Goal: Task Accomplishment & Management: Use online tool/utility

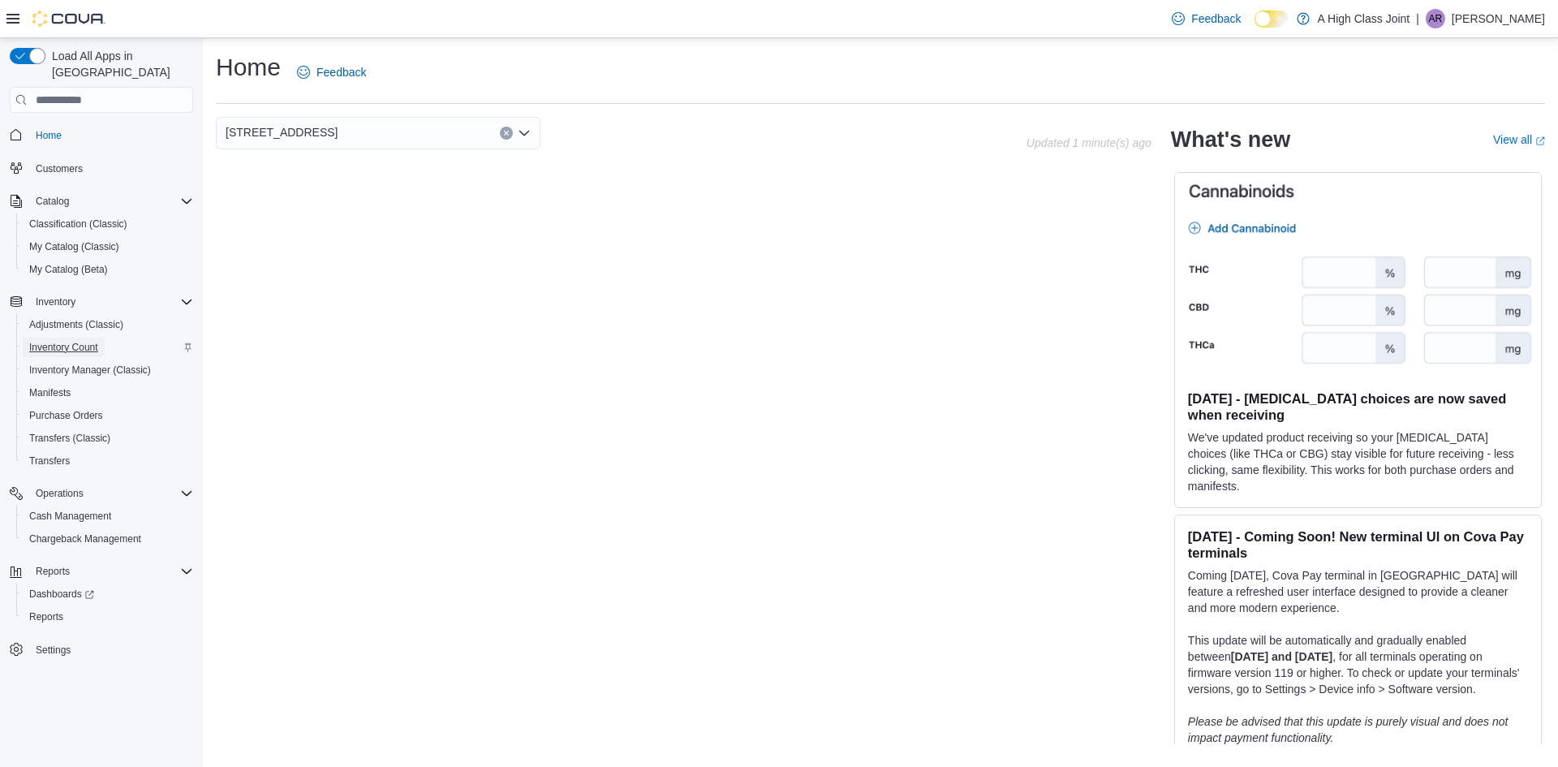
click at [91, 341] on span "Inventory Count" at bounding box center [63, 347] width 69 height 13
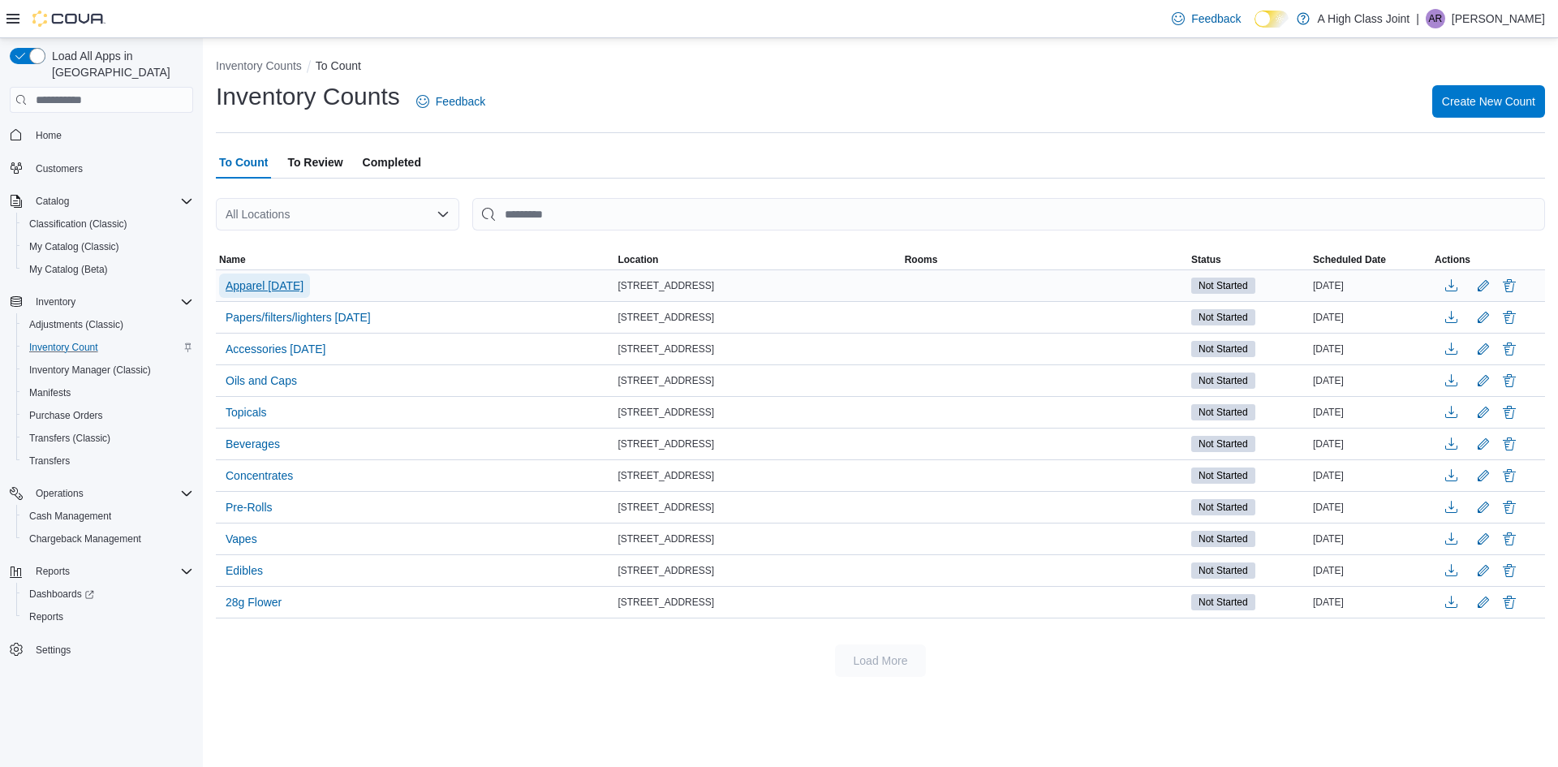
click at [269, 286] on span "Apparel [DATE]" at bounding box center [265, 286] width 78 height 16
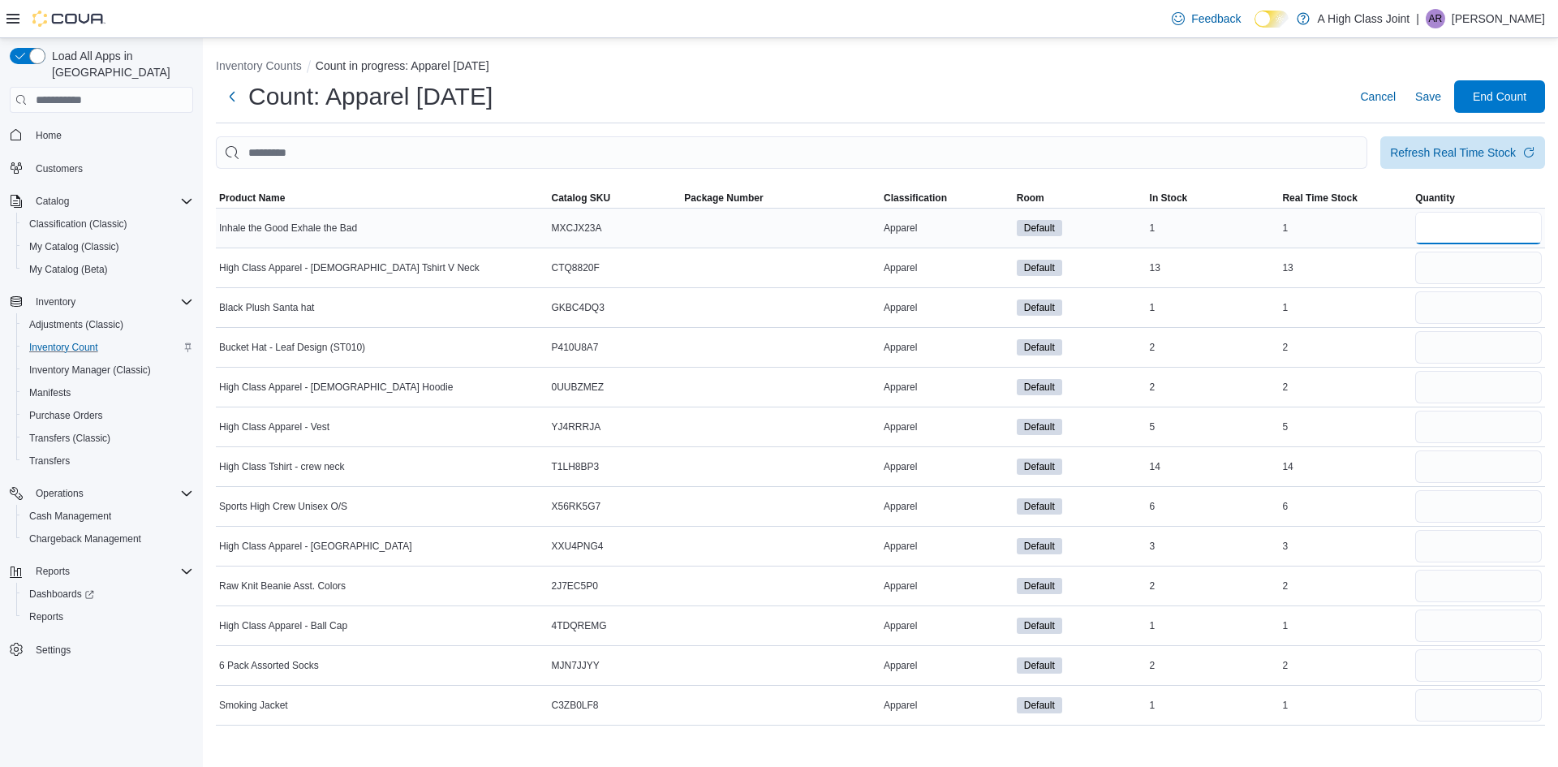
click at [1471, 226] on input "number" at bounding box center [1478, 228] width 127 height 32
type input "*"
click at [1454, 265] on input "number" at bounding box center [1478, 268] width 127 height 32
type input "**"
click at [1445, 317] on input "number" at bounding box center [1478, 307] width 127 height 32
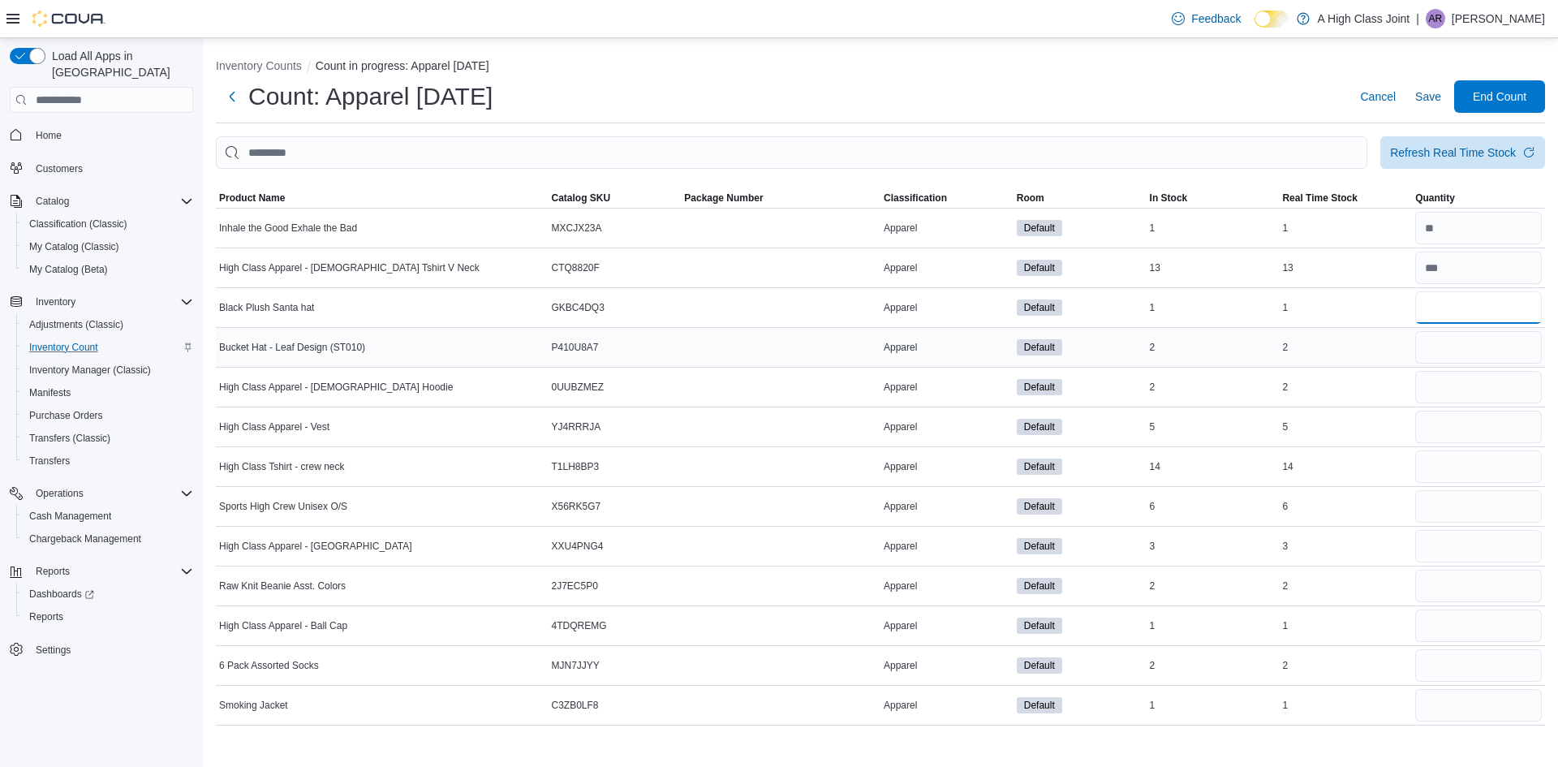
type input "*"
click at [1435, 342] on input "number" at bounding box center [1478, 347] width 127 height 32
type input "*"
click at [1448, 387] on input "number" at bounding box center [1478, 387] width 127 height 32
type input "*"
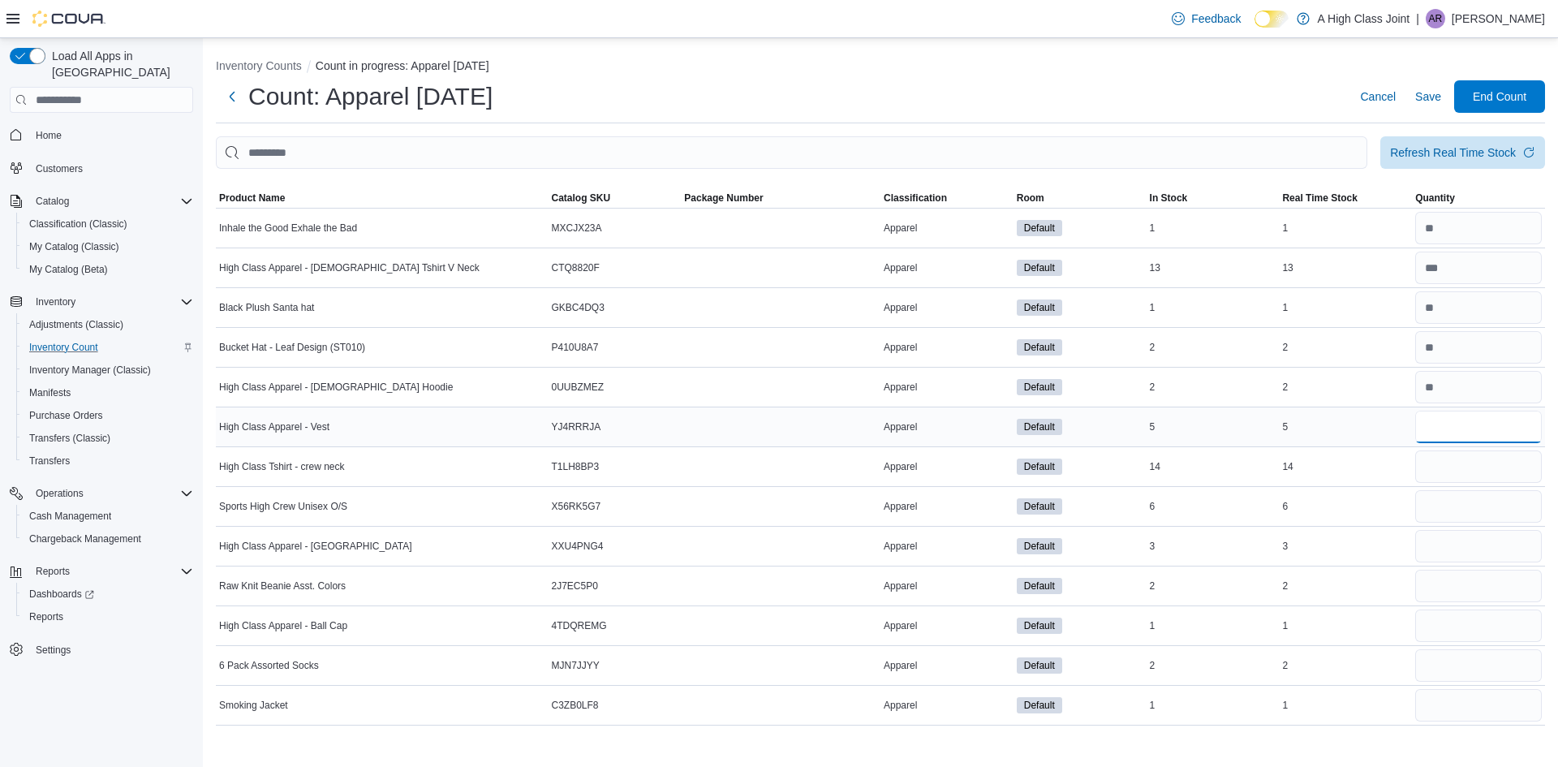
click at [1449, 417] on input "number" at bounding box center [1478, 427] width 127 height 32
type input "*"
click at [1441, 467] on input "number" at bounding box center [1478, 466] width 127 height 32
type input "**"
click at [1441, 502] on input "number" at bounding box center [1478, 506] width 127 height 32
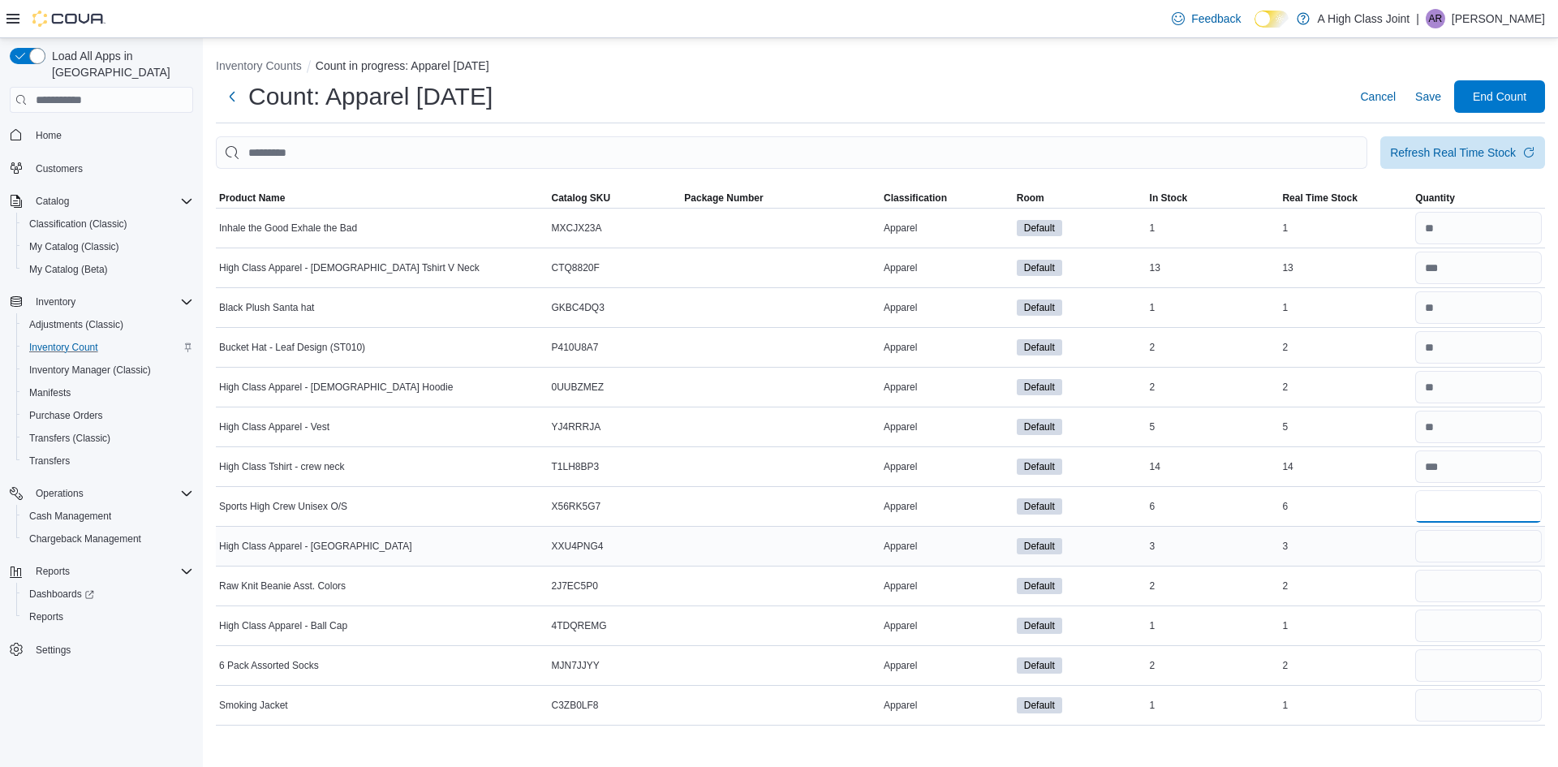
type input "*"
click at [1442, 544] on input "number" at bounding box center [1478, 546] width 127 height 32
type input "*"
click at [1444, 584] on input "number" at bounding box center [1478, 586] width 127 height 32
type input "*"
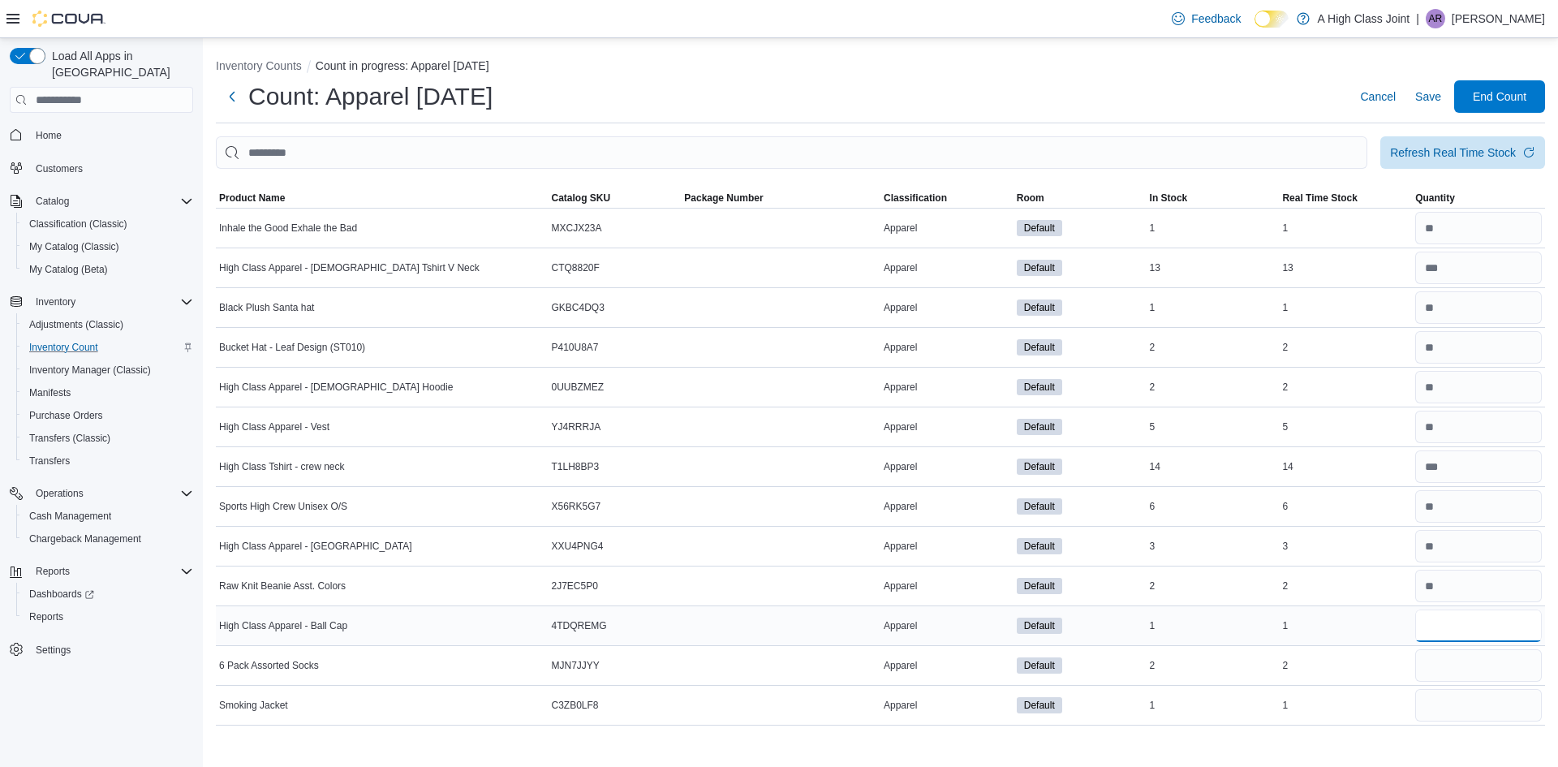
click at [1435, 630] on input "number" at bounding box center [1478, 625] width 127 height 32
type input "*"
click at [1431, 662] on input "number" at bounding box center [1478, 665] width 127 height 32
type input "*"
click at [1432, 700] on input "number" at bounding box center [1478, 705] width 127 height 32
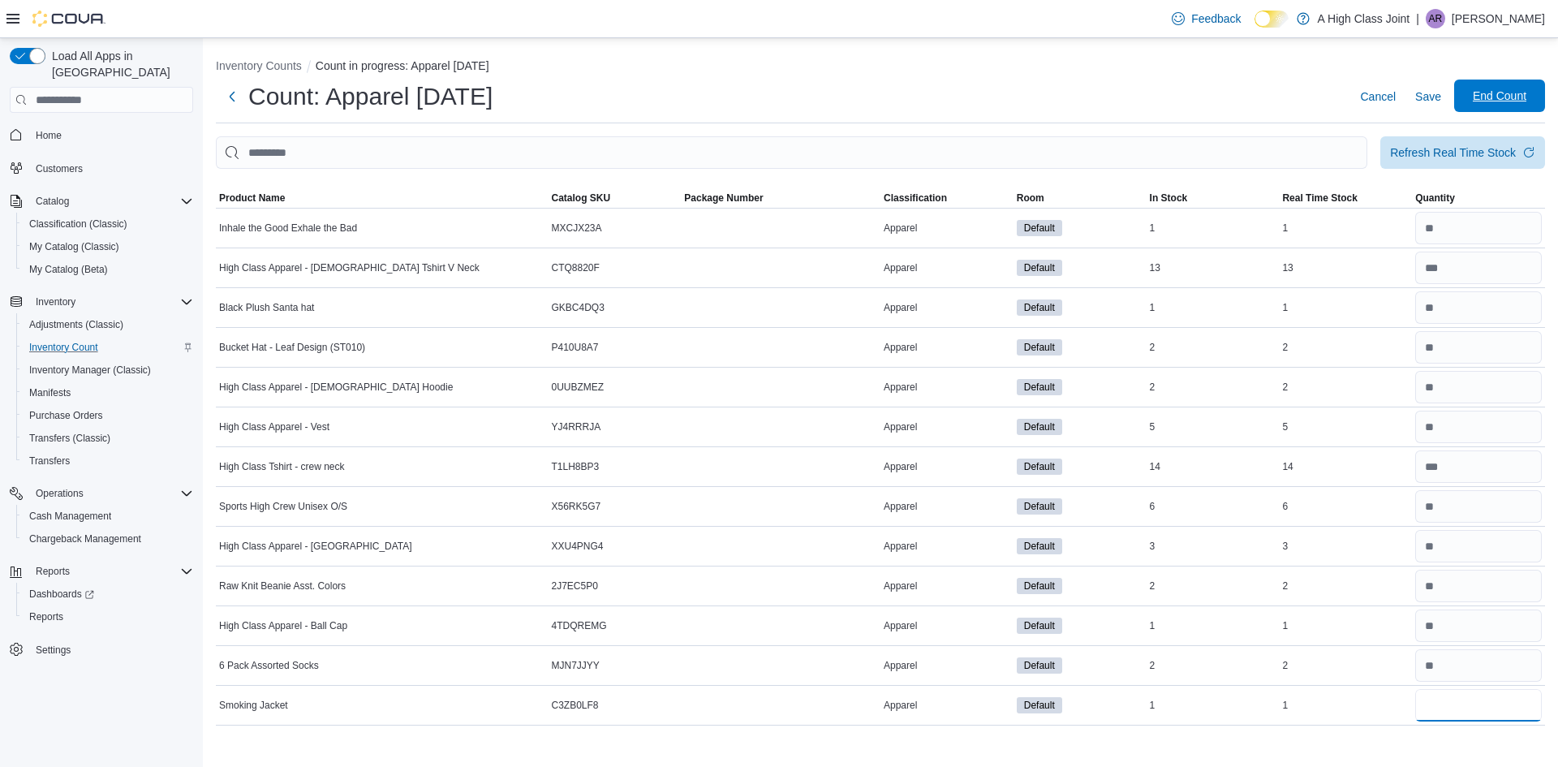
type input "*"
click at [1514, 88] on span "End Count" at bounding box center [1499, 96] width 71 height 32
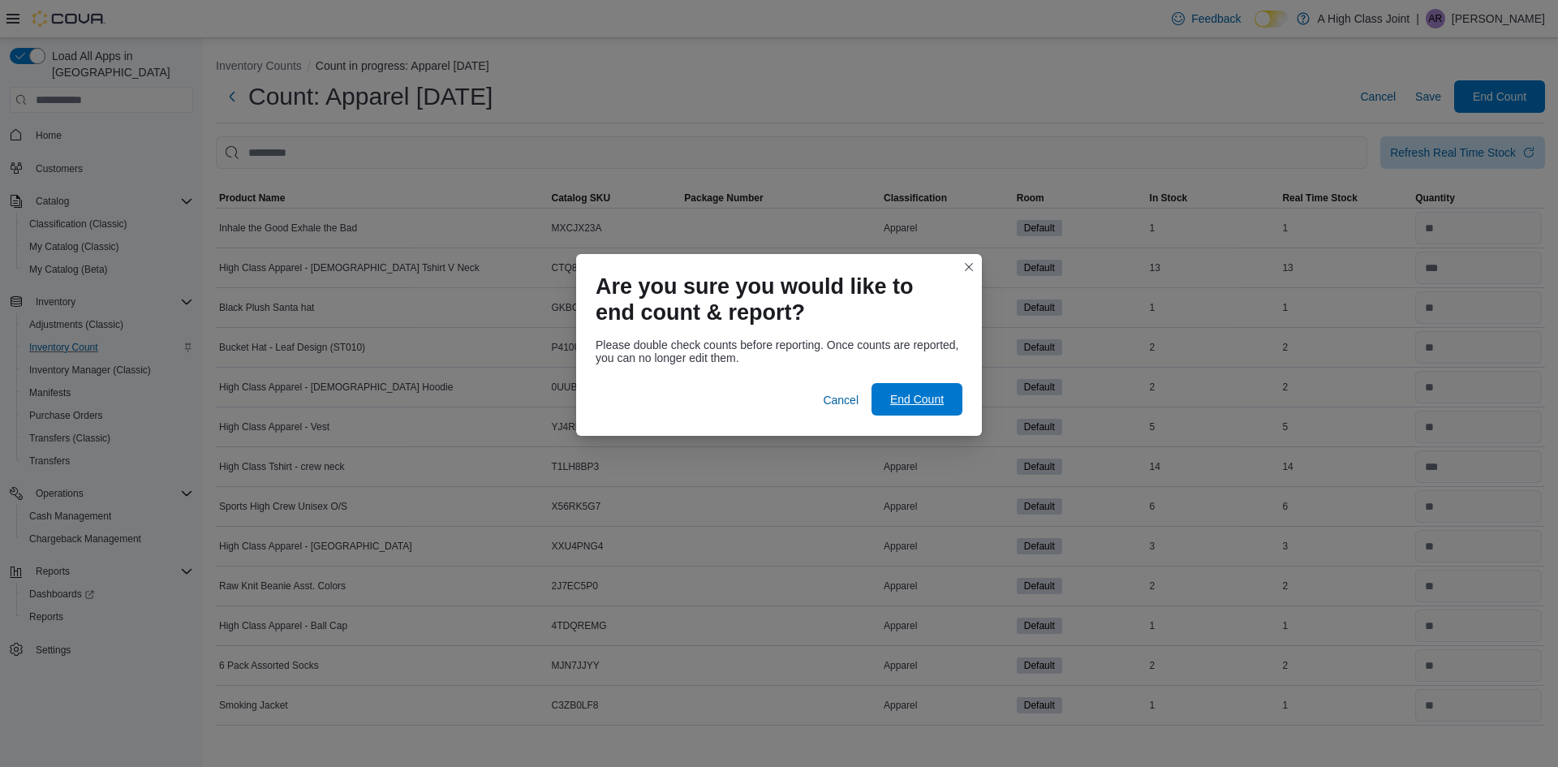
click at [946, 391] on span "End Count" at bounding box center [916, 399] width 71 height 32
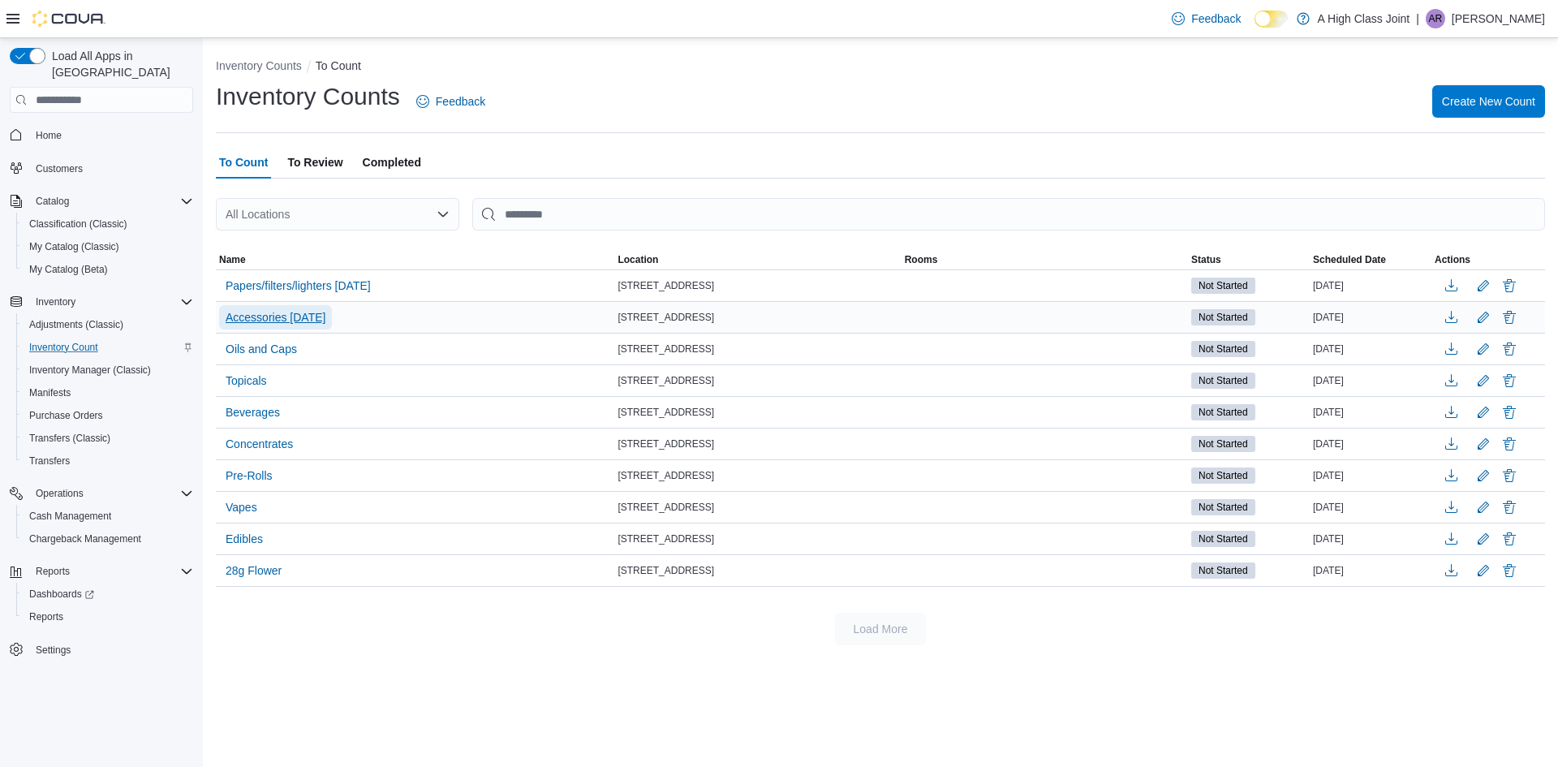
click at [257, 317] on span "Accessories [DATE]" at bounding box center [276, 317] width 100 height 16
click at [293, 317] on span "Accessories [DATE]" at bounding box center [276, 317] width 100 height 16
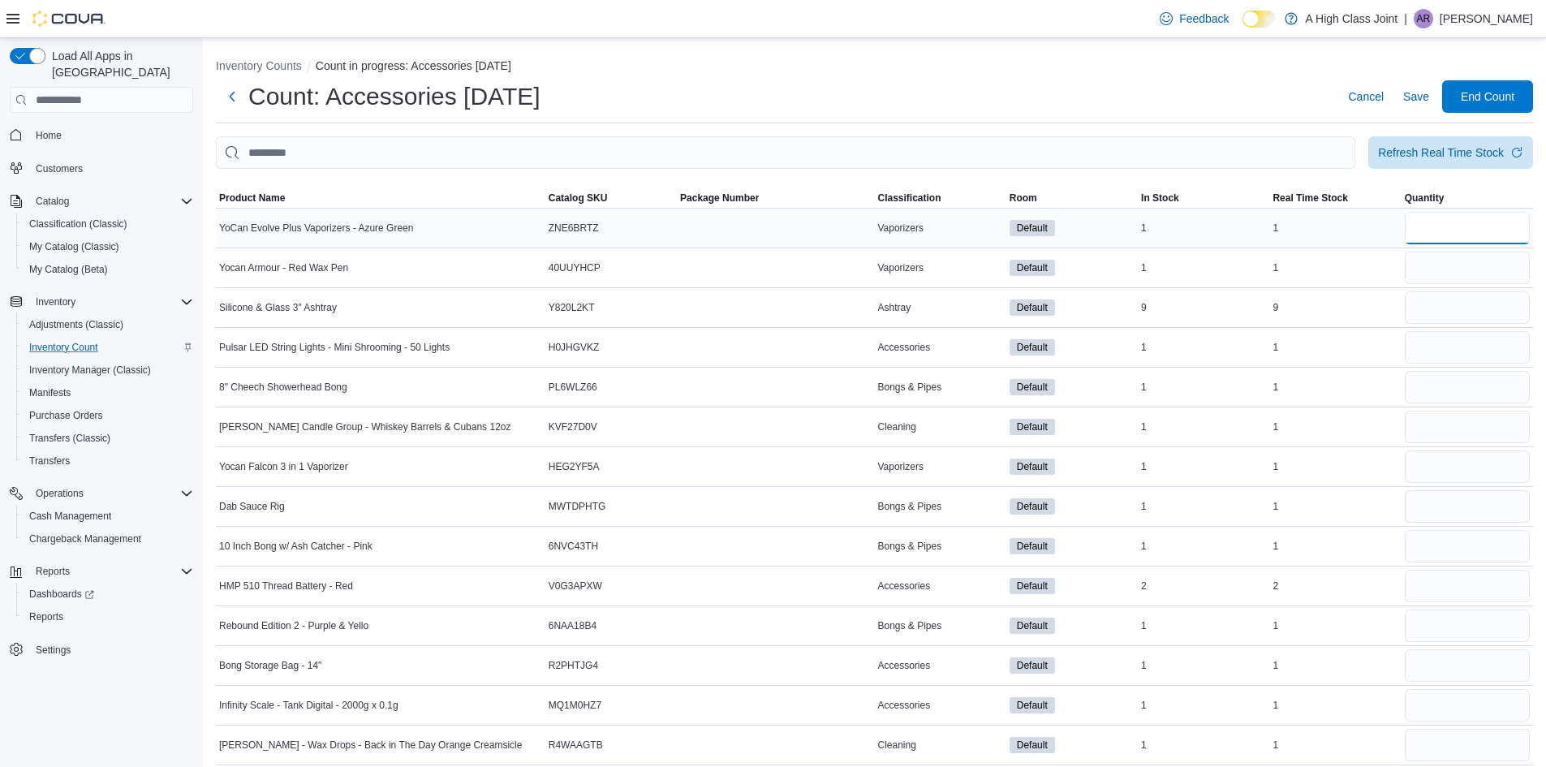
click at [1486, 222] on input "number" at bounding box center [1467, 228] width 125 height 32
type input "*"
click at [1468, 274] on input "number" at bounding box center [1467, 268] width 125 height 32
type input "*"
click at [1459, 307] on input "number" at bounding box center [1467, 307] width 125 height 32
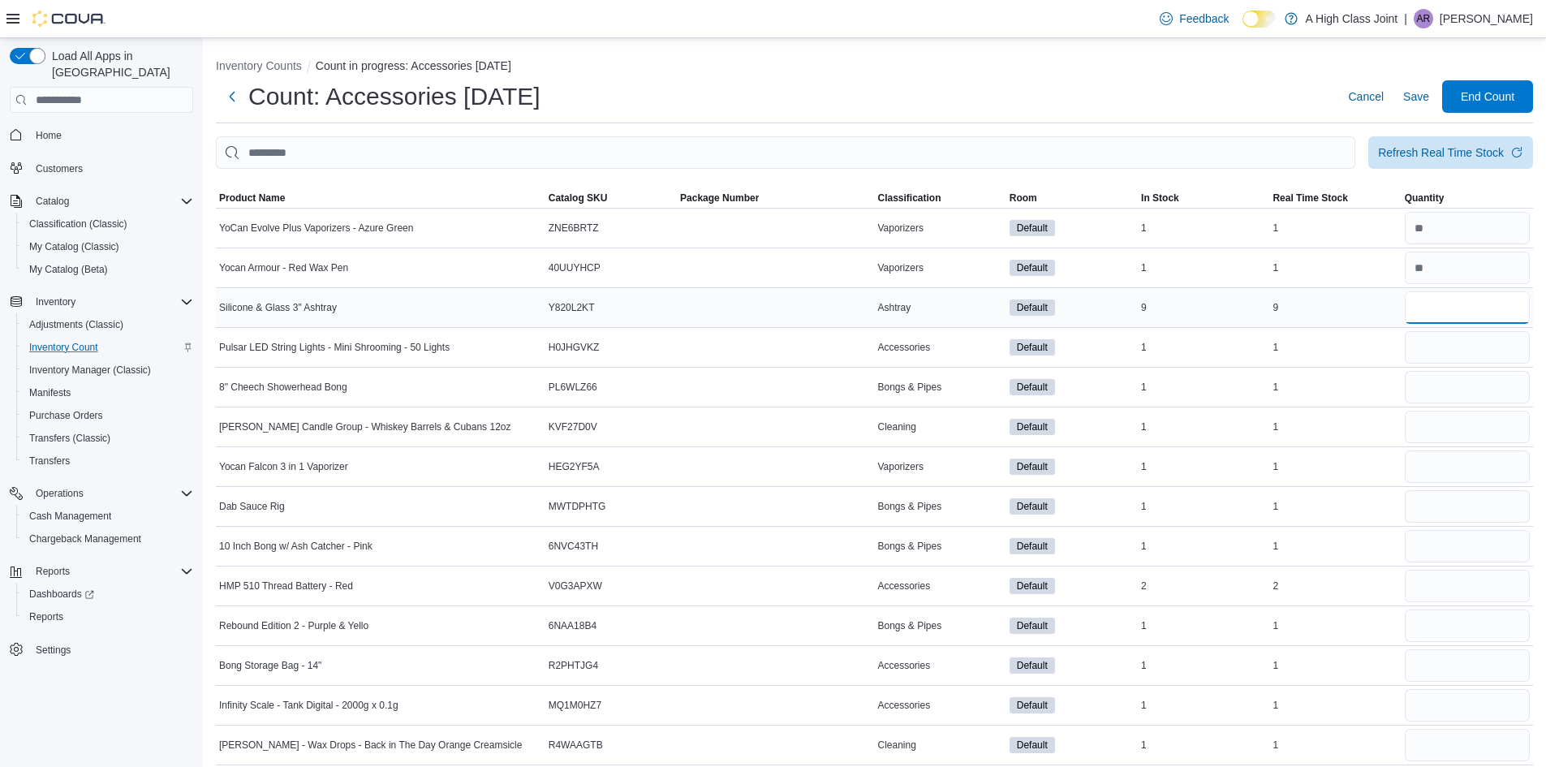
type input "*"
click at [1455, 343] on input "number" at bounding box center [1467, 347] width 125 height 32
type input "*"
click at [1452, 383] on input "number" at bounding box center [1467, 387] width 125 height 32
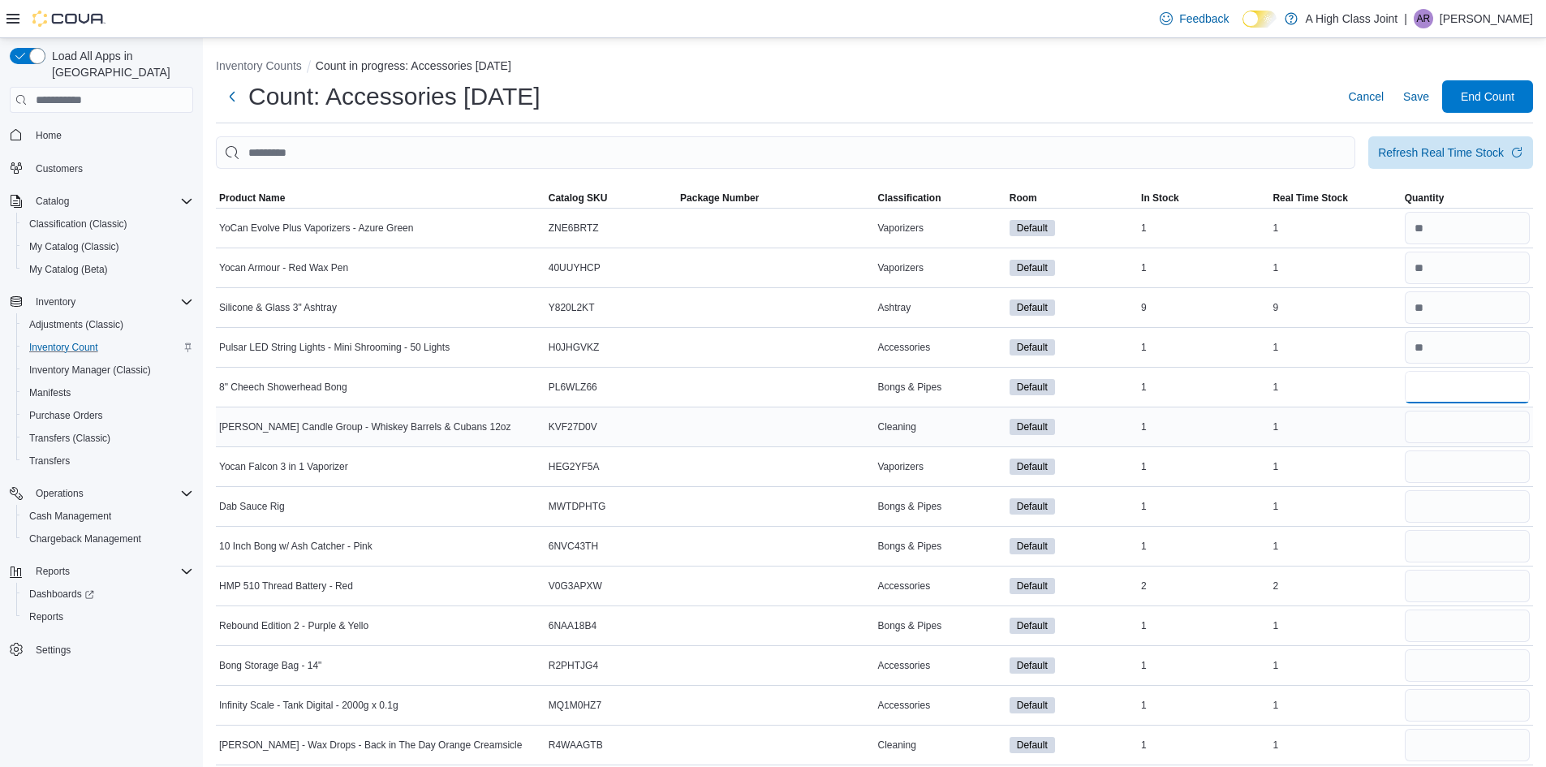
type input "*"
click at [1434, 424] on input "number" at bounding box center [1467, 427] width 125 height 32
type input "*"
click at [1441, 461] on input "number" at bounding box center [1467, 466] width 125 height 32
type input "*"
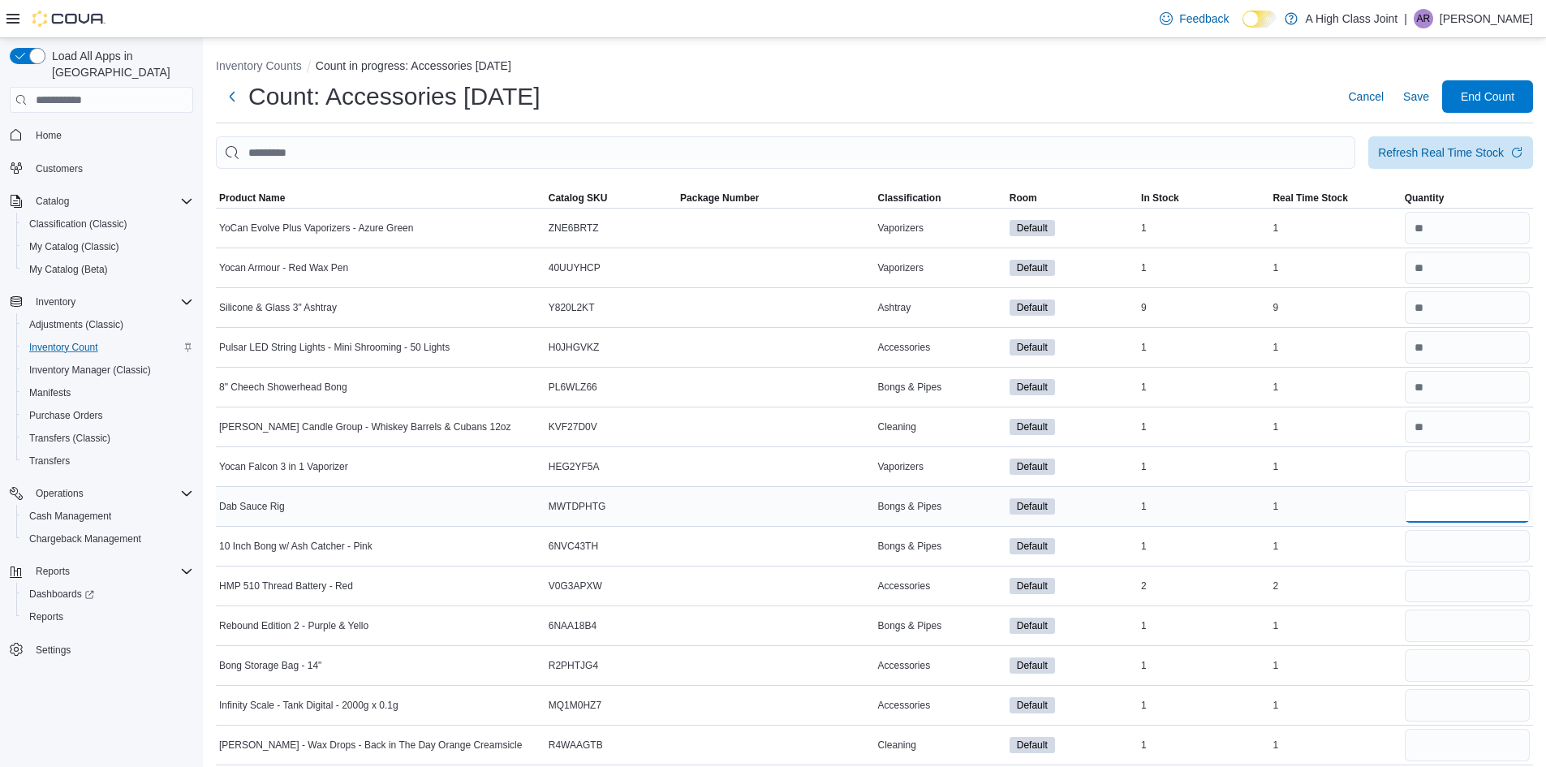
click at [1445, 507] on input "number" at bounding box center [1467, 506] width 125 height 32
type input "*"
click at [1451, 537] on input "number" at bounding box center [1467, 546] width 125 height 32
type input "*"
click at [1450, 584] on input "number" at bounding box center [1467, 586] width 125 height 32
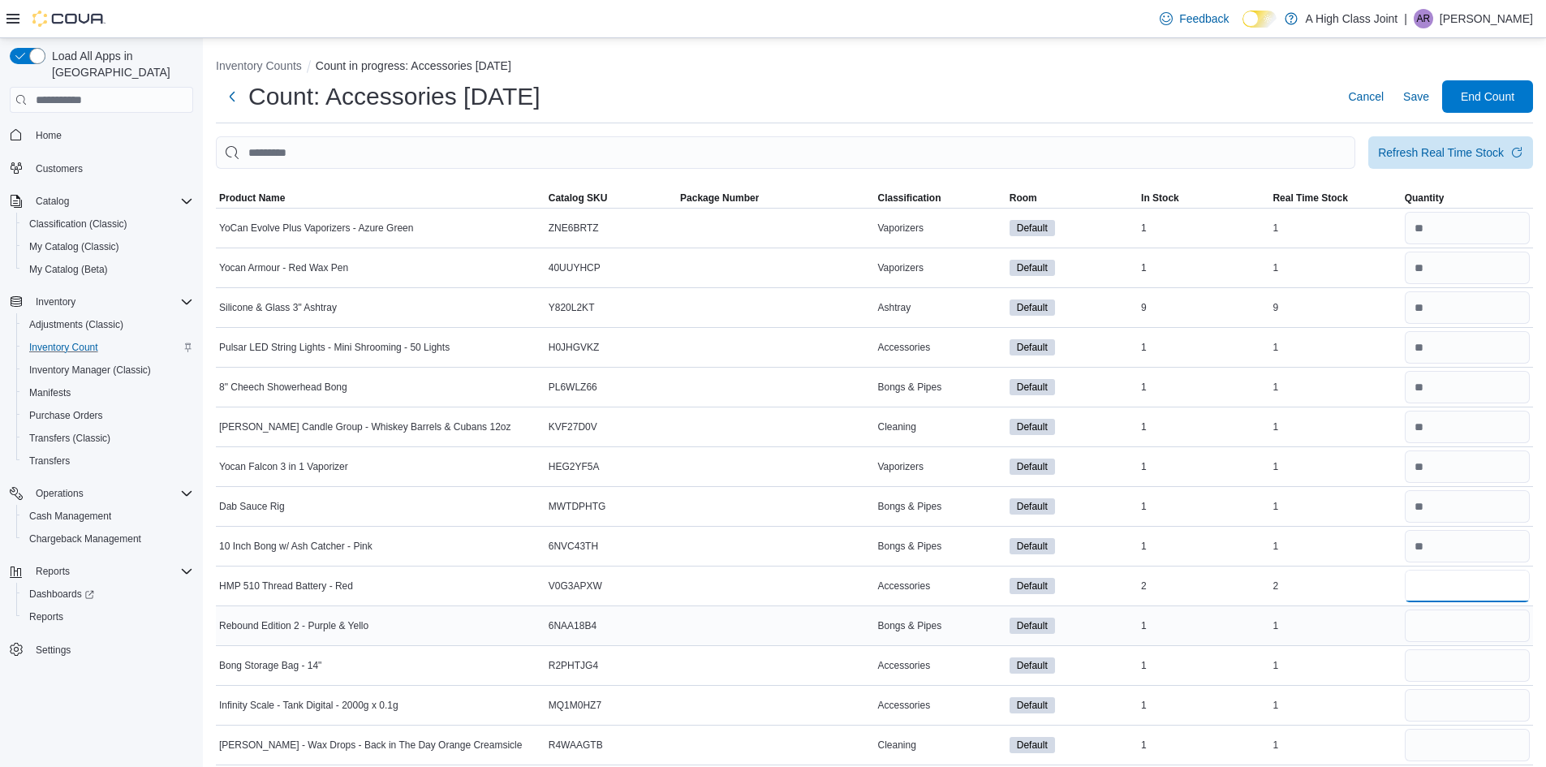
type input "*"
click at [1433, 620] on input "number" at bounding box center [1467, 625] width 125 height 32
type input "*"
click at [1441, 662] on input "number" at bounding box center [1467, 665] width 125 height 32
type input "*"
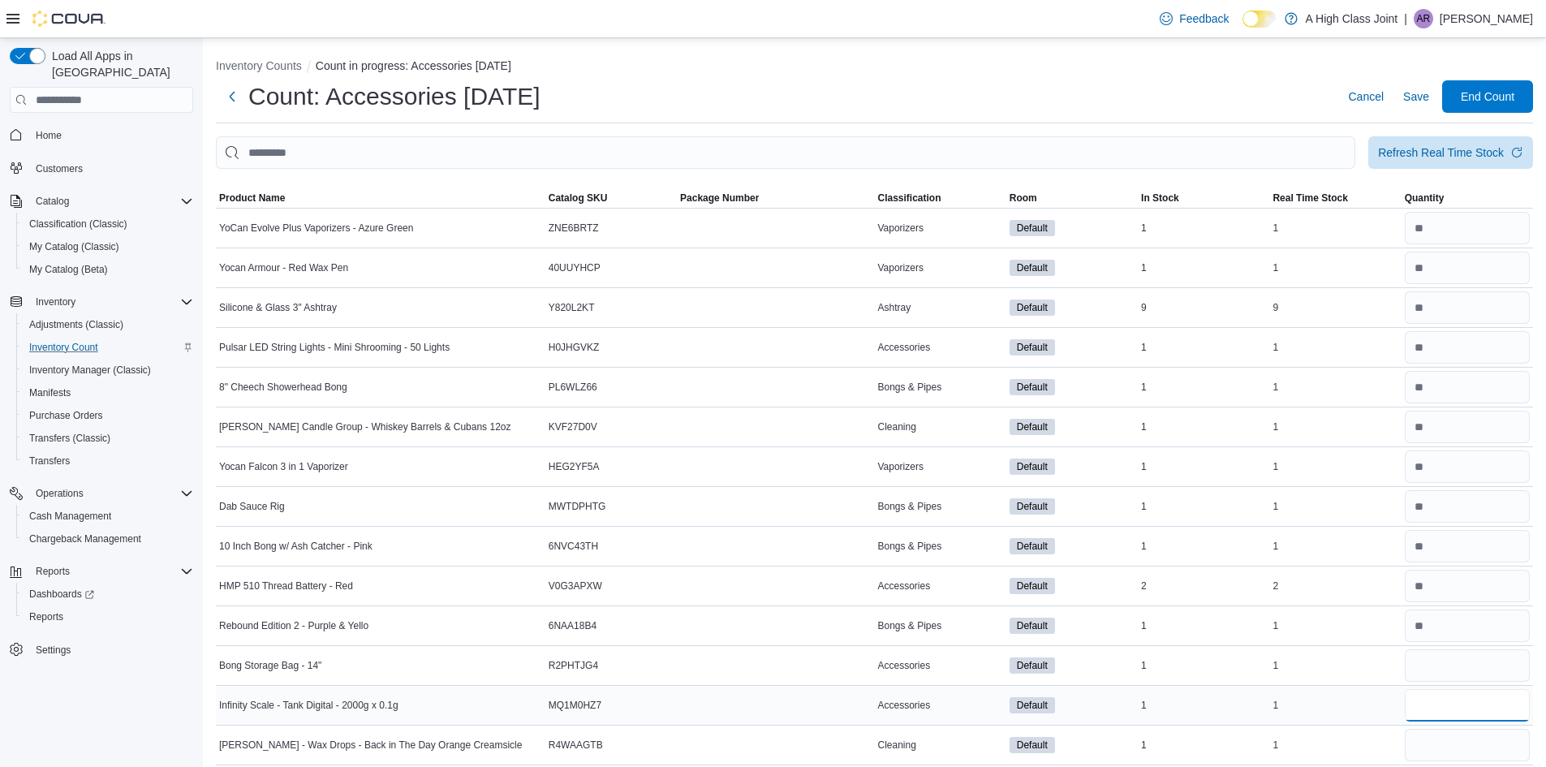
click at [1436, 699] on input "number" at bounding box center [1467, 705] width 125 height 32
type input "*"
click at [1435, 744] on input "number" at bounding box center [1467, 745] width 125 height 32
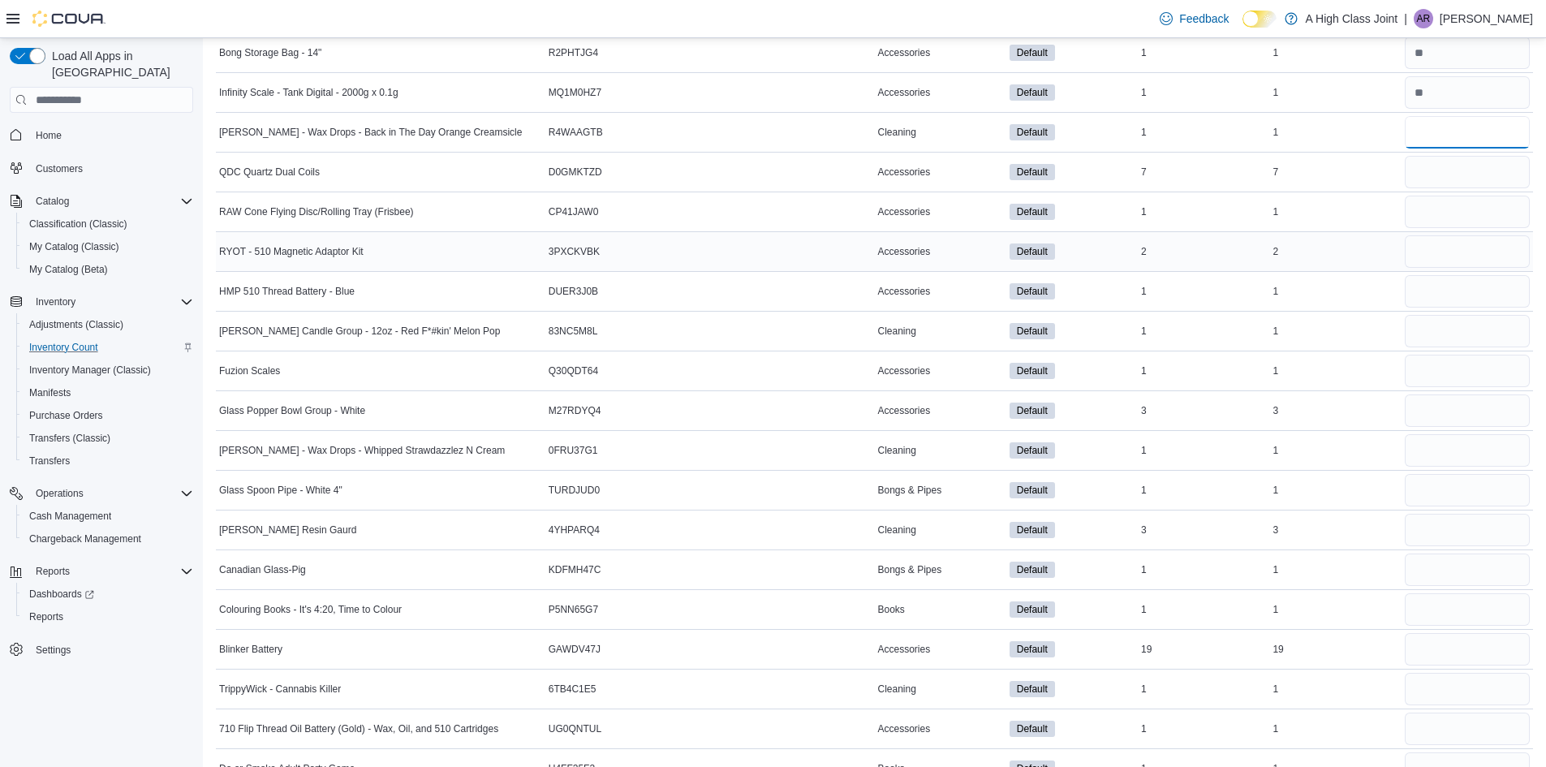
scroll to position [649, 0]
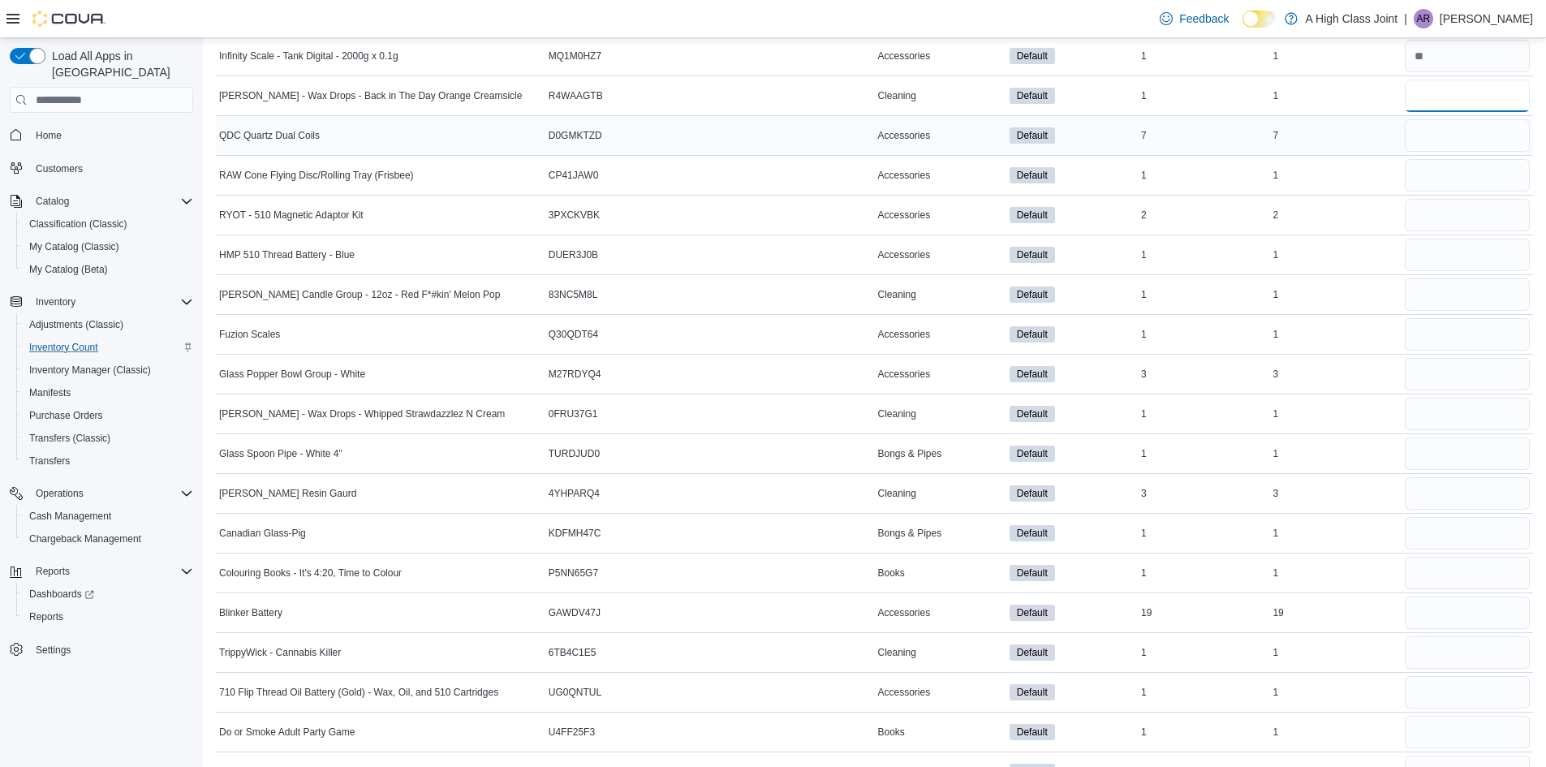
type input "*"
click at [1459, 133] on input "number" at bounding box center [1467, 135] width 125 height 32
type input "*"
click at [1457, 162] on input "number" at bounding box center [1467, 175] width 125 height 32
type input "*"
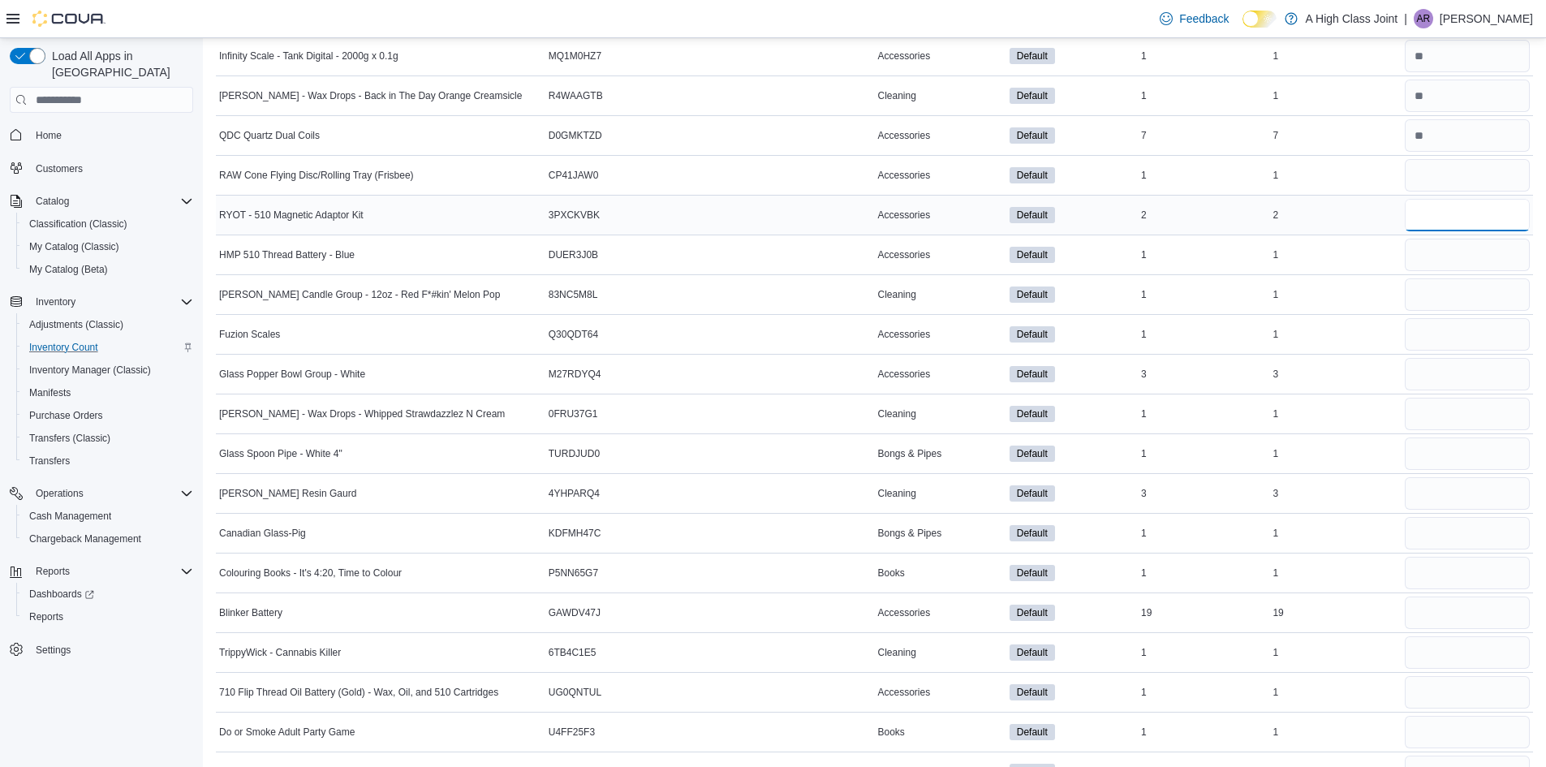
click at [1449, 213] on input "number" at bounding box center [1467, 215] width 125 height 32
type input "*"
click at [1447, 248] on input "number" at bounding box center [1467, 255] width 125 height 32
type input "*"
click at [1452, 292] on input "number" at bounding box center [1467, 294] width 125 height 32
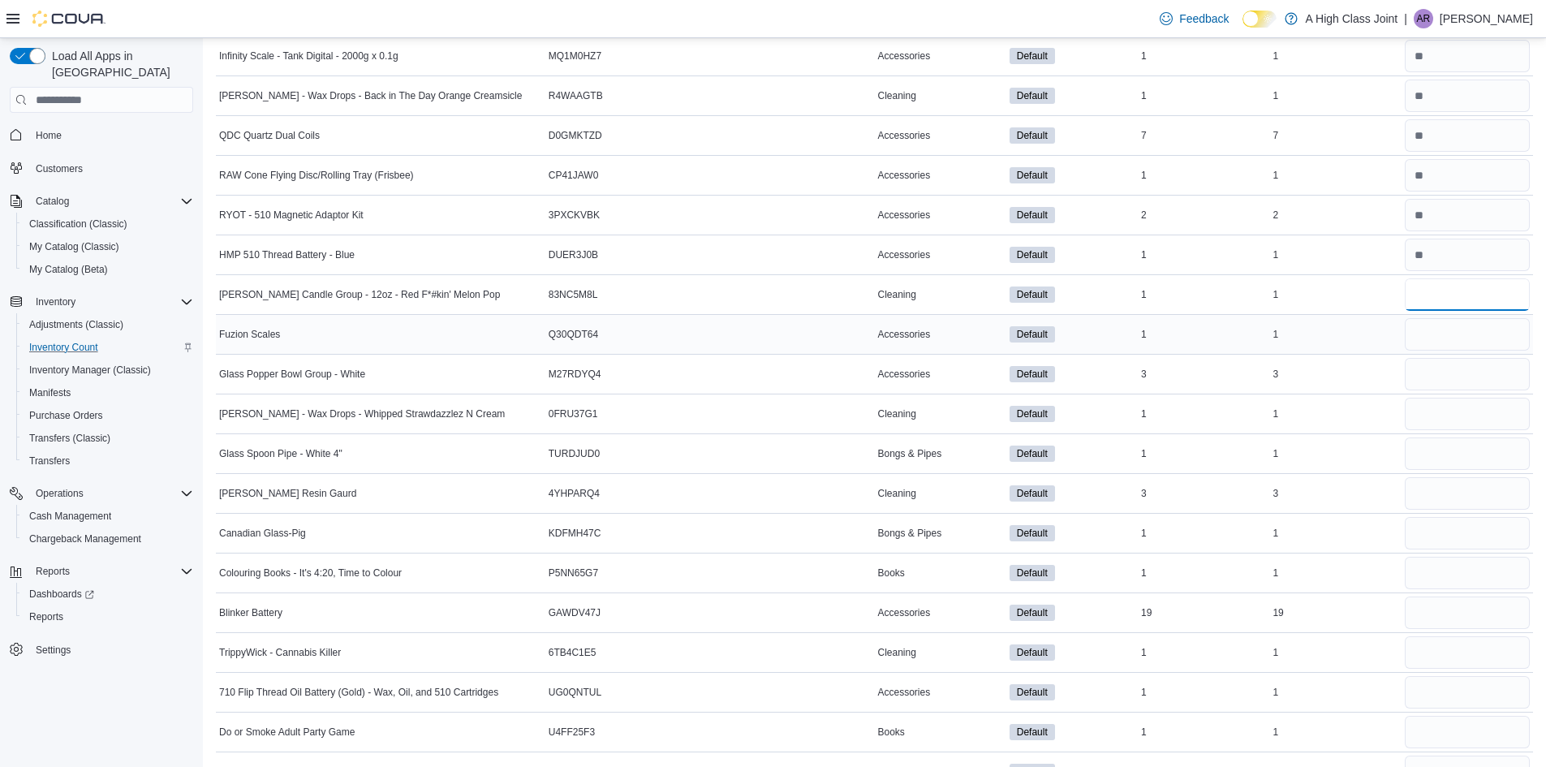
type input "*"
click at [1448, 331] on input "number" at bounding box center [1467, 334] width 125 height 32
type input "*"
click at [1440, 372] on input "number" at bounding box center [1467, 374] width 125 height 32
type input "*"
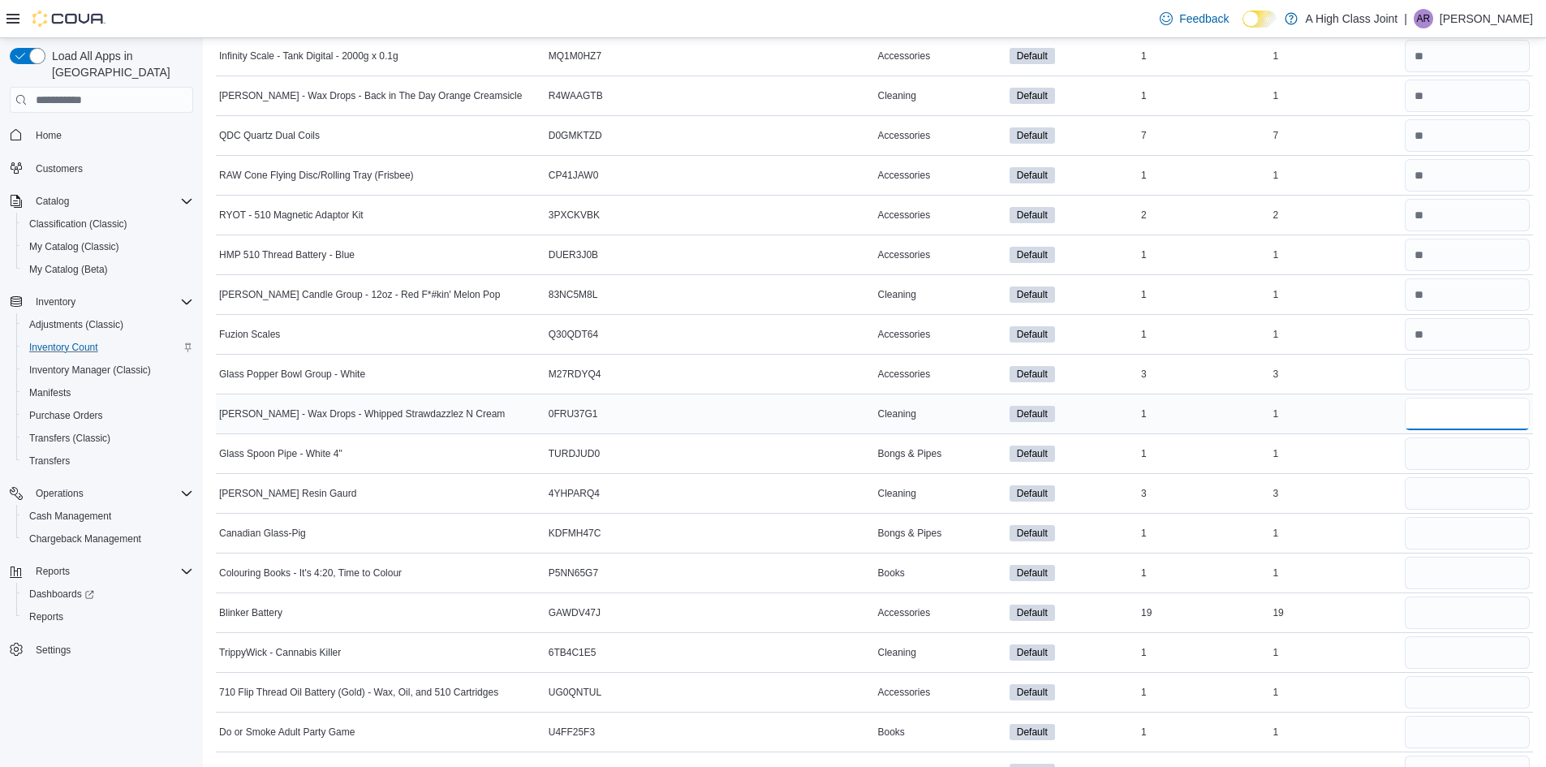
click at [1440, 413] on input "number" at bounding box center [1467, 414] width 125 height 32
type input "*"
click at [1436, 448] on input "number" at bounding box center [1467, 453] width 125 height 32
type input "*"
click at [1448, 485] on input "number" at bounding box center [1467, 493] width 125 height 32
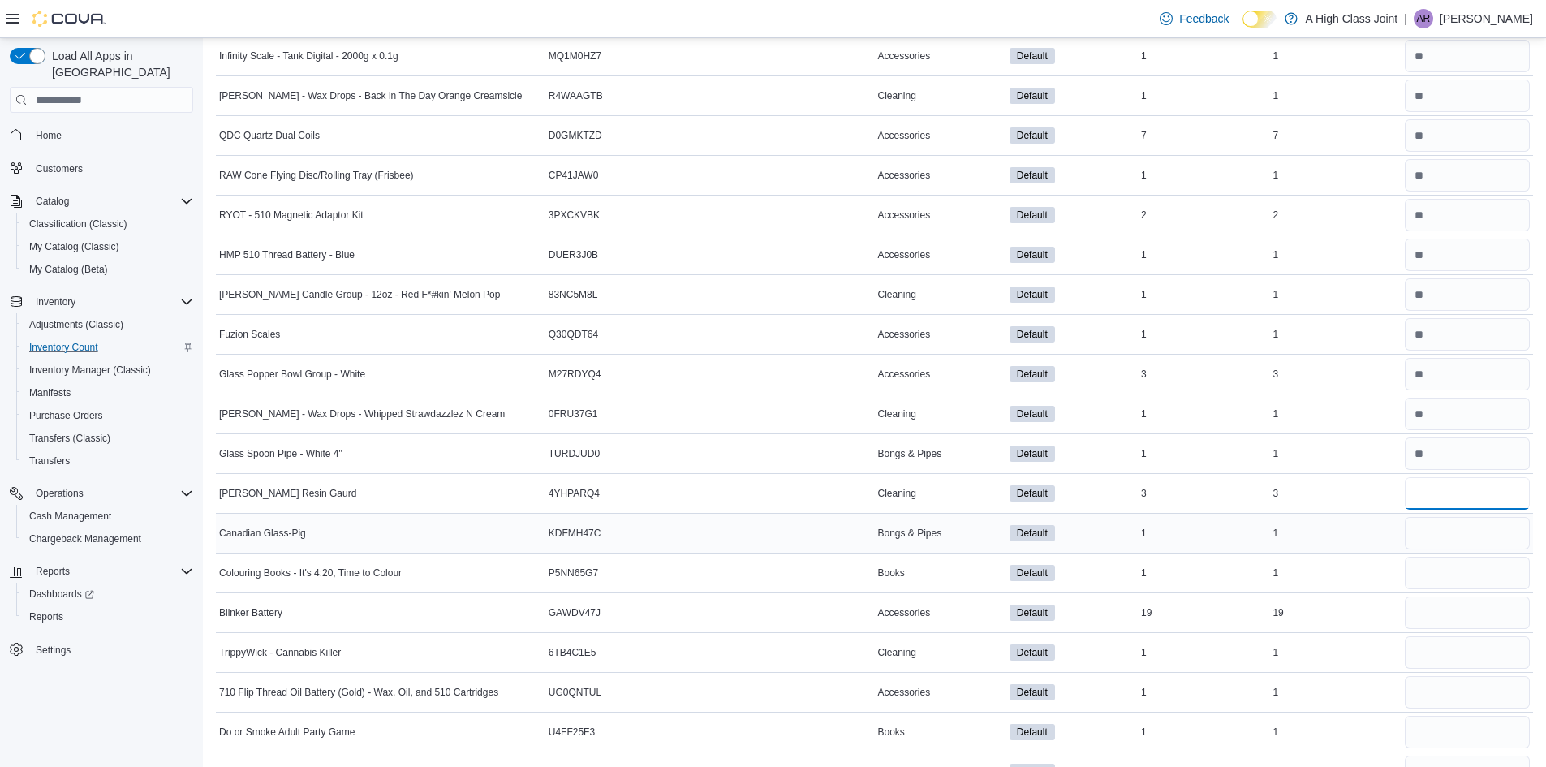
type input "*"
click at [1432, 534] on input "number" at bounding box center [1467, 533] width 125 height 32
type input "*"
click at [1432, 571] on input "number" at bounding box center [1467, 573] width 125 height 32
type input "*"
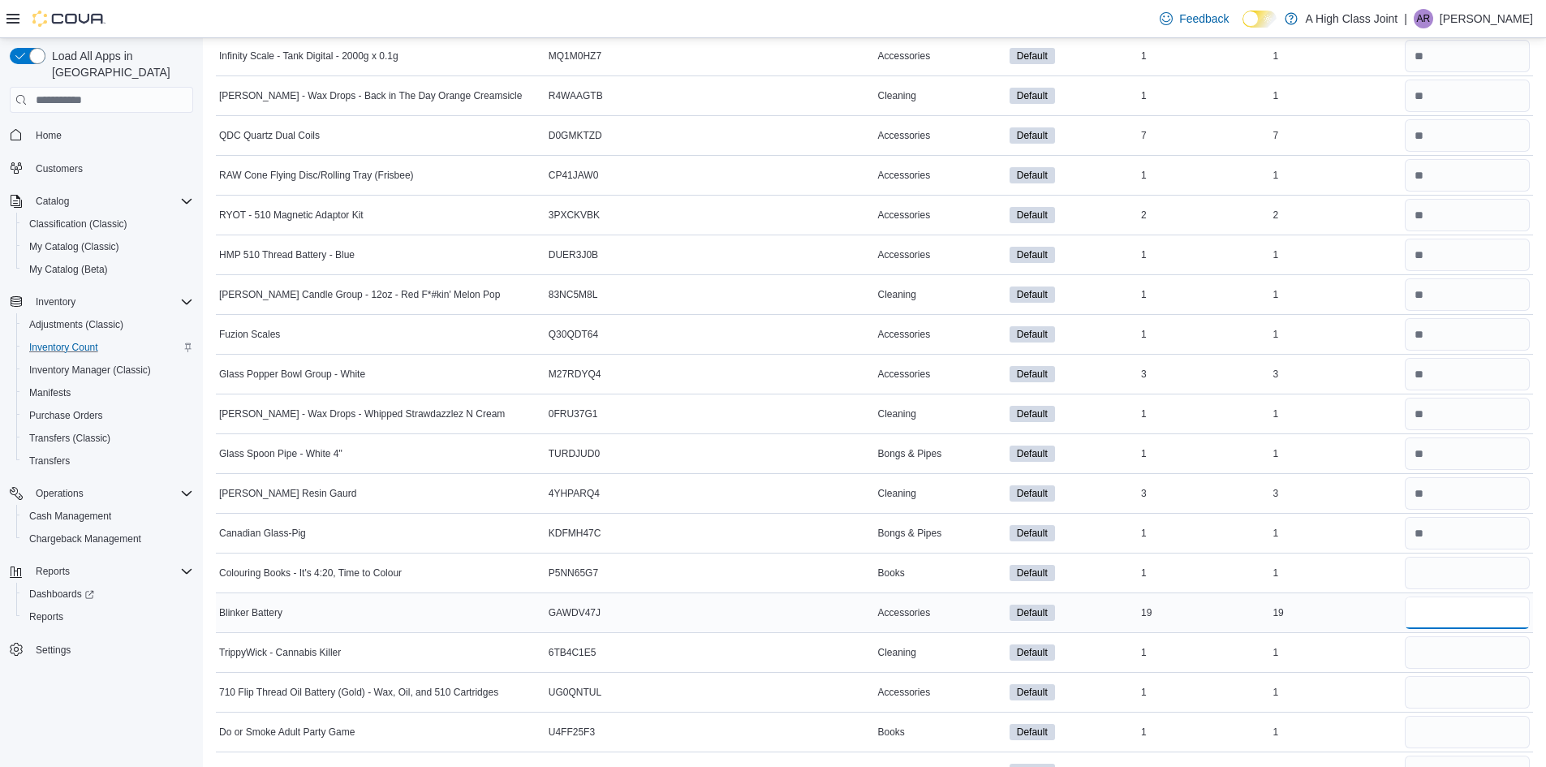
click at [1439, 615] on input "number" at bounding box center [1467, 613] width 125 height 32
type input "**"
click at [1436, 654] on input "number" at bounding box center [1467, 652] width 125 height 32
type input "*"
click at [1435, 693] on input "number" at bounding box center [1467, 692] width 125 height 32
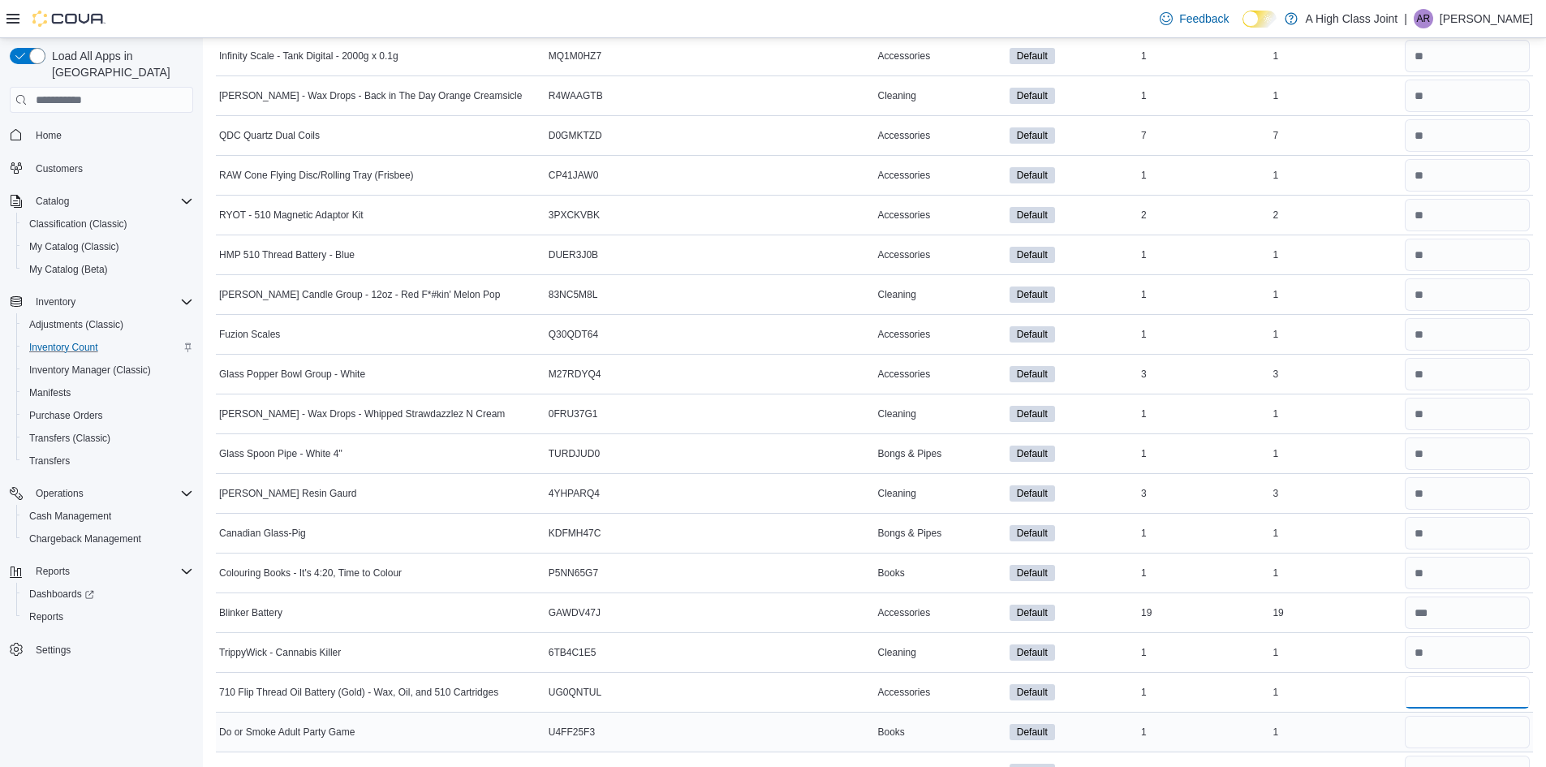
type input "*"
click at [1441, 730] on input "number" at bounding box center [1467, 732] width 125 height 32
type input "*"
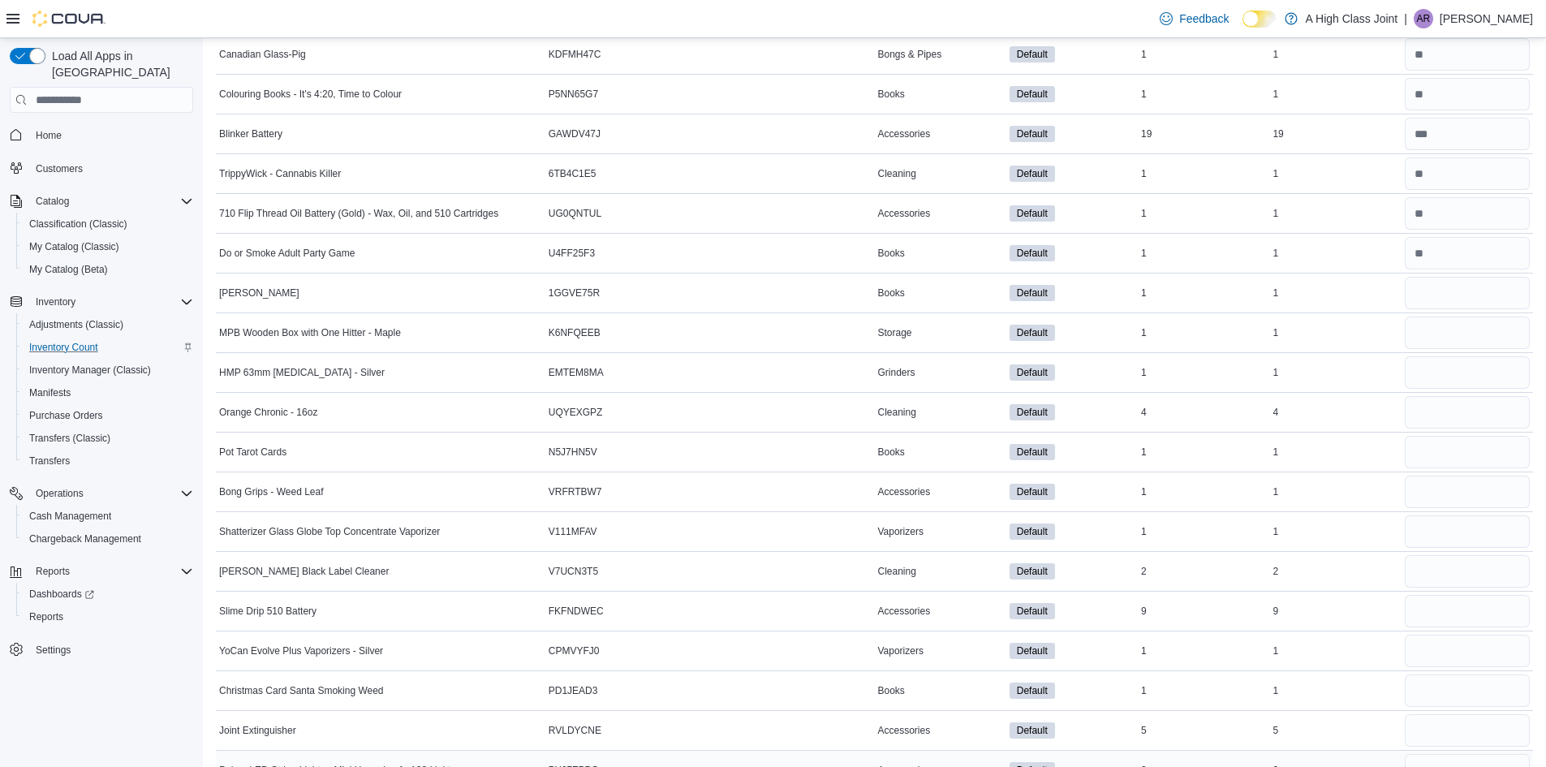
scroll to position [1217, 0]
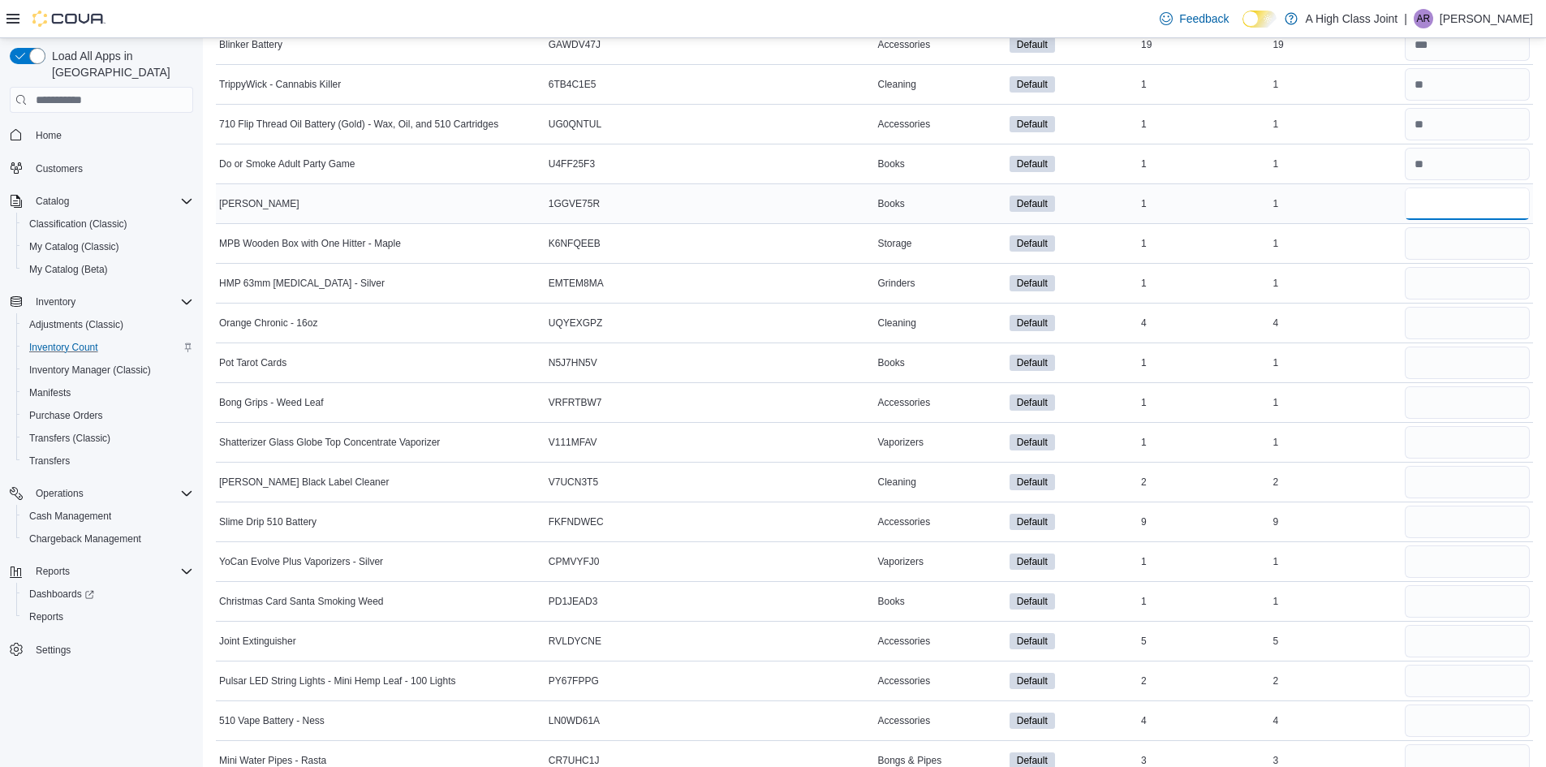
click at [1459, 200] on input "number" at bounding box center [1467, 203] width 125 height 32
type input "*"
click at [1449, 246] on input "number" at bounding box center [1467, 243] width 125 height 32
type input "*"
click at [1444, 281] on input "number" at bounding box center [1467, 283] width 125 height 32
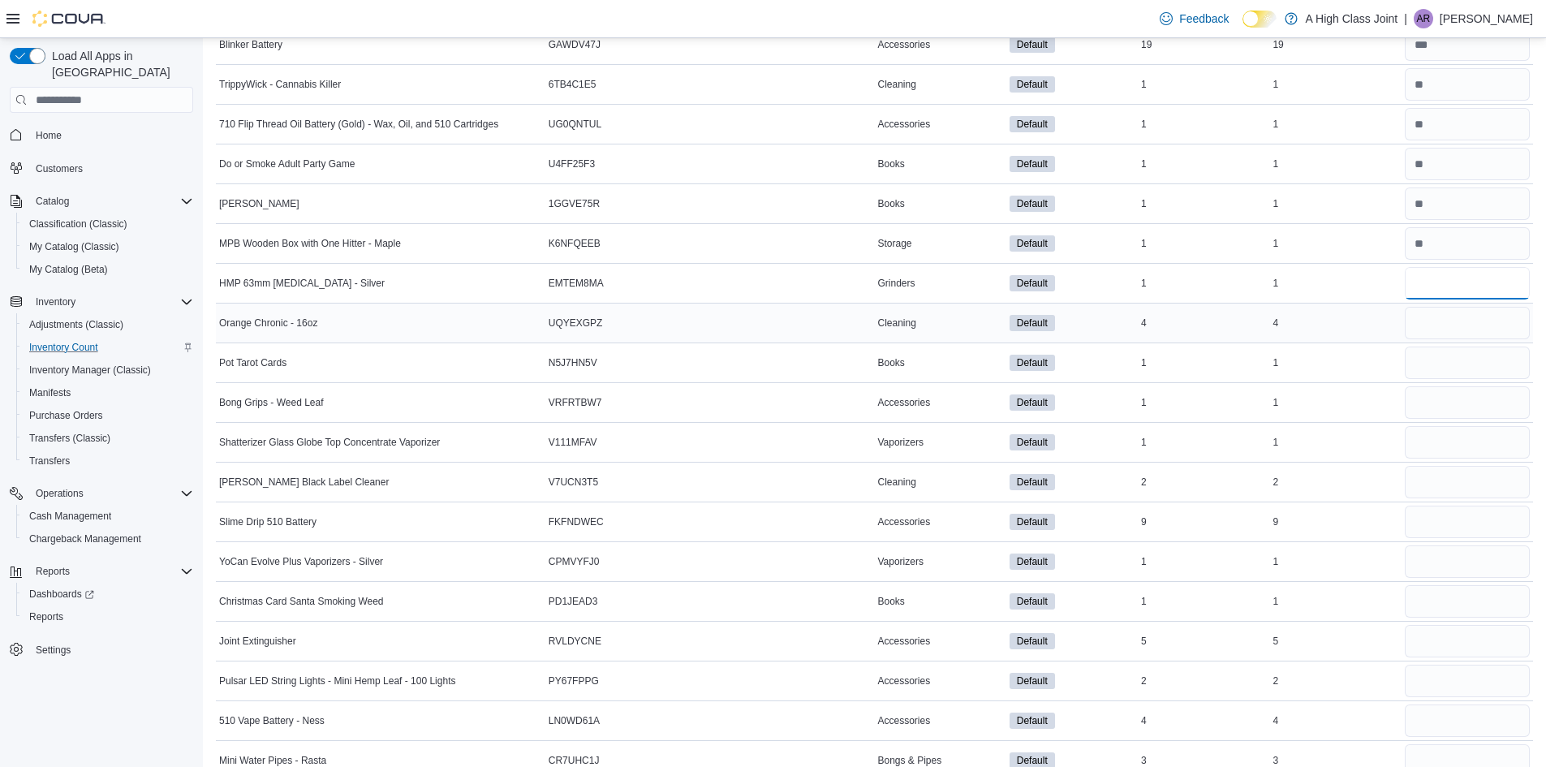
type input "*"
click at [1437, 320] on input "number" at bounding box center [1467, 323] width 125 height 32
type input "*"
click at [1445, 368] on input "number" at bounding box center [1467, 363] width 125 height 32
type input "*"
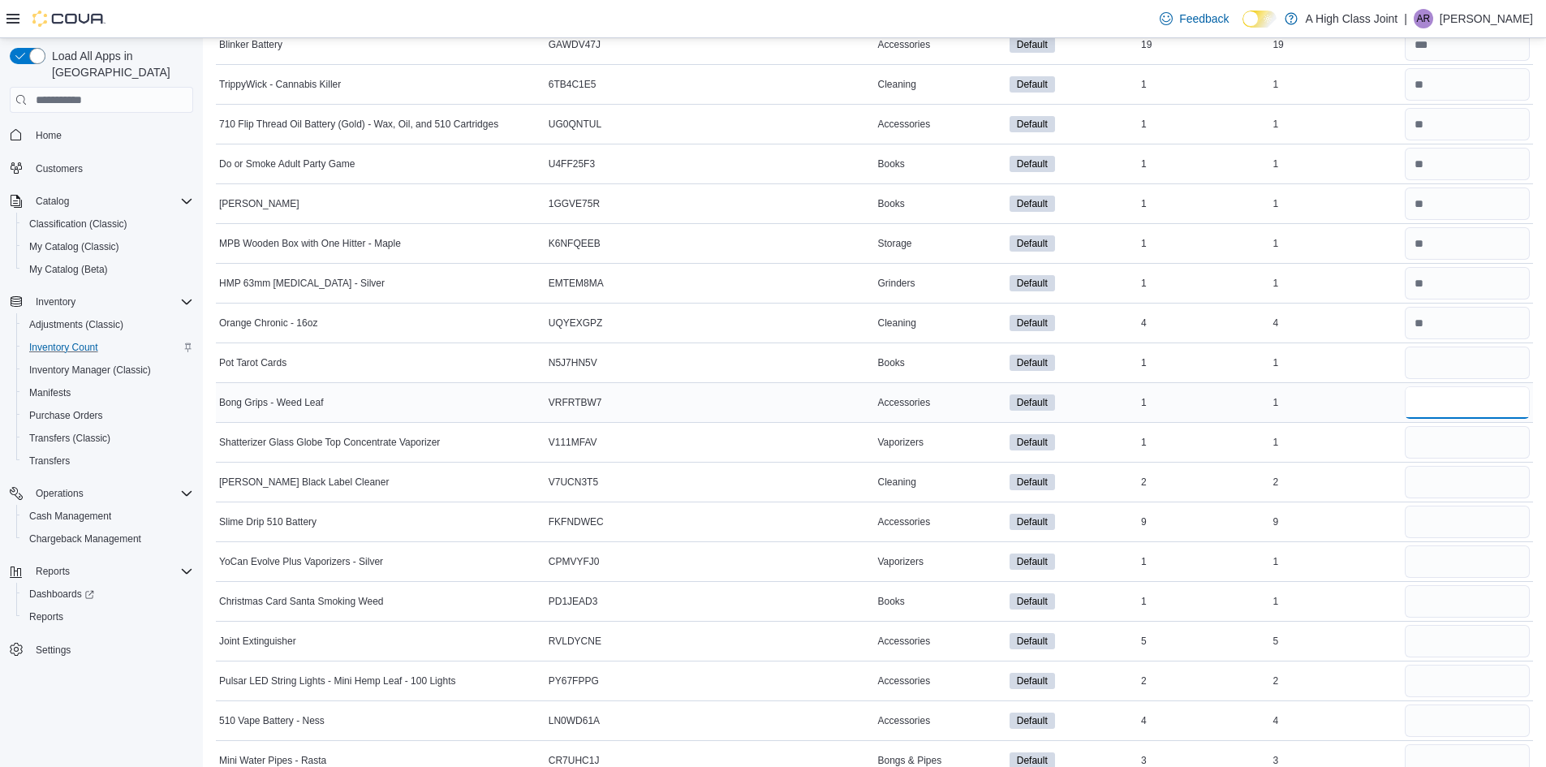
click at [1445, 406] on input "number" at bounding box center [1467, 402] width 125 height 32
type input "*"
click at [1454, 433] on input "number" at bounding box center [1467, 442] width 125 height 32
type input "*"
click at [1446, 481] on input "number" at bounding box center [1467, 482] width 125 height 32
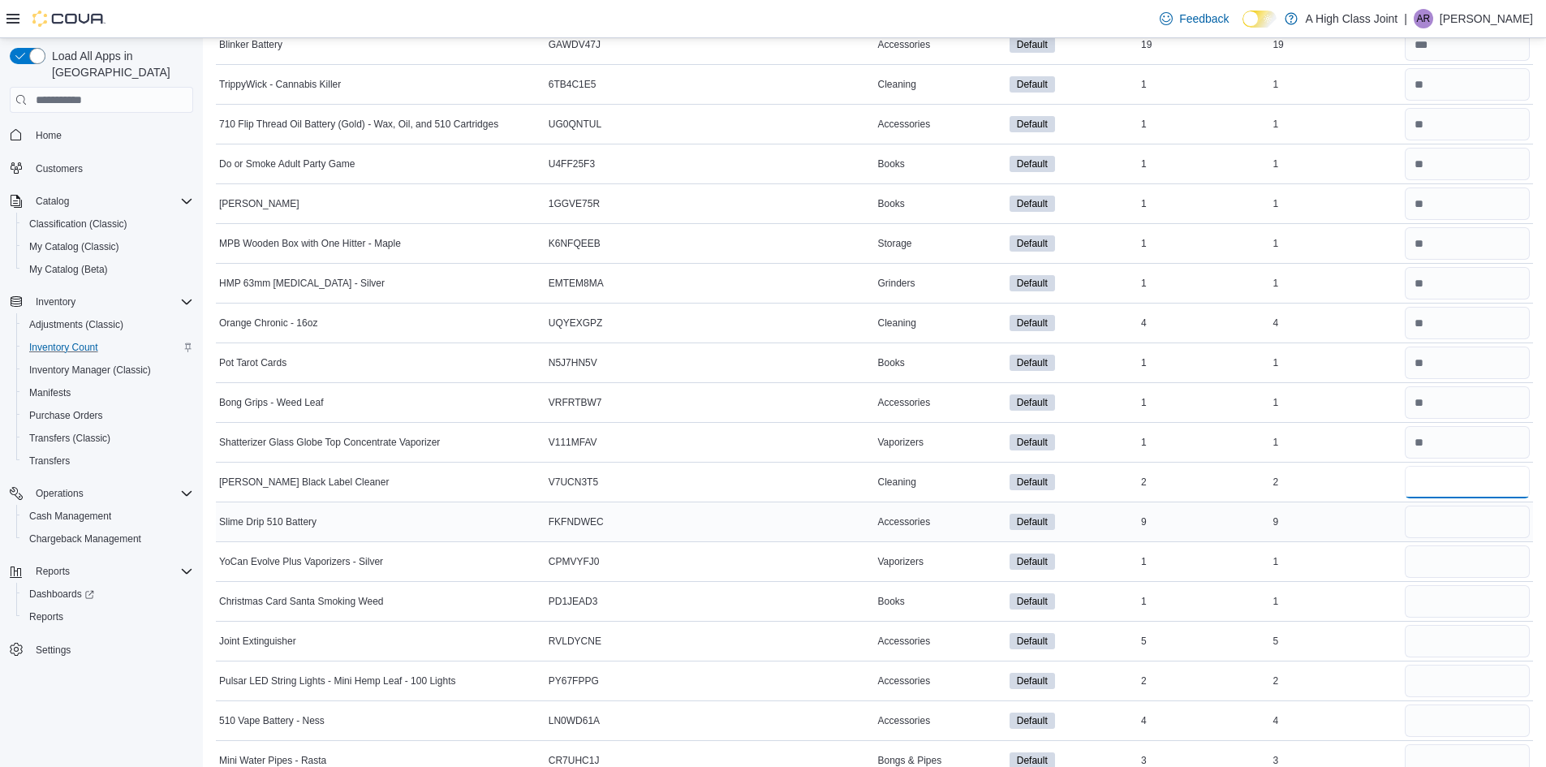
type input "*"
click at [1444, 515] on input "number" at bounding box center [1467, 522] width 125 height 32
type input "*"
click at [1443, 559] on input "number" at bounding box center [1467, 561] width 125 height 32
type input "*"
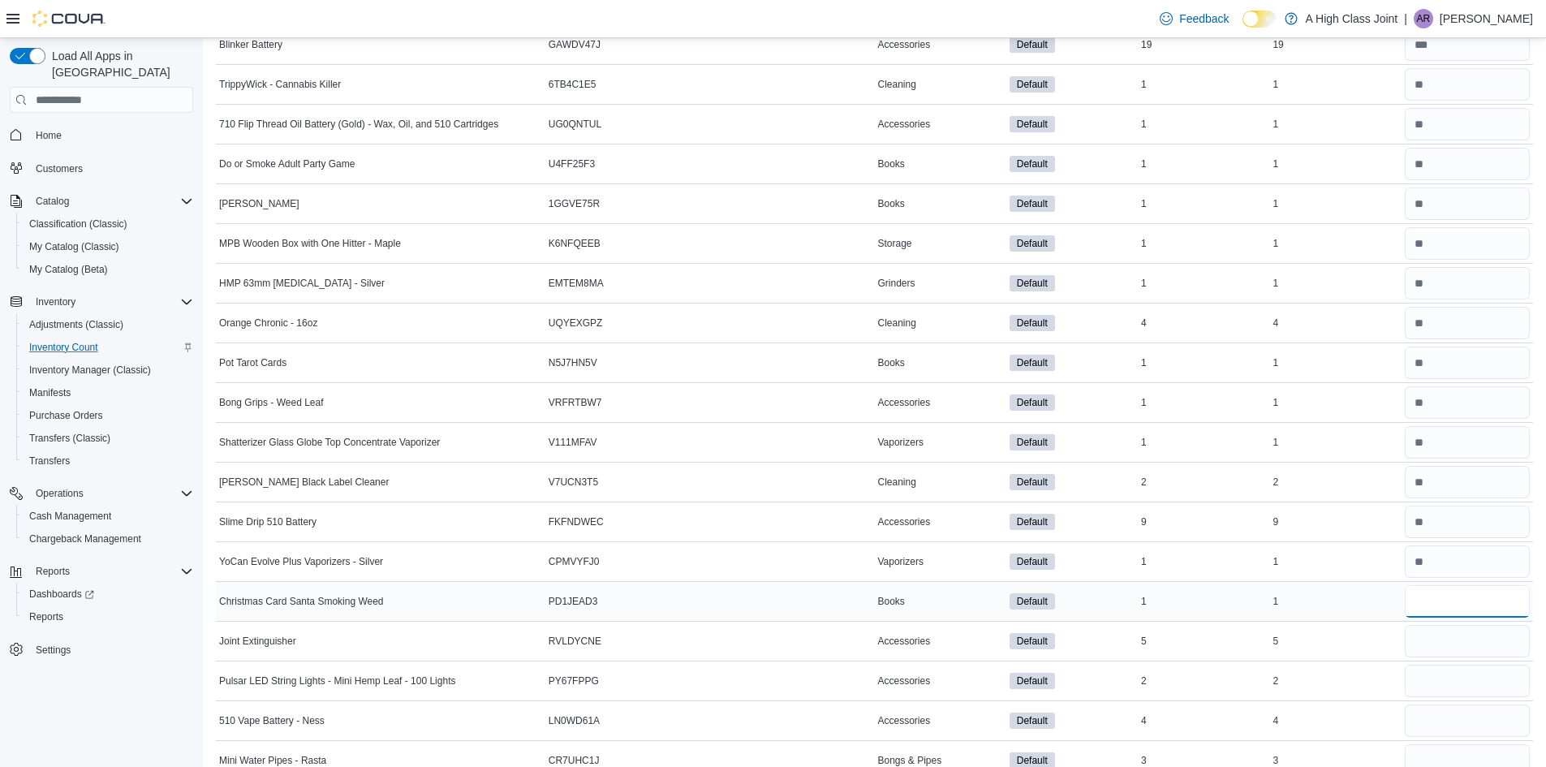
click at [1443, 591] on input "number" at bounding box center [1467, 601] width 125 height 32
type input "*"
click at [1445, 638] on input "number" at bounding box center [1467, 641] width 125 height 32
type input "*"
click at [1445, 670] on input "number" at bounding box center [1467, 681] width 125 height 32
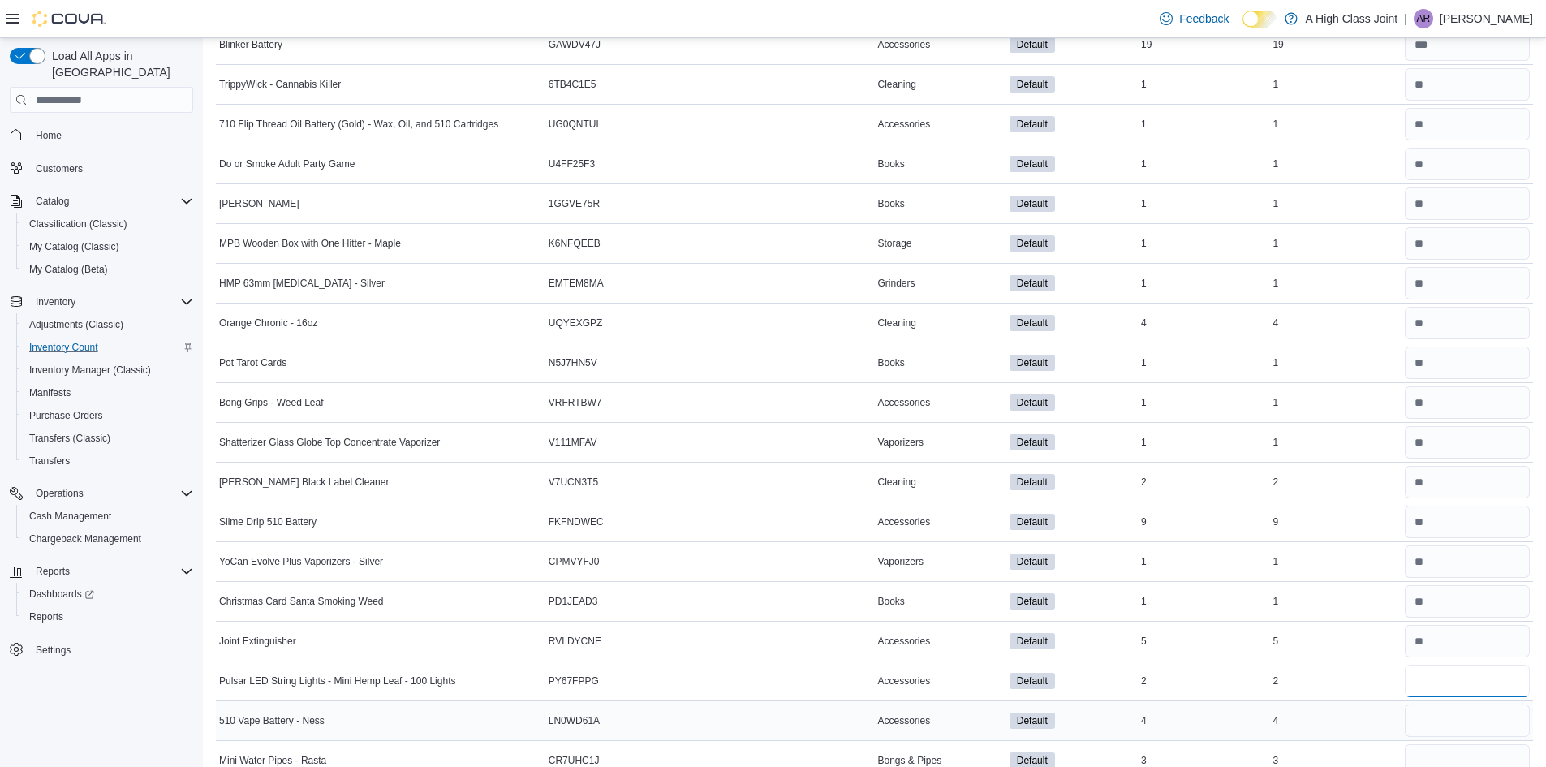
type input "*"
click at [1453, 713] on input "number" at bounding box center [1467, 720] width 125 height 32
type input "*"
click at [1454, 756] on input "number" at bounding box center [1467, 760] width 125 height 32
type input "*"
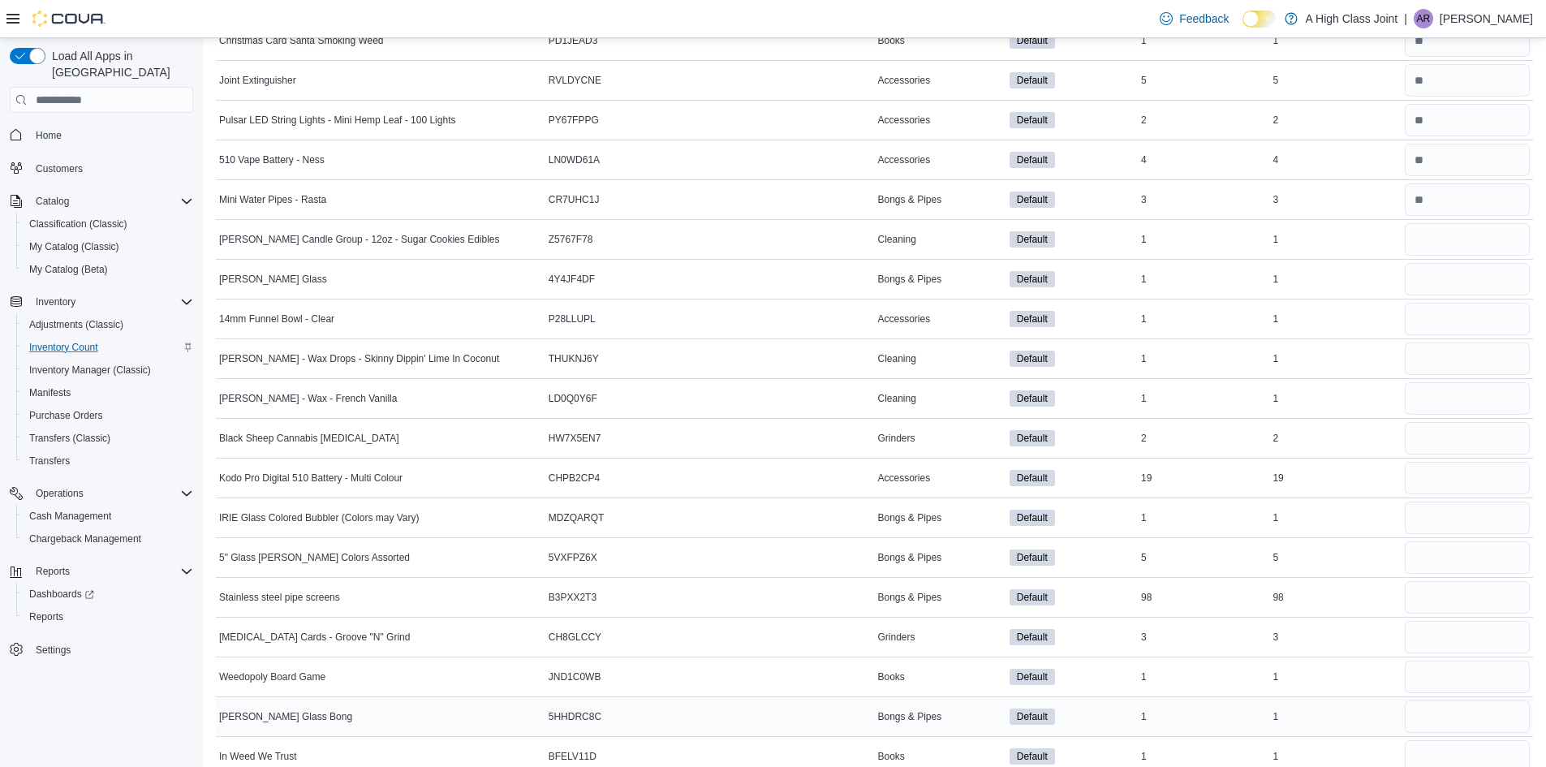
scroll to position [1787, 0]
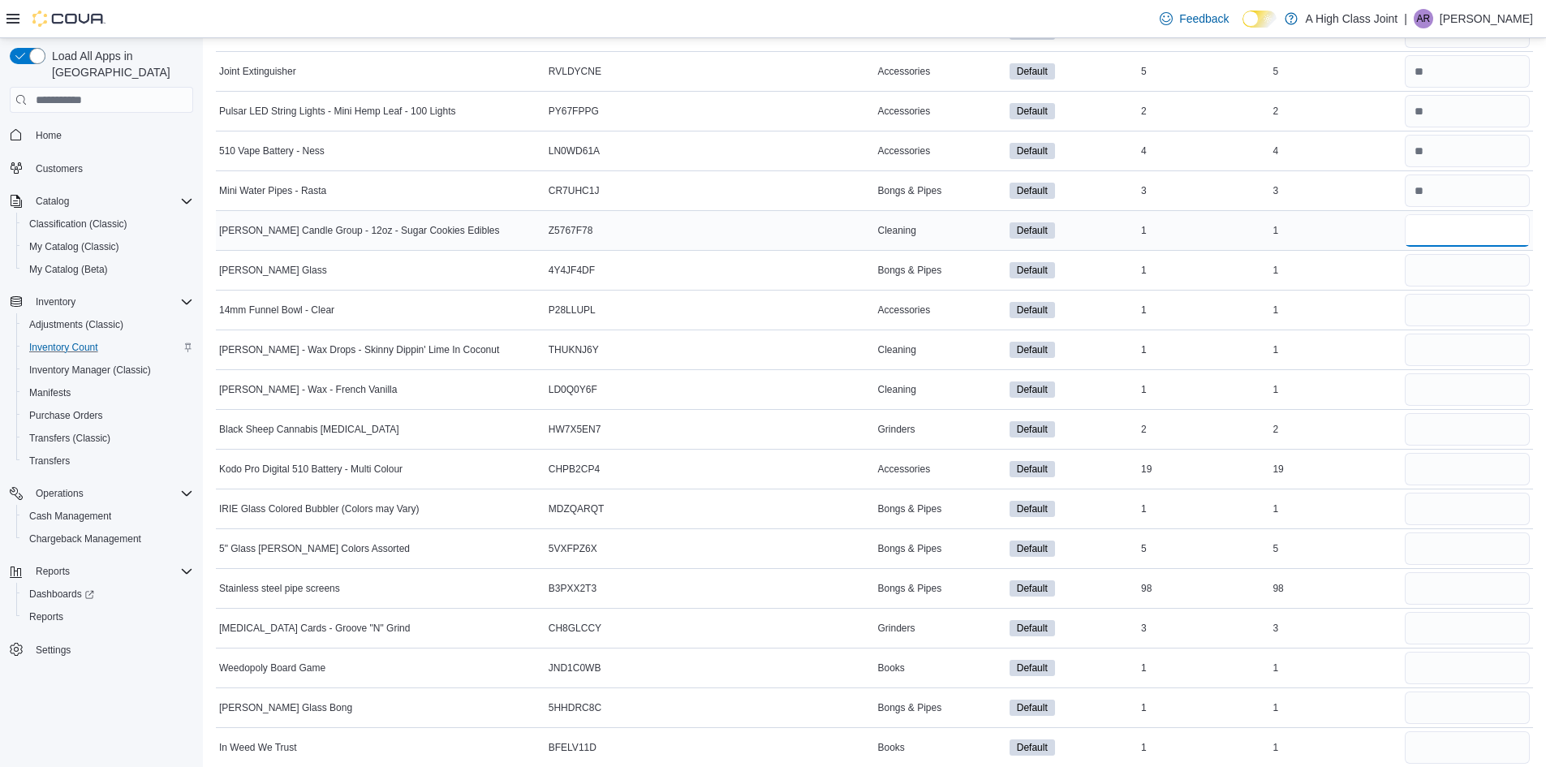
click at [1464, 226] on input "number" at bounding box center [1467, 230] width 125 height 32
type input "*"
click at [1458, 274] on input "number" at bounding box center [1467, 270] width 125 height 32
type input "*"
click at [1444, 306] on input "number" at bounding box center [1467, 310] width 125 height 32
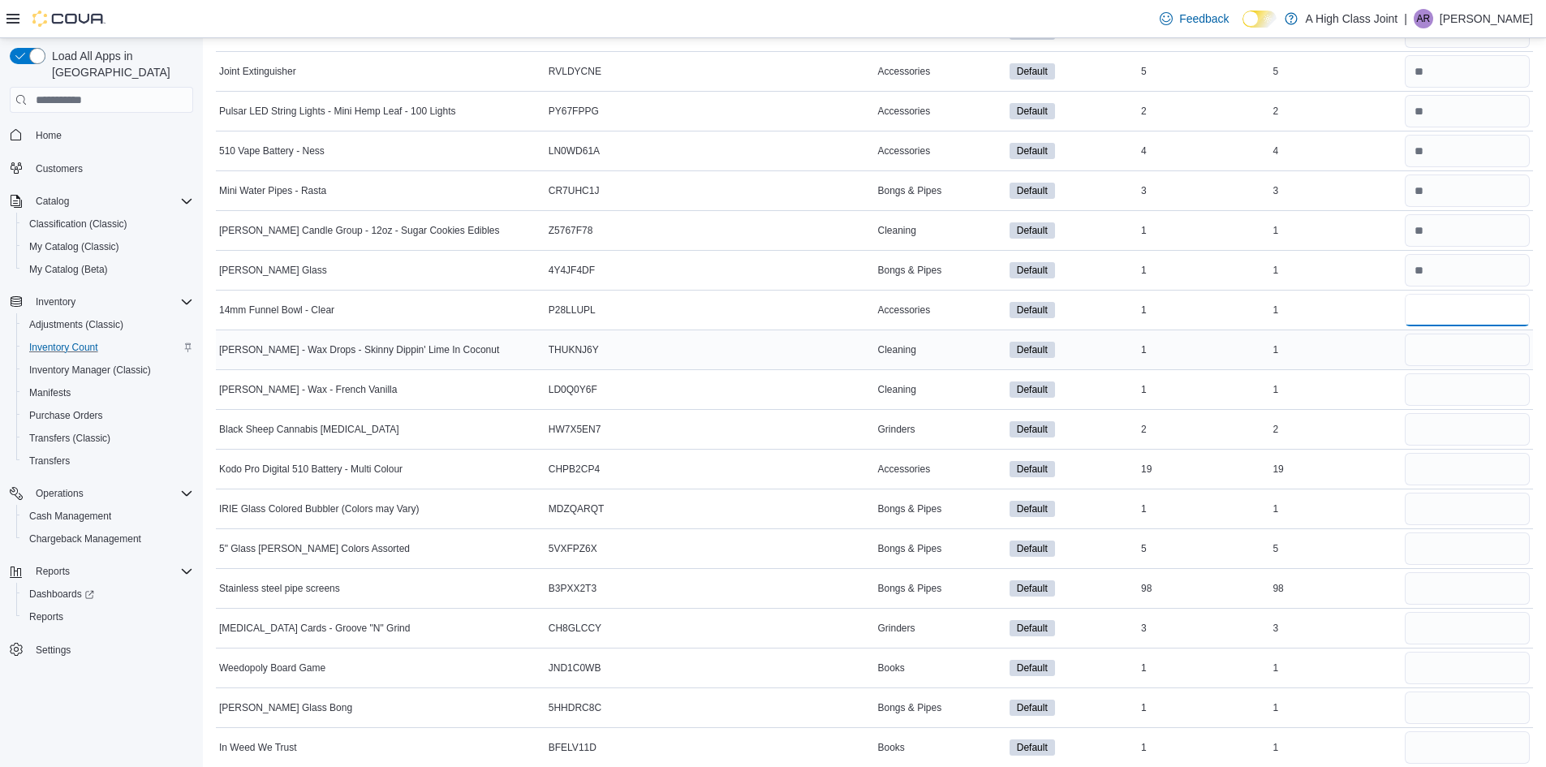
type input "*"
click at [1449, 348] on input "number" at bounding box center [1467, 350] width 125 height 32
type input "*"
click at [1454, 389] on input "number" at bounding box center [1467, 389] width 125 height 32
type input "*"
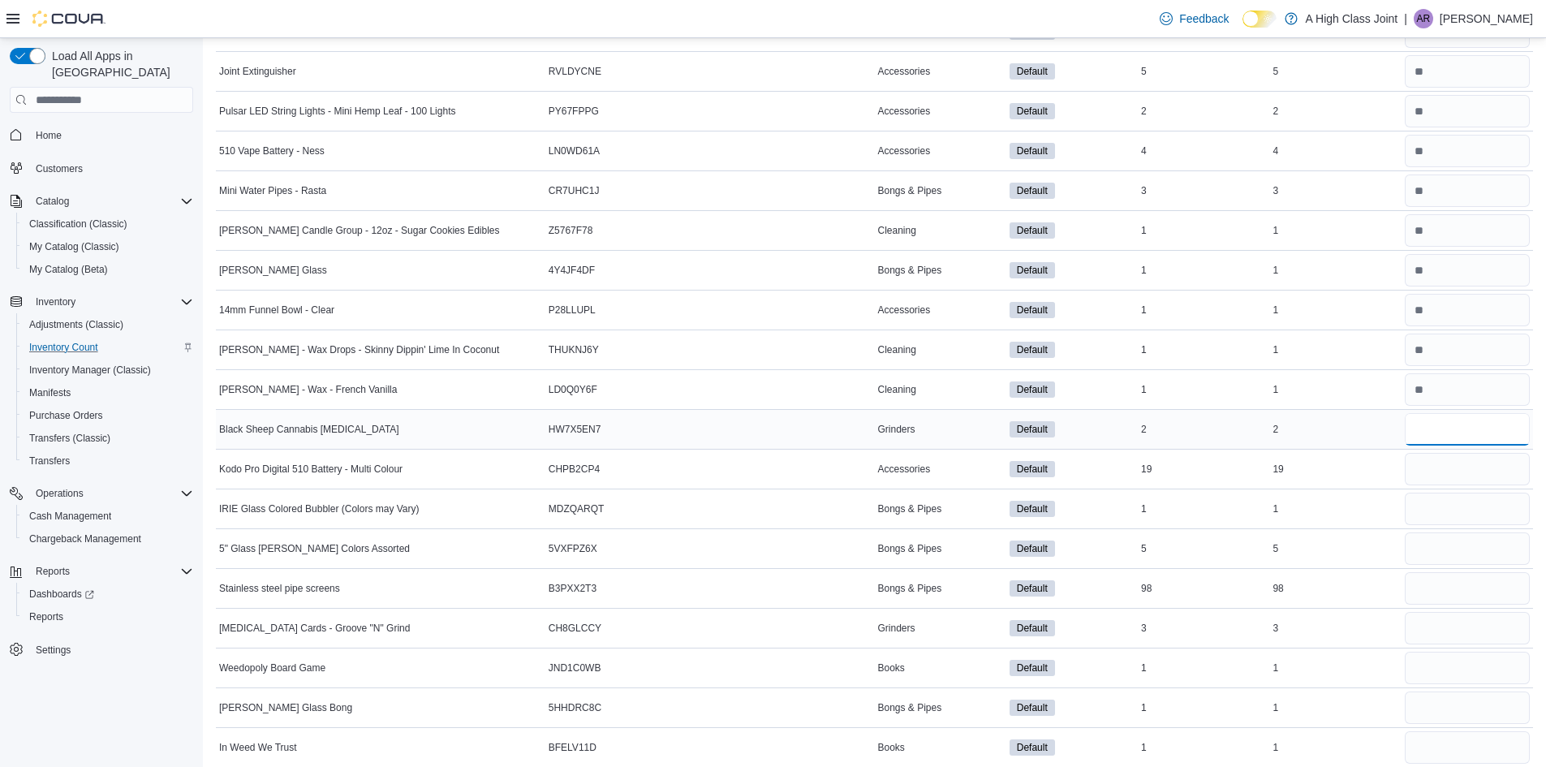
click at [1447, 426] on input "number" at bounding box center [1467, 429] width 125 height 32
type input "*"
click at [1445, 468] on input "number" at bounding box center [1467, 469] width 125 height 32
type input "**"
click at [1444, 505] on input "number" at bounding box center [1467, 509] width 125 height 32
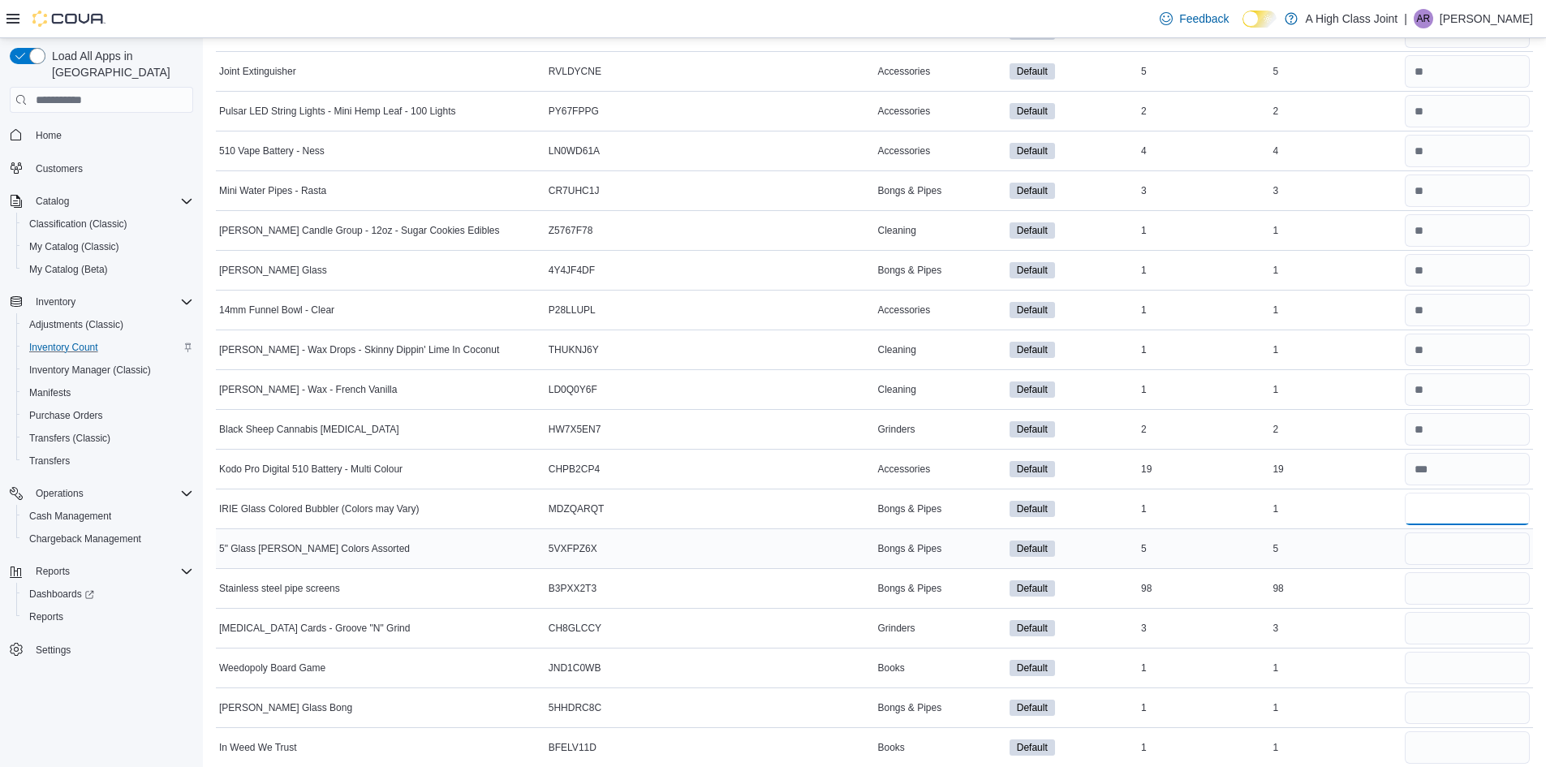
type input "*"
click at [1458, 549] on input "number" at bounding box center [1467, 548] width 125 height 32
type input "*"
click at [1445, 584] on input "number" at bounding box center [1467, 588] width 125 height 32
type input "**"
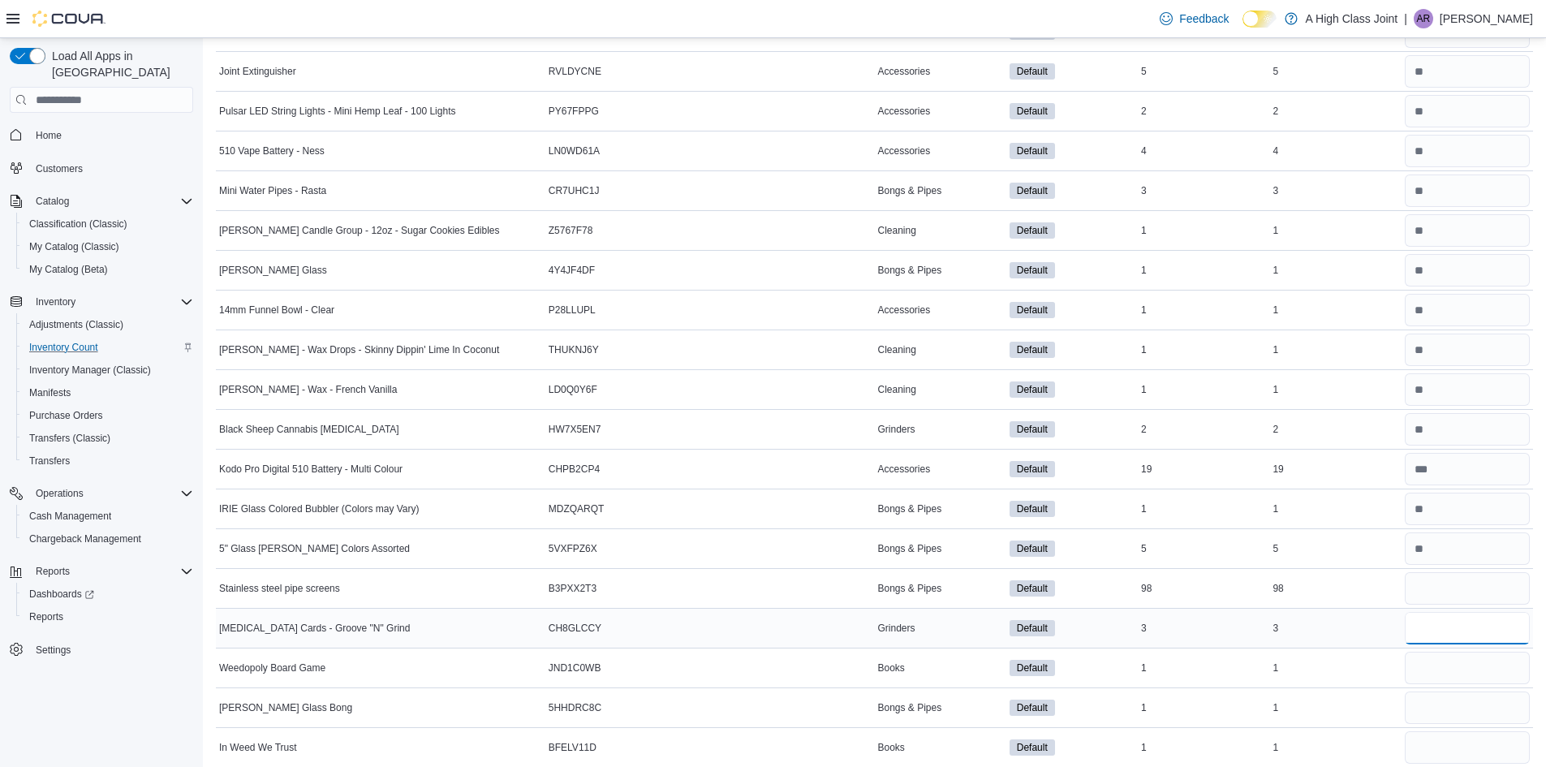
click at [1442, 629] on input "number" at bounding box center [1467, 628] width 125 height 32
type input "*"
click at [1436, 674] on input "number" at bounding box center [1467, 668] width 125 height 32
type input "*"
click at [1436, 703] on input "number" at bounding box center [1467, 707] width 125 height 32
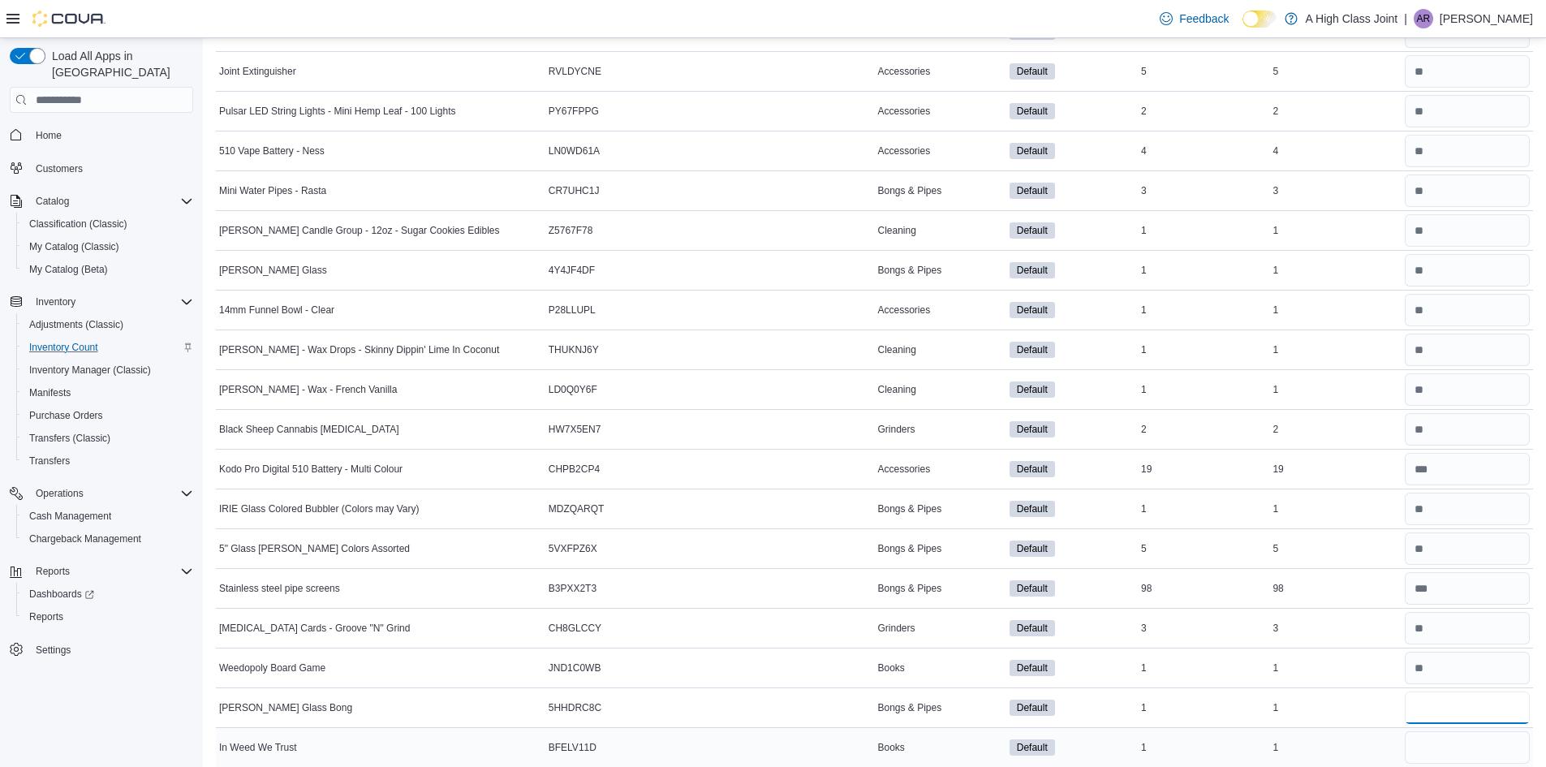
type input "*"
click at [1429, 740] on input "number" at bounding box center [1467, 747] width 125 height 32
type input "*"
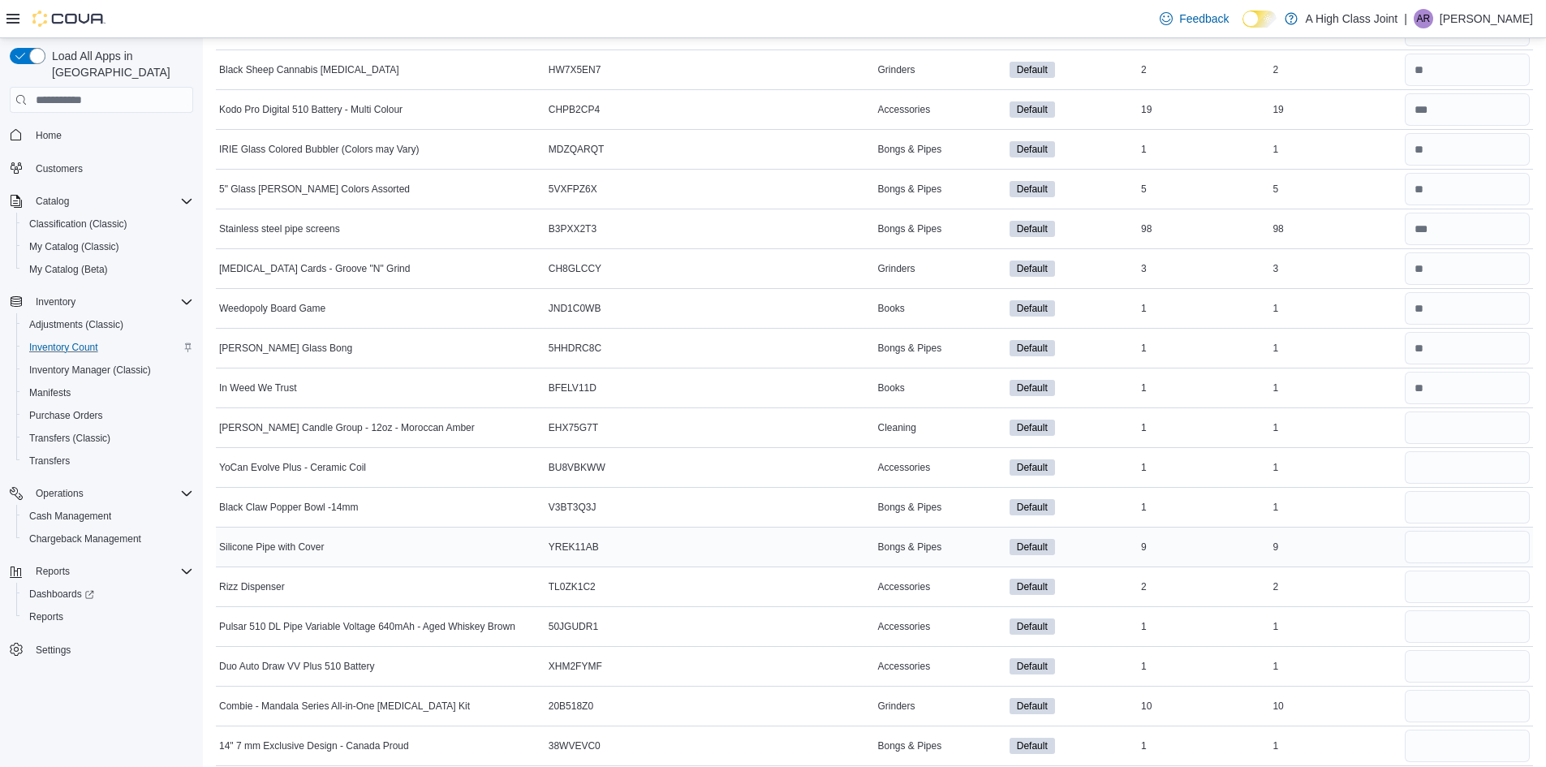
scroll to position [2193, 0]
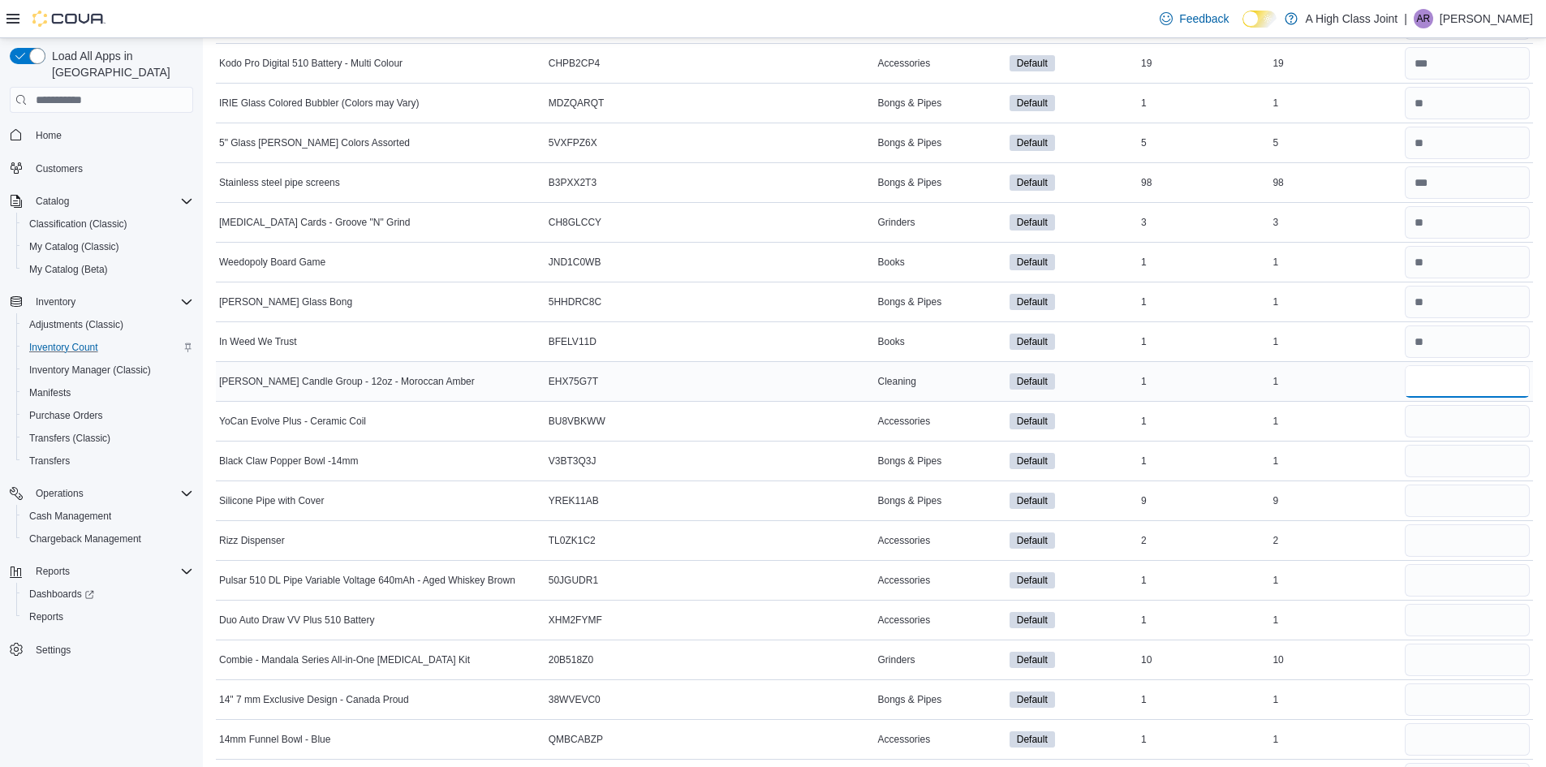
click at [1443, 381] on input "number" at bounding box center [1467, 381] width 125 height 32
type input "*"
click at [1443, 419] on input "number" at bounding box center [1467, 421] width 125 height 32
type input "*"
click at [1438, 467] on input "number" at bounding box center [1467, 461] width 125 height 32
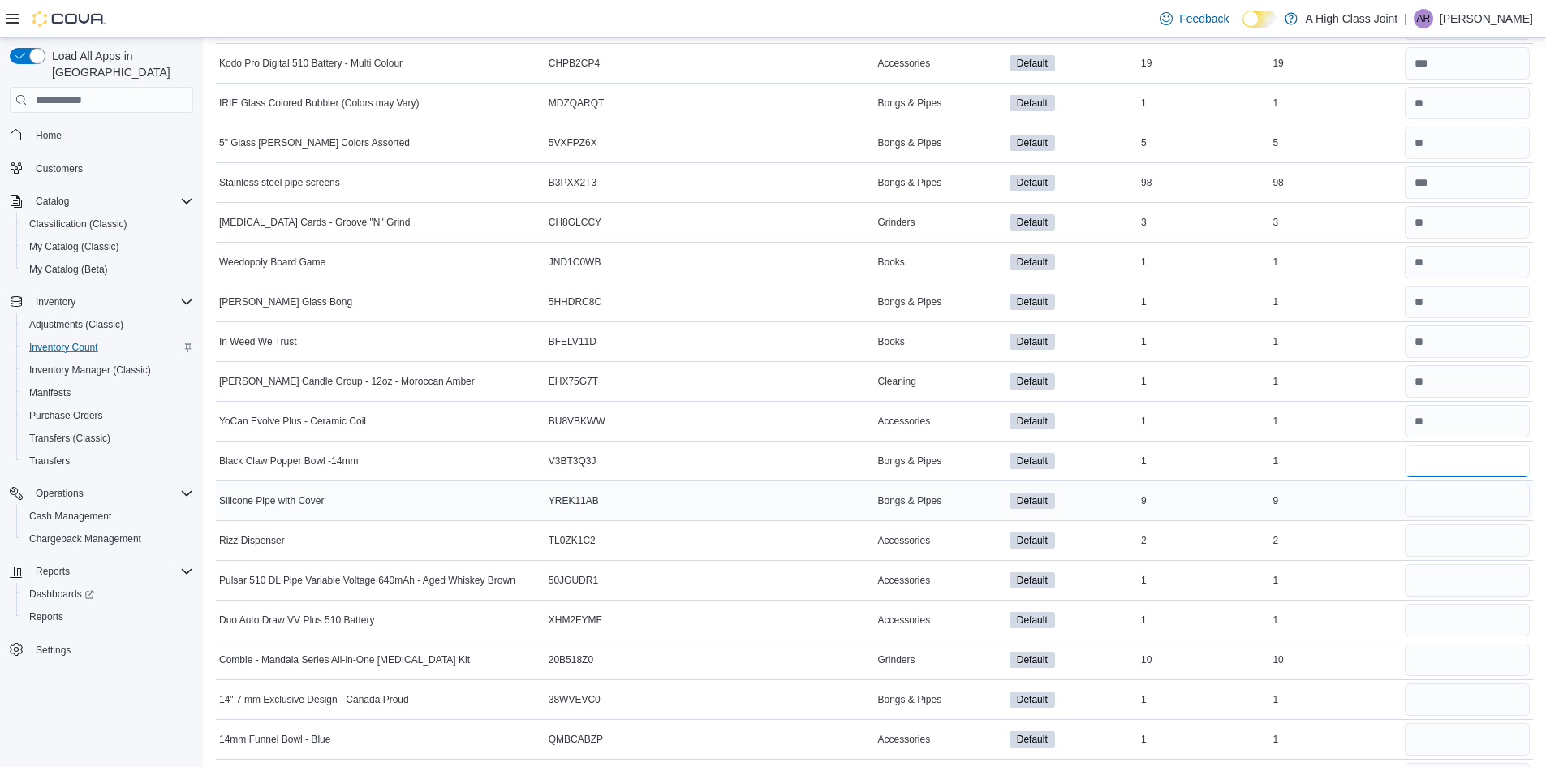
type input "*"
click at [1446, 494] on input "number" at bounding box center [1467, 501] width 125 height 32
type input "*"
click at [1441, 532] on input "number" at bounding box center [1467, 540] width 125 height 32
type input "*"
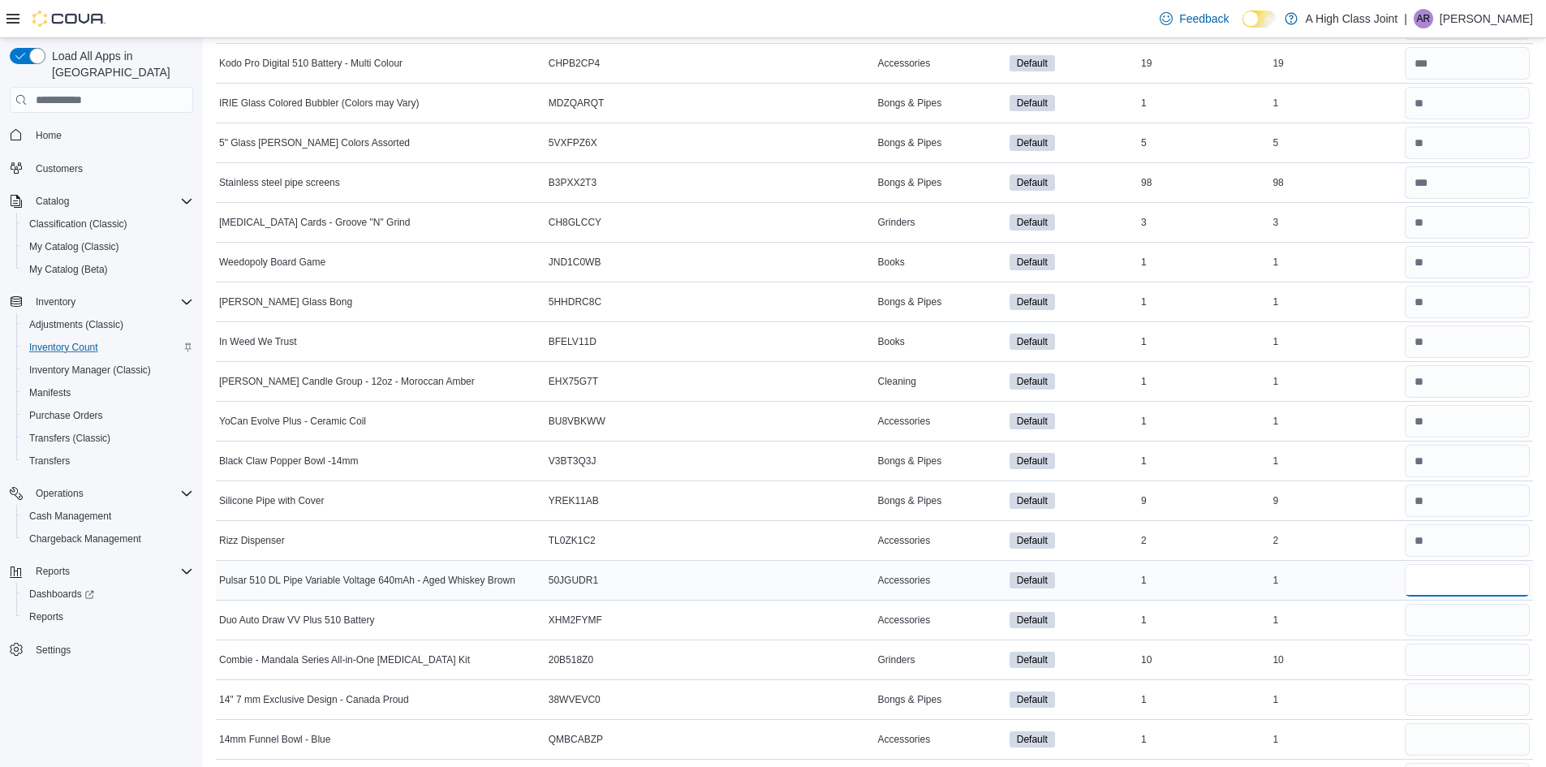
click at [1434, 582] on input "number" at bounding box center [1467, 580] width 125 height 32
type input "*"
click at [1436, 616] on input "number" at bounding box center [1467, 620] width 125 height 32
type input "*"
click at [1432, 655] on input "number" at bounding box center [1467, 660] width 125 height 32
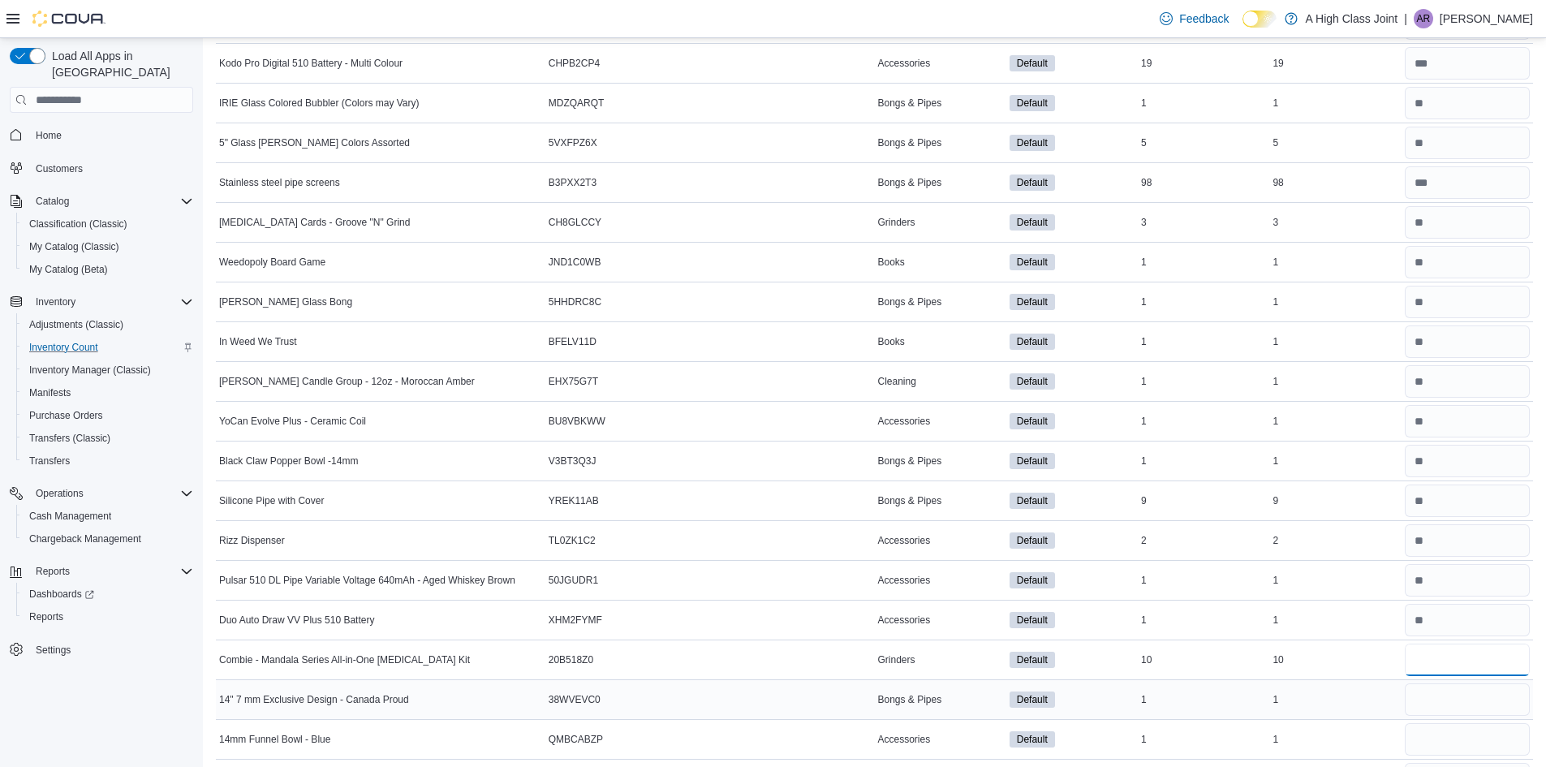
type input "**"
click at [1438, 683] on div at bounding box center [1467, 699] width 131 height 39
click at [1438, 701] on input "number" at bounding box center [1467, 699] width 125 height 32
type input "*"
click at [1441, 730] on input "number" at bounding box center [1467, 739] width 125 height 32
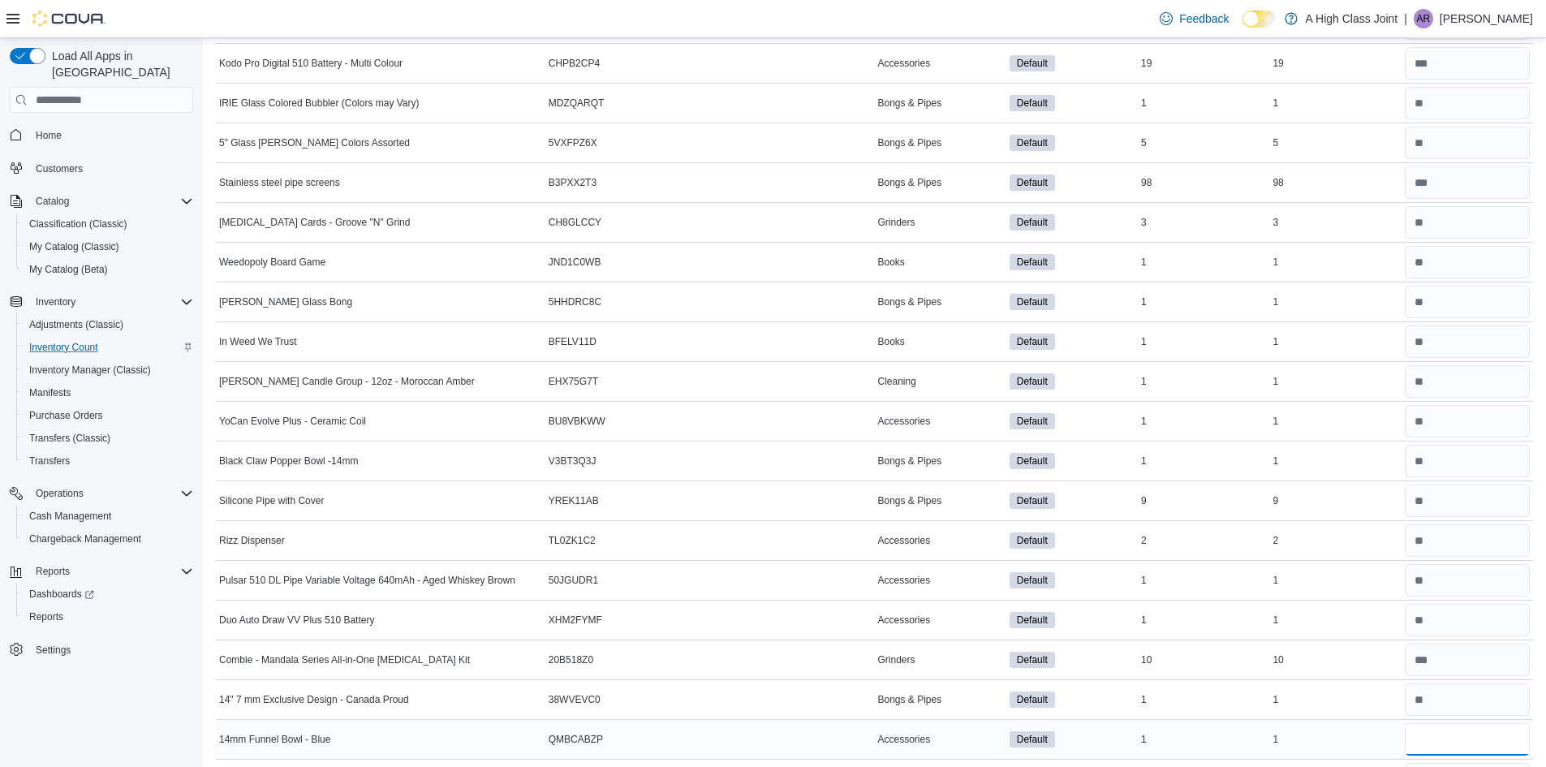
type input "*"
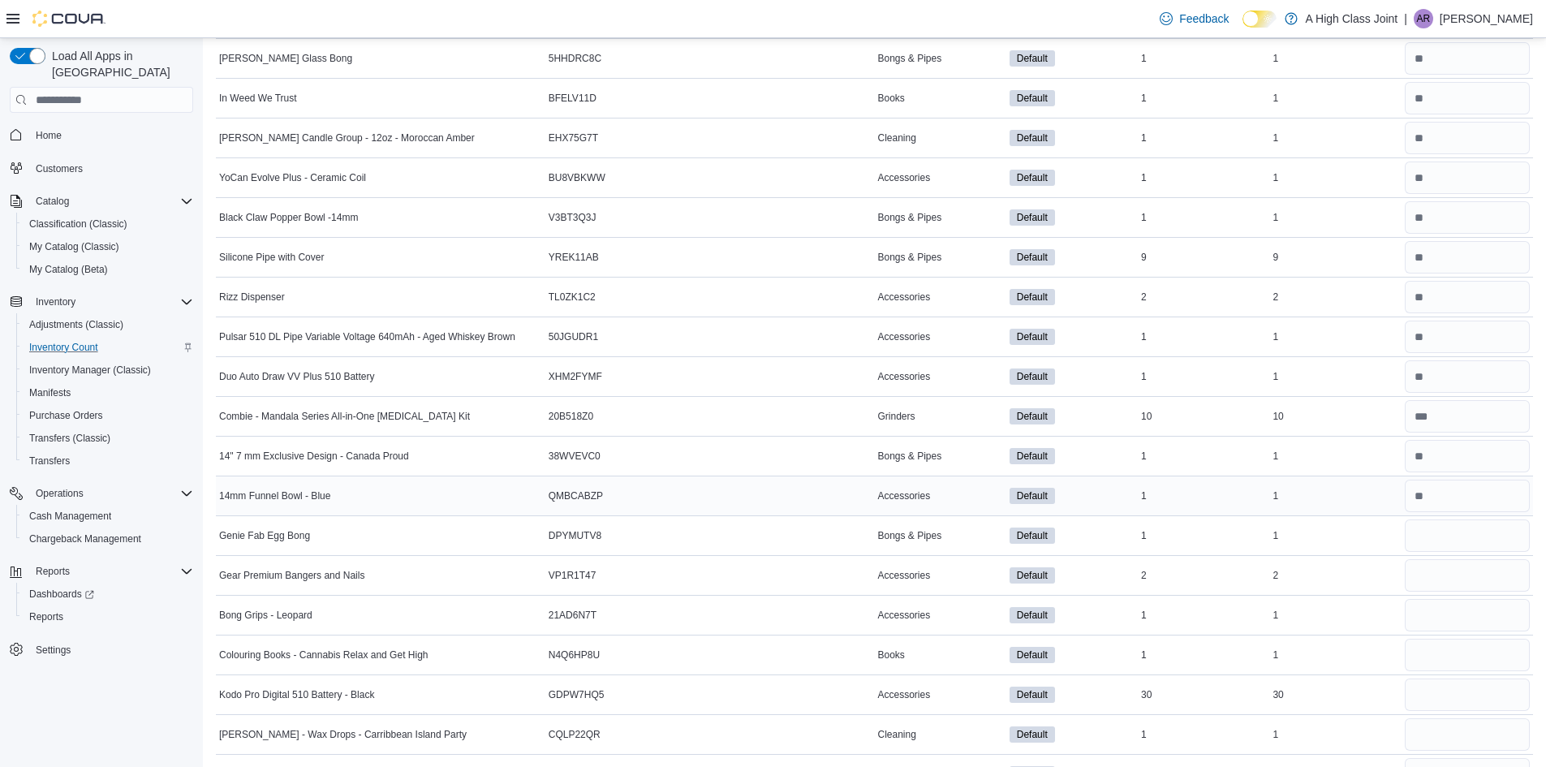
scroll to position [2518, 0]
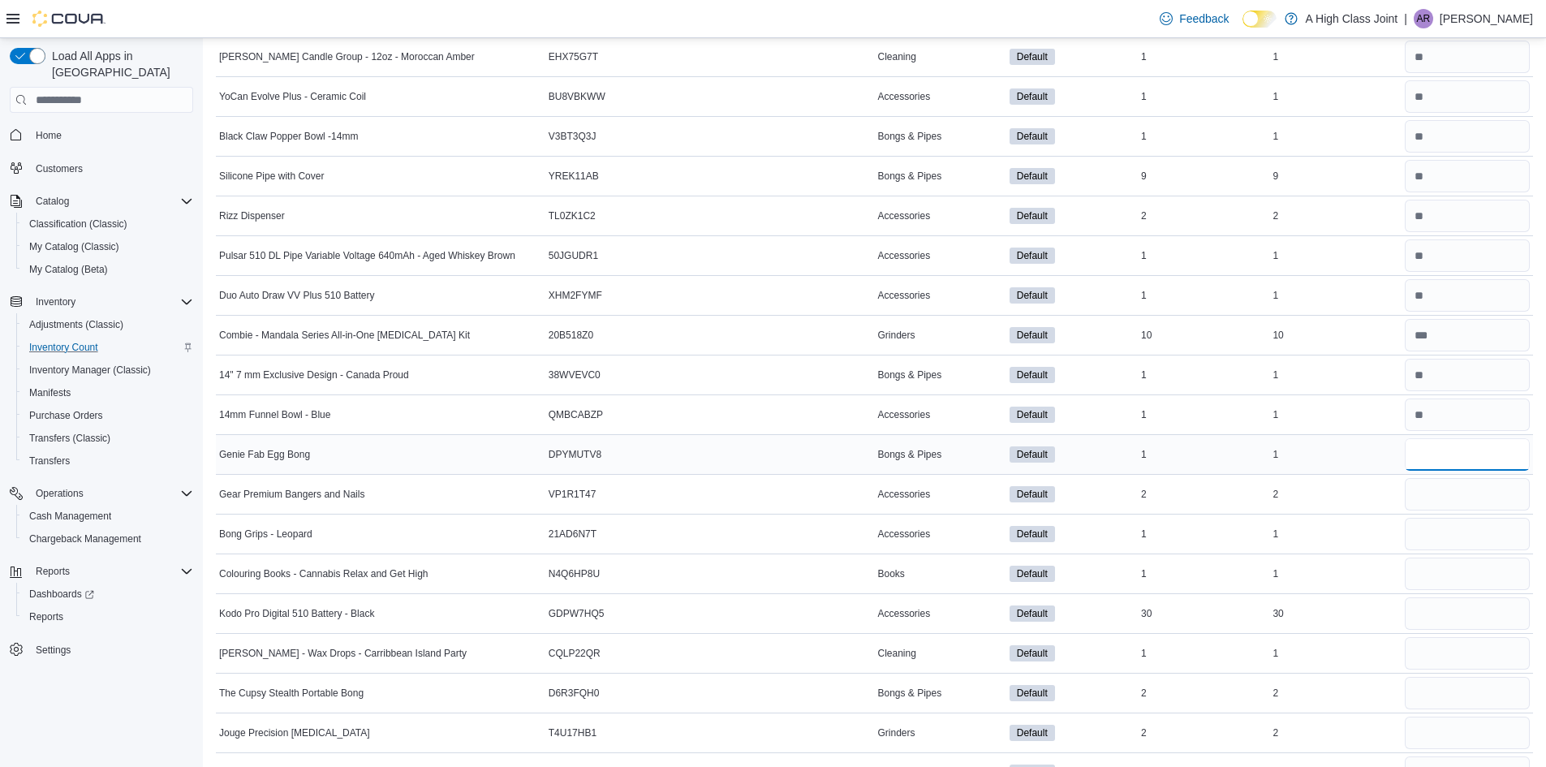
click at [1454, 450] on input "number" at bounding box center [1467, 454] width 125 height 32
type input "*"
click at [1450, 496] on input "number" at bounding box center [1467, 494] width 125 height 32
type input "*"
click at [1449, 527] on input "number" at bounding box center [1467, 534] width 125 height 32
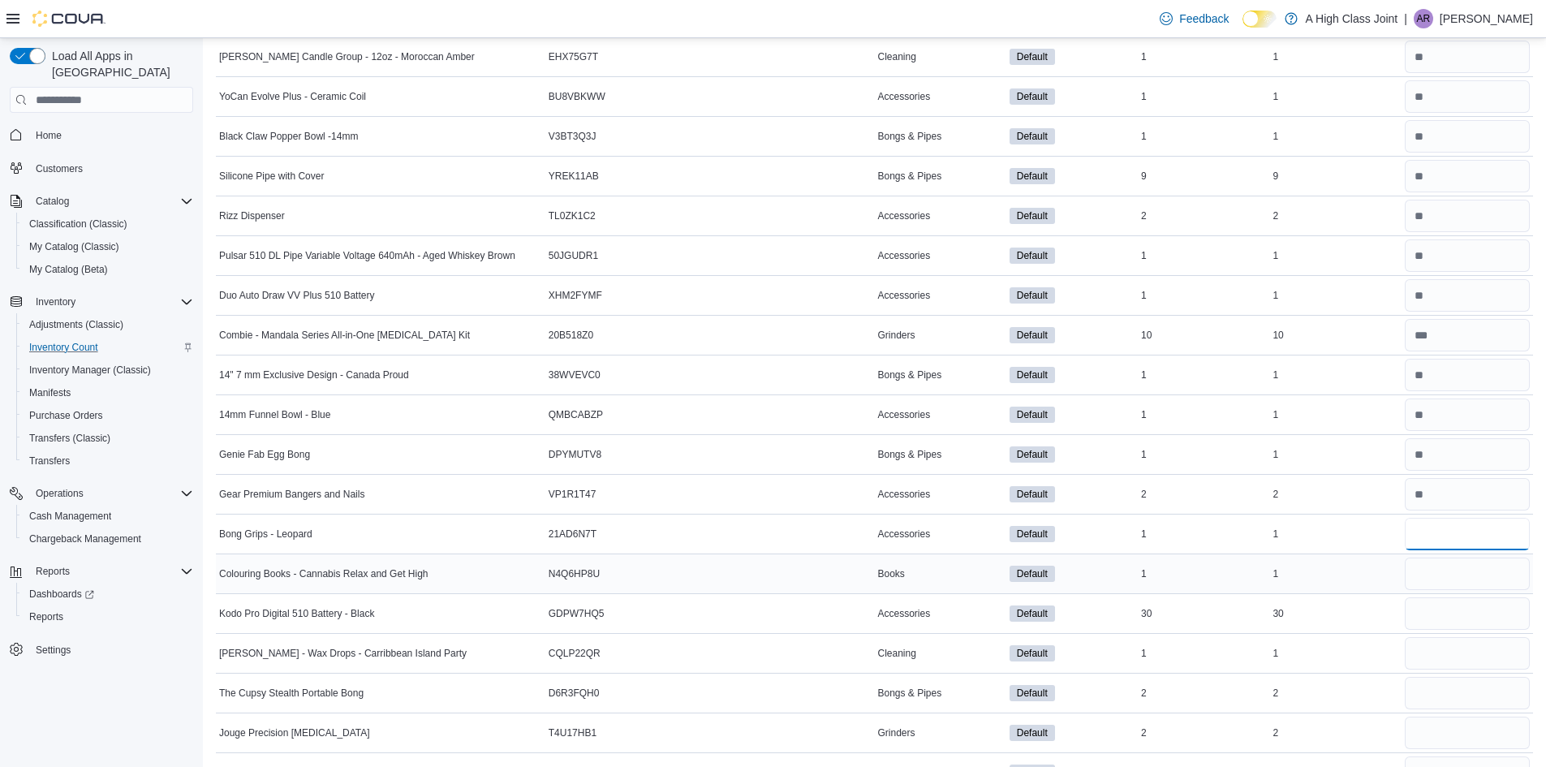
type input "*"
click at [1444, 574] on input "number" at bounding box center [1467, 574] width 125 height 32
type input "*"
click at [1436, 614] on input "number" at bounding box center [1467, 613] width 125 height 32
type input "**"
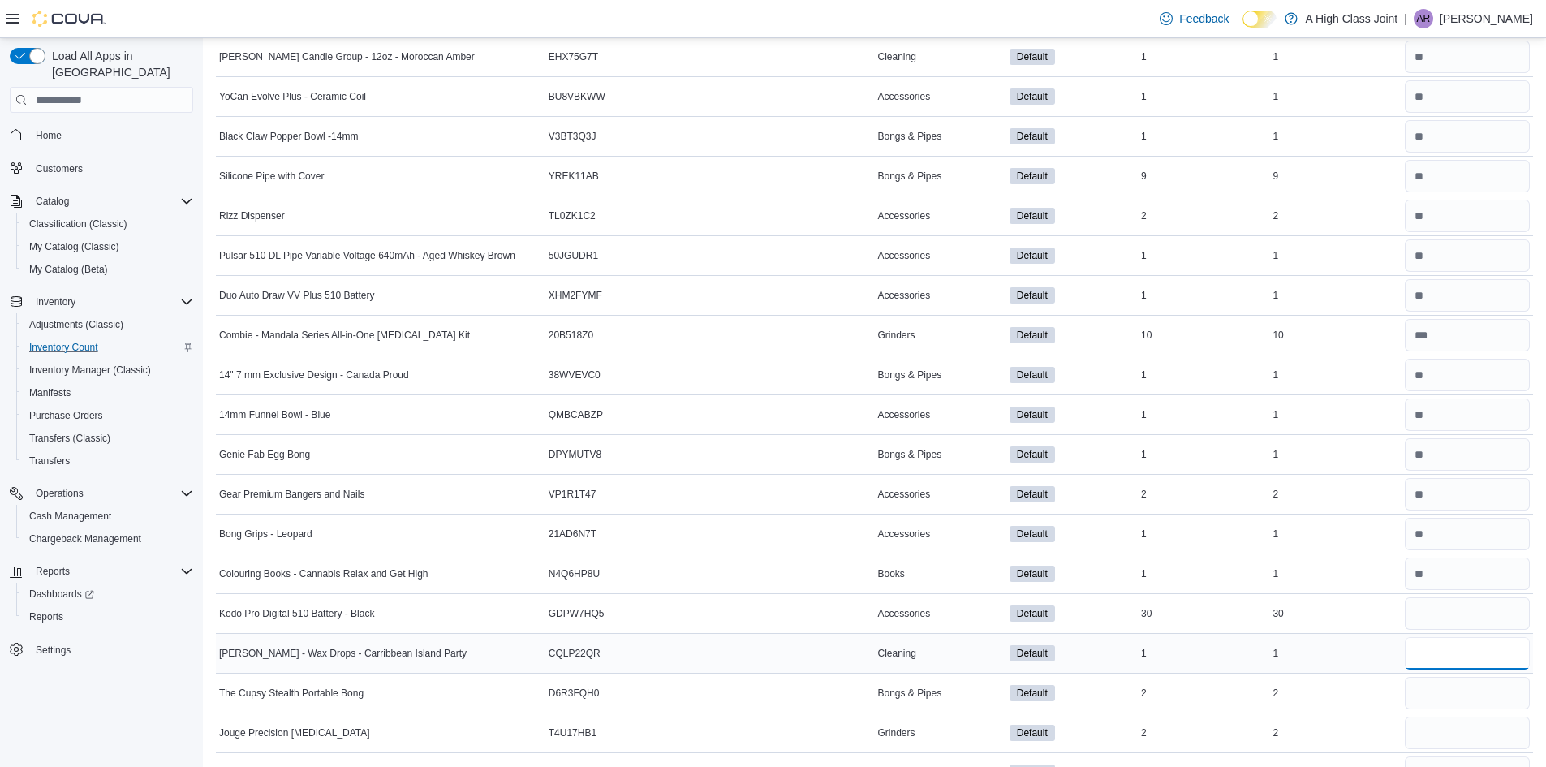
click at [1467, 652] on input "number" at bounding box center [1467, 653] width 125 height 32
type input "*"
click at [1460, 686] on input "number" at bounding box center [1467, 693] width 125 height 32
type input "*"
click at [1449, 727] on input "number" at bounding box center [1467, 733] width 125 height 32
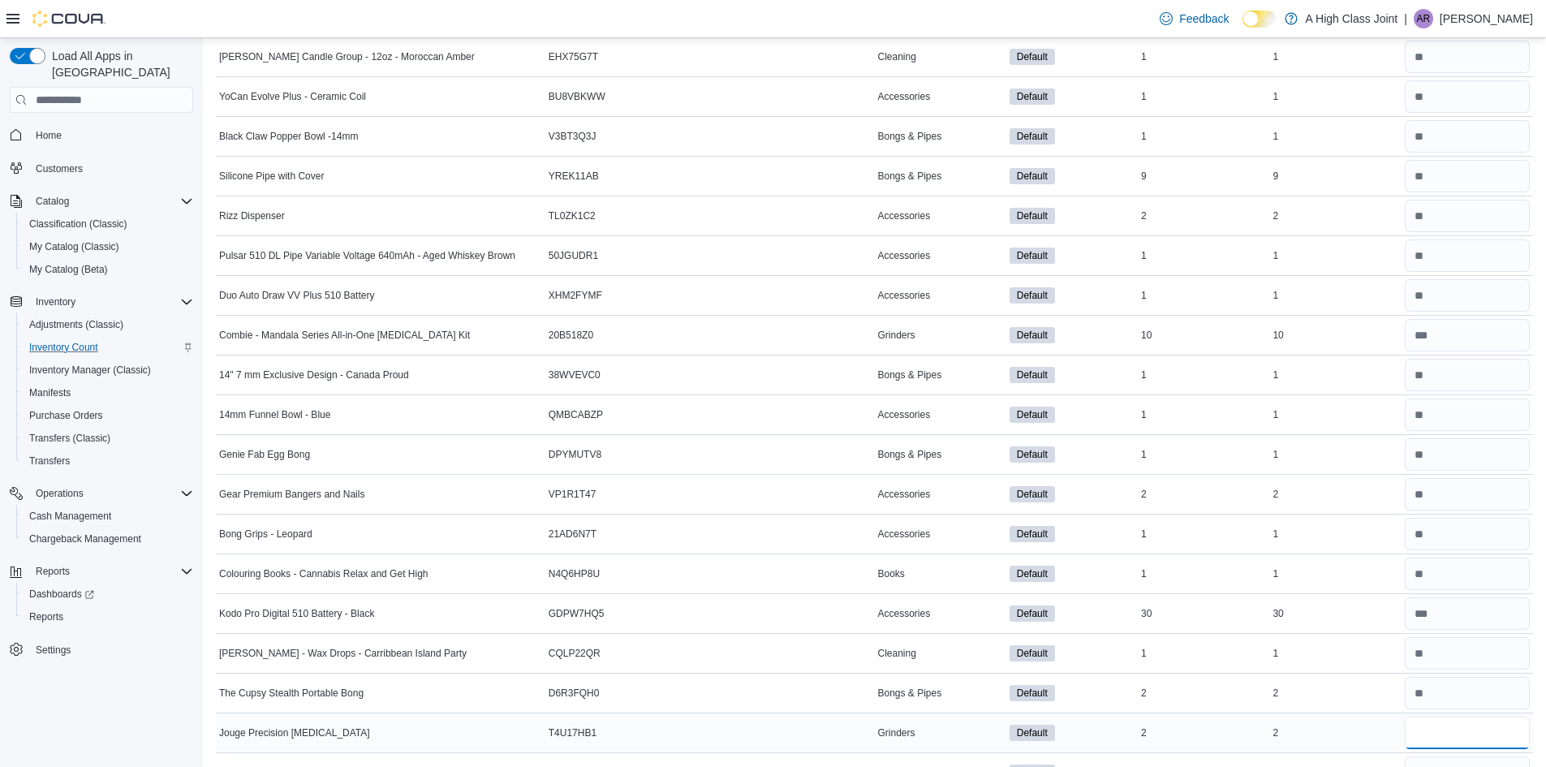
type input "*"
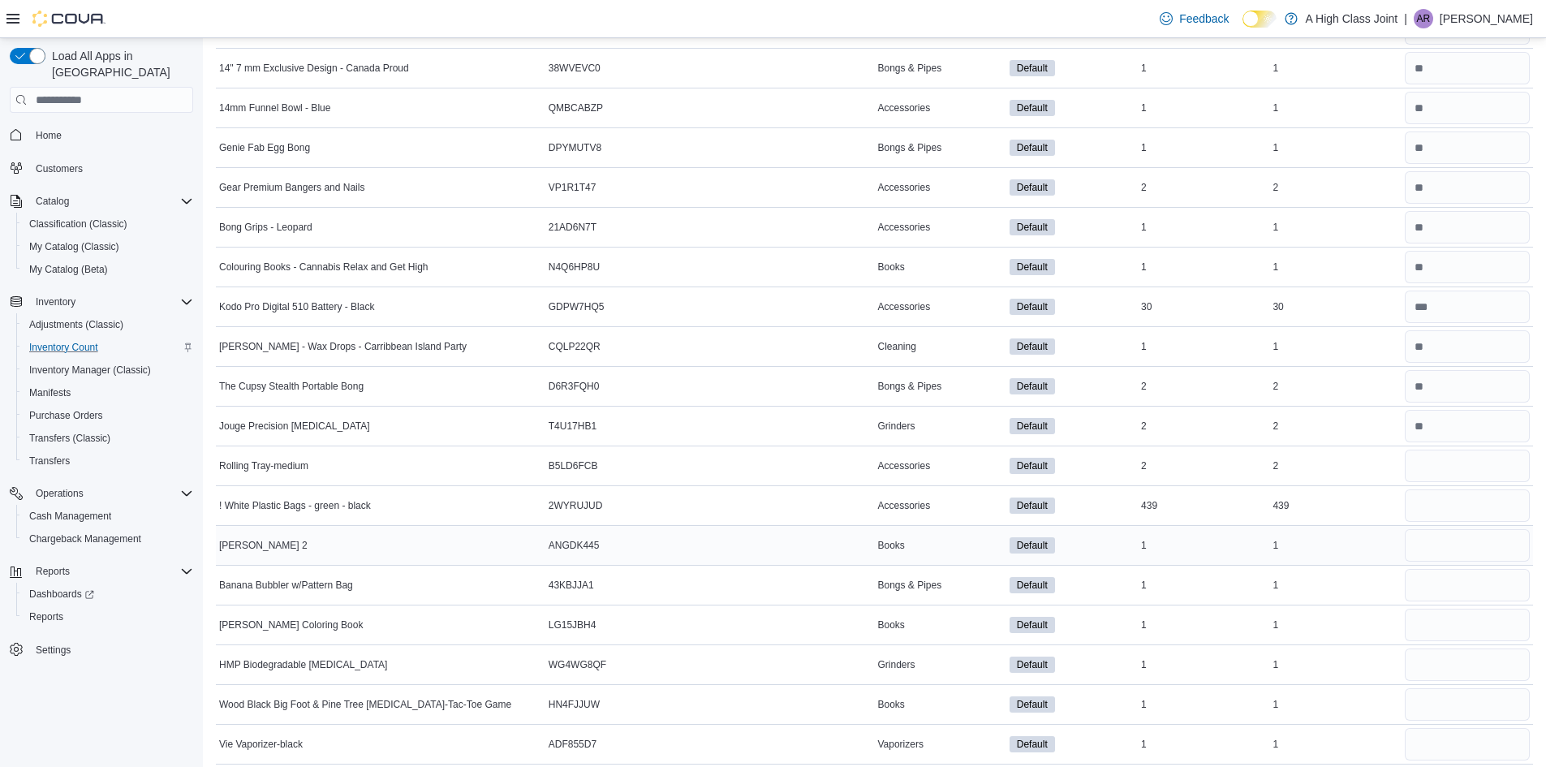
scroll to position [2842, 0]
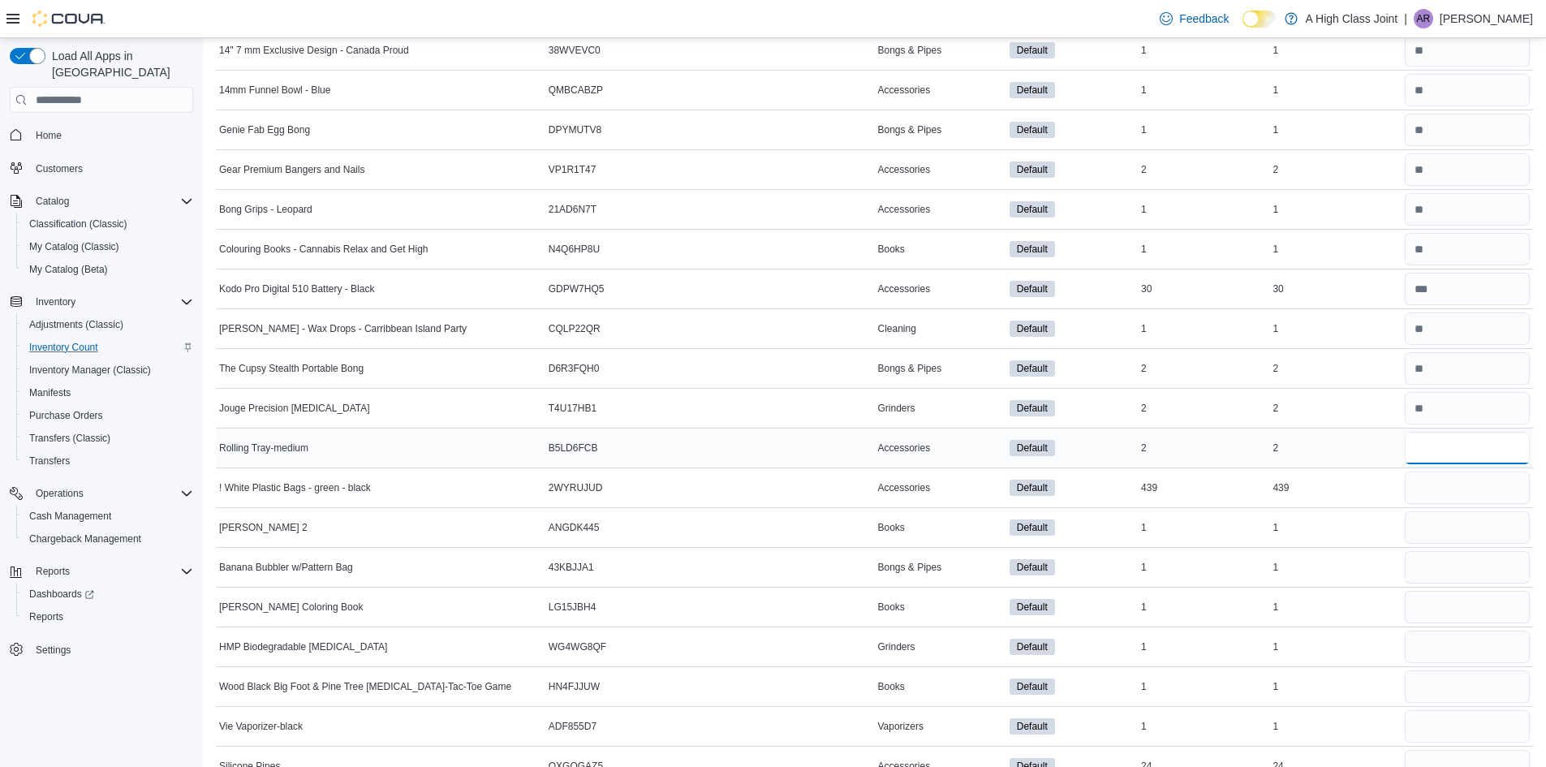
click at [1467, 449] on input "number" at bounding box center [1467, 448] width 125 height 32
type input "*"
click at [1463, 487] on input "number" at bounding box center [1467, 488] width 125 height 32
type input "***"
click at [1458, 526] on input "number" at bounding box center [1467, 527] width 125 height 32
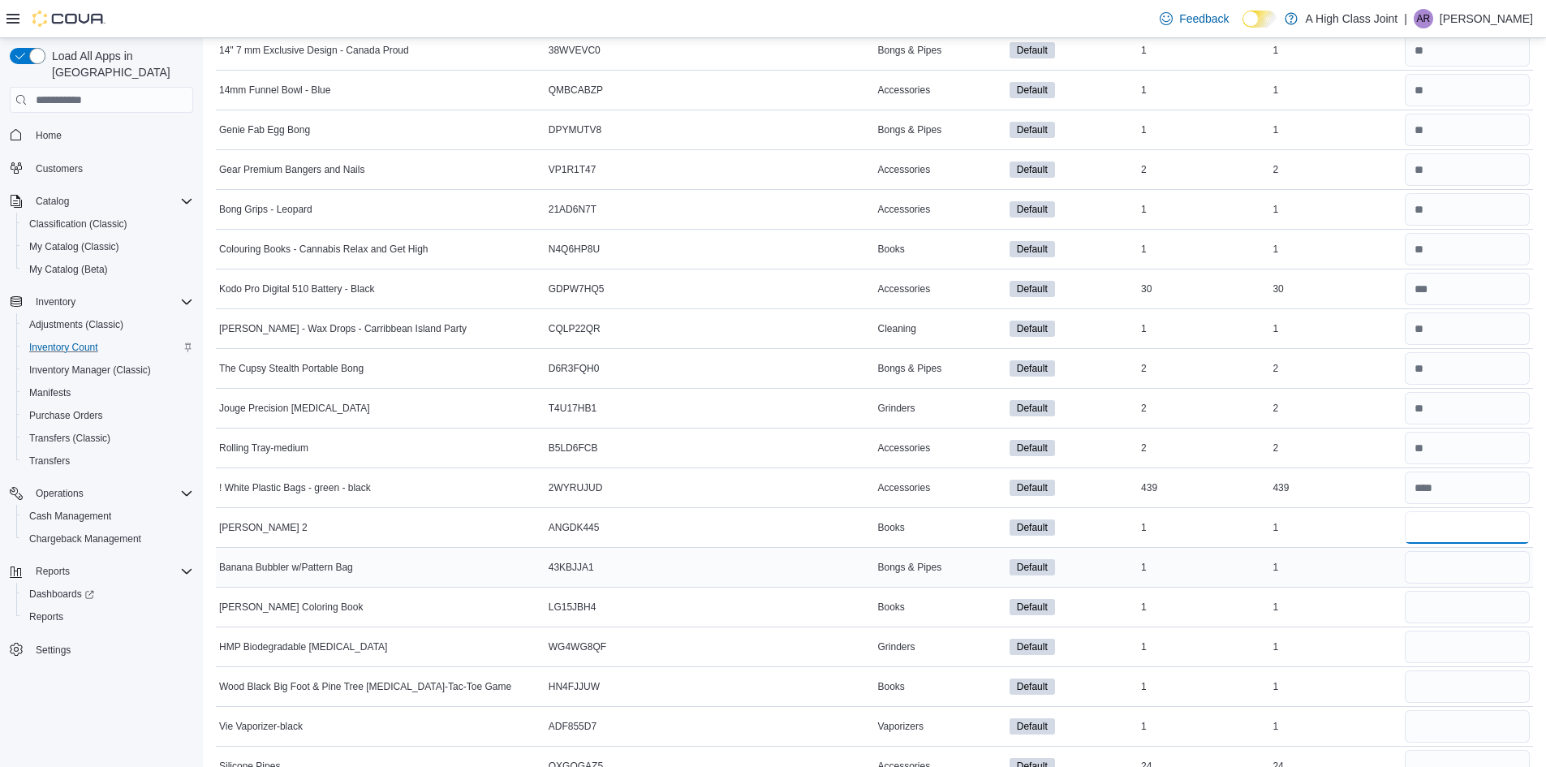
type input "*"
click at [1461, 567] on input "number" at bounding box center [1467, 567] width 125 height 32
type input "*"
click at [1456, 609] on input "number" at bounding box center [1467, 607] width 125 height 32
type input "*"
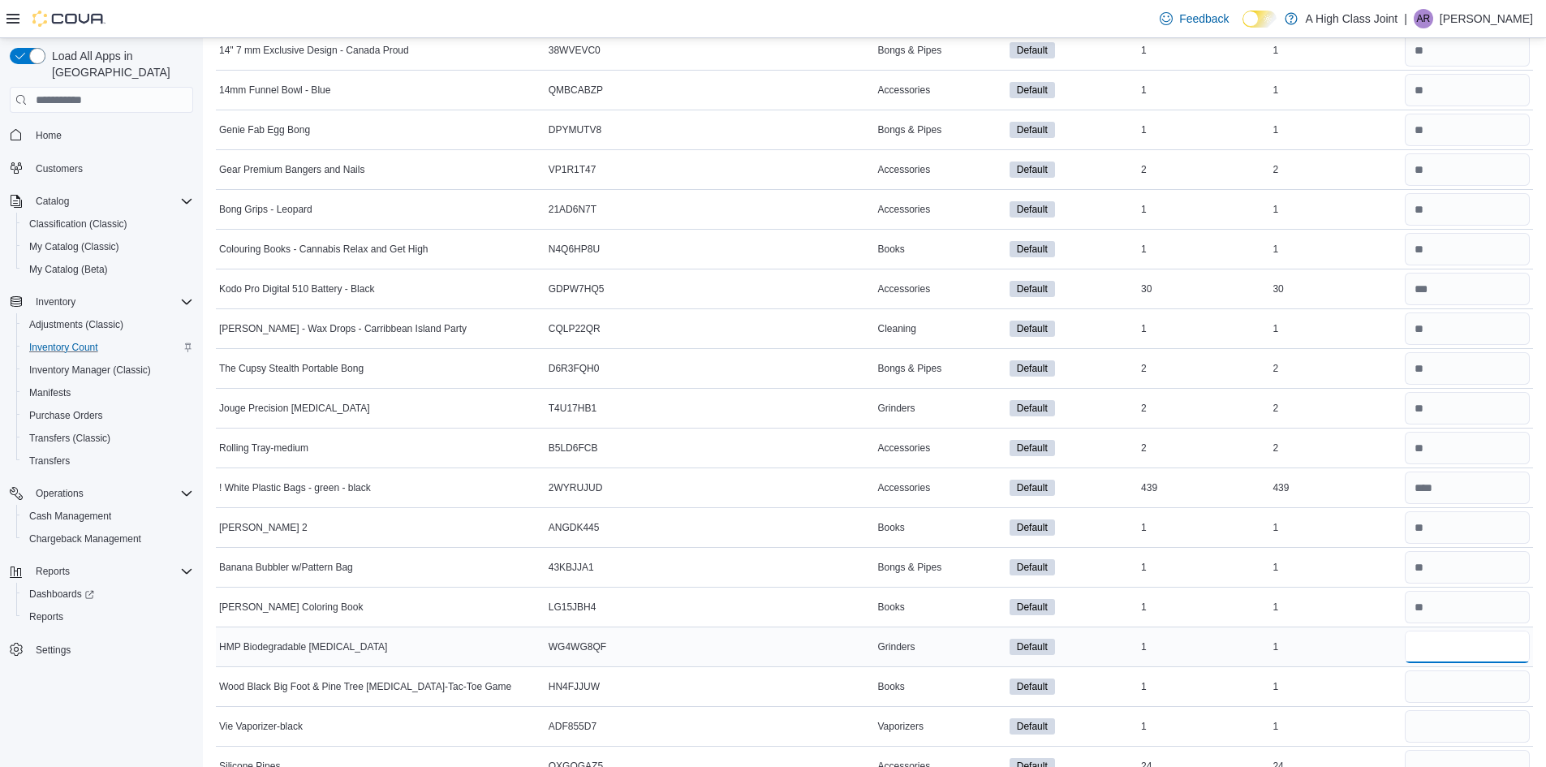
click at [1456, 638] on input "number" at bounding box center [1467, 647] width 125 height 32
type input "*"
click at [1441, 682] on input "number" at bounding box center [1467, 686] width 125 height 32
type input "*"
click at [1439, 713] on input "number" at bounding box center [1467, 726] width 125 height 32
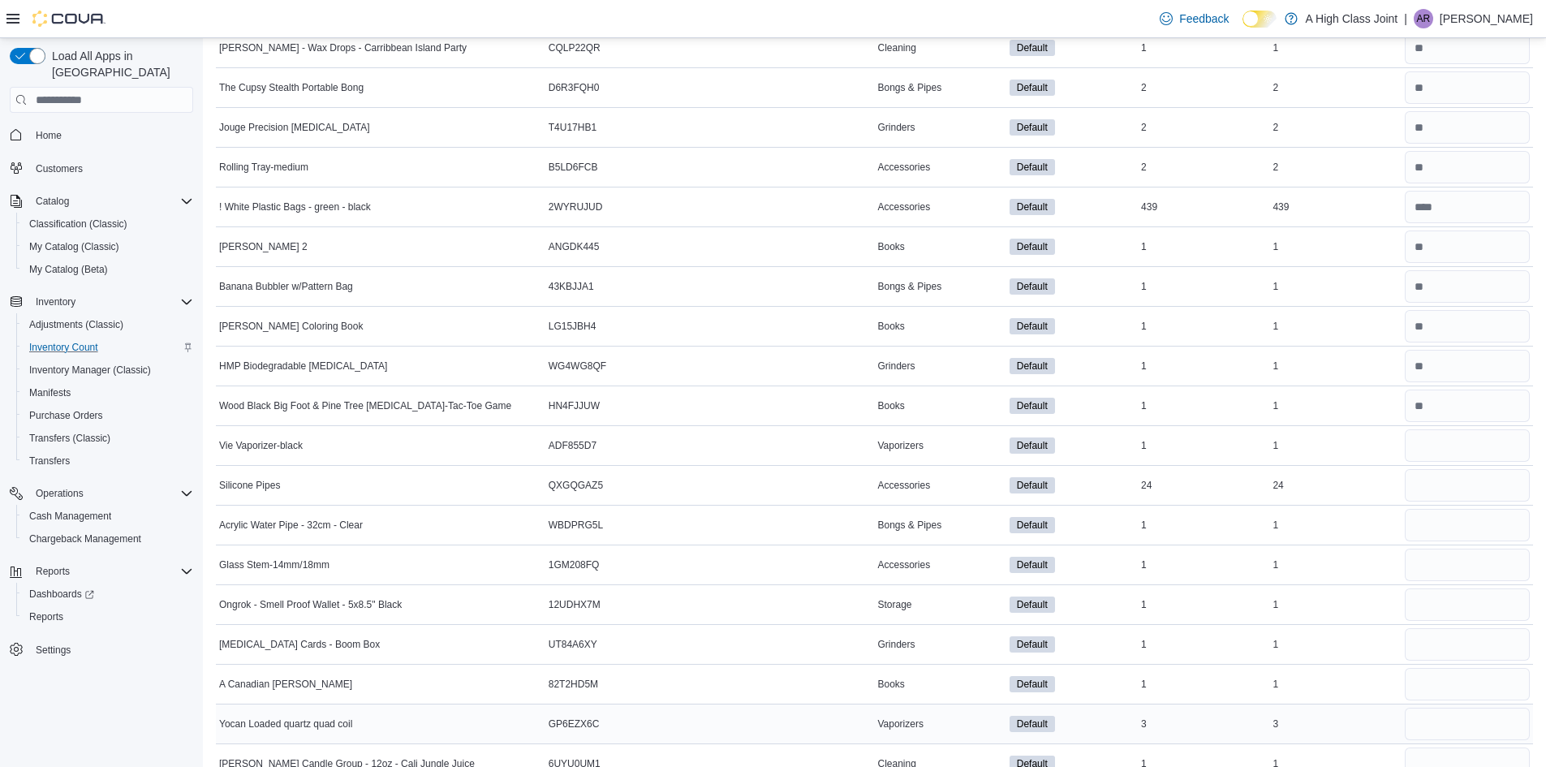
scroll to position [3153, 0]
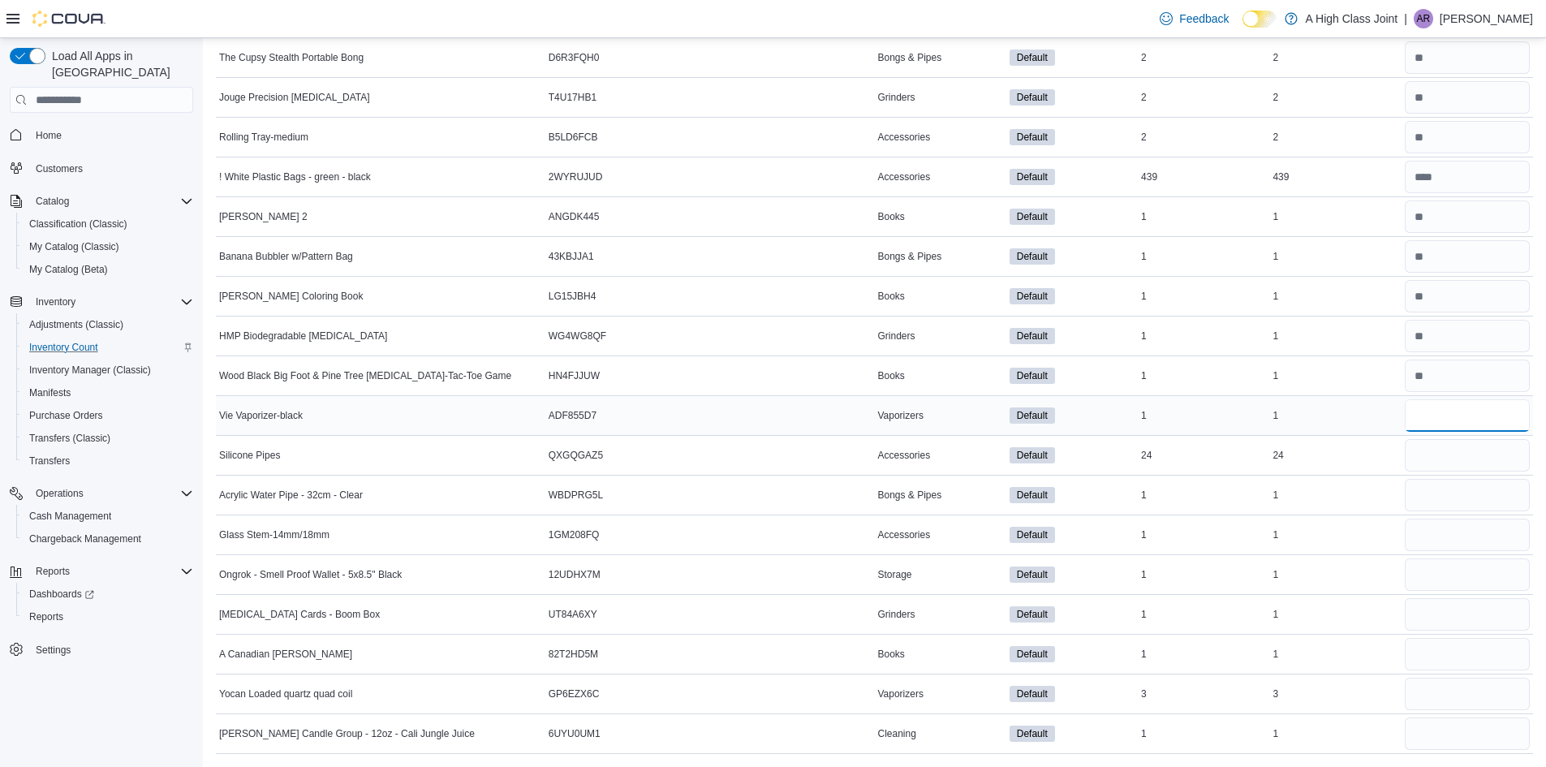
click at [1439, 411] on input "number" at bounding box center [1467, 415] width 125 height 32
type input "*"
click at [1446, 450] on input "number" at bounding box center [1467, 455] width 125 height 32
type input "**"
click at [1445, 494] on input "number" at bounding box center [1467, 495] width 125 height 32
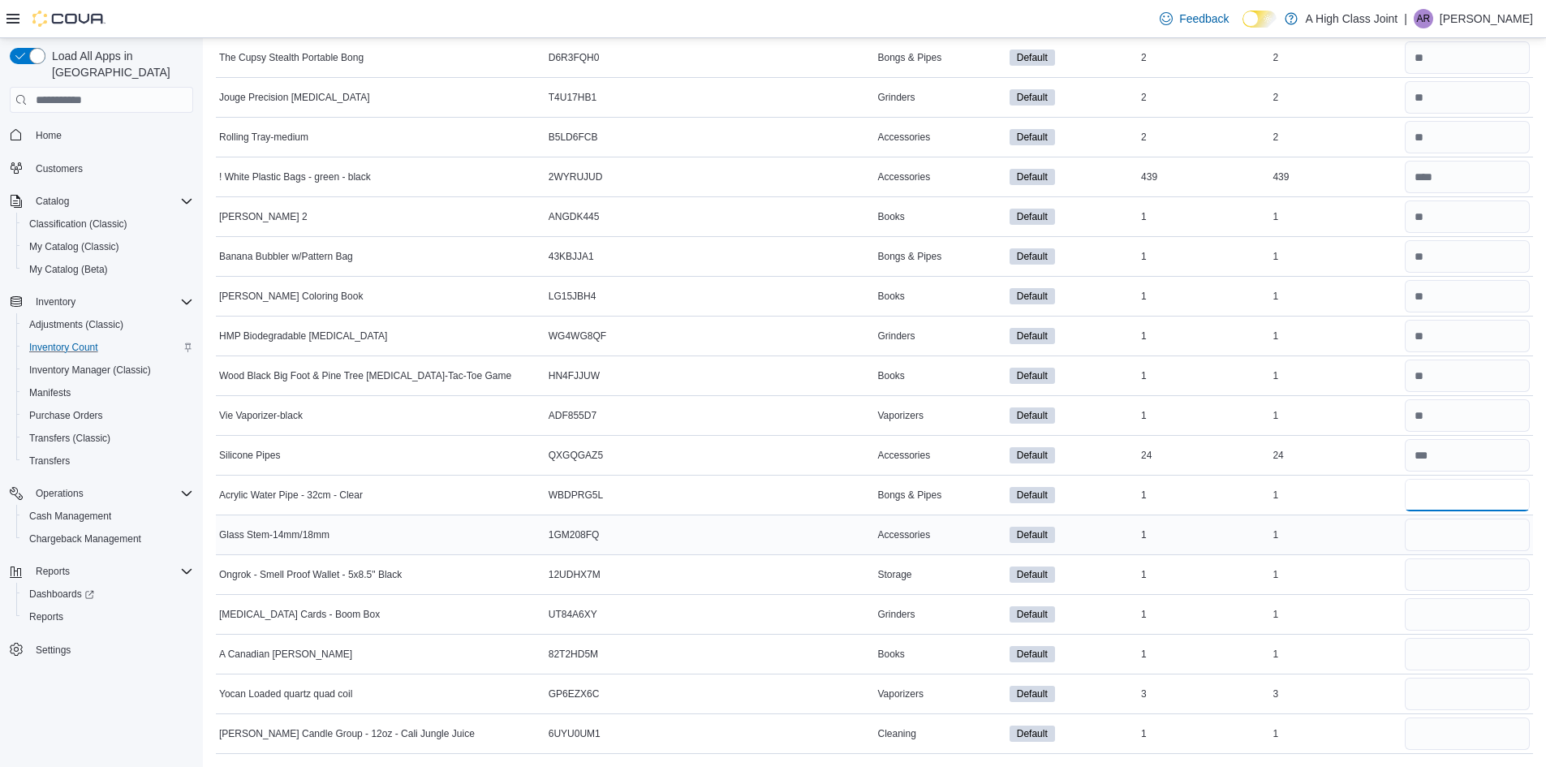
type input "*"
click at [1438, 538] on input "number" at bounding box center [1467, 535] width 125 height 32
click at [1443, 588] on input "number" at bounding box center [1467, 574] width 125 height 32
click at [1443, 614] on input "number" at bounding box center [1467, 614] width 125 height 32
click at [1443, 642] on input "number" at bounding box center [1467, 654] width 125 height 32
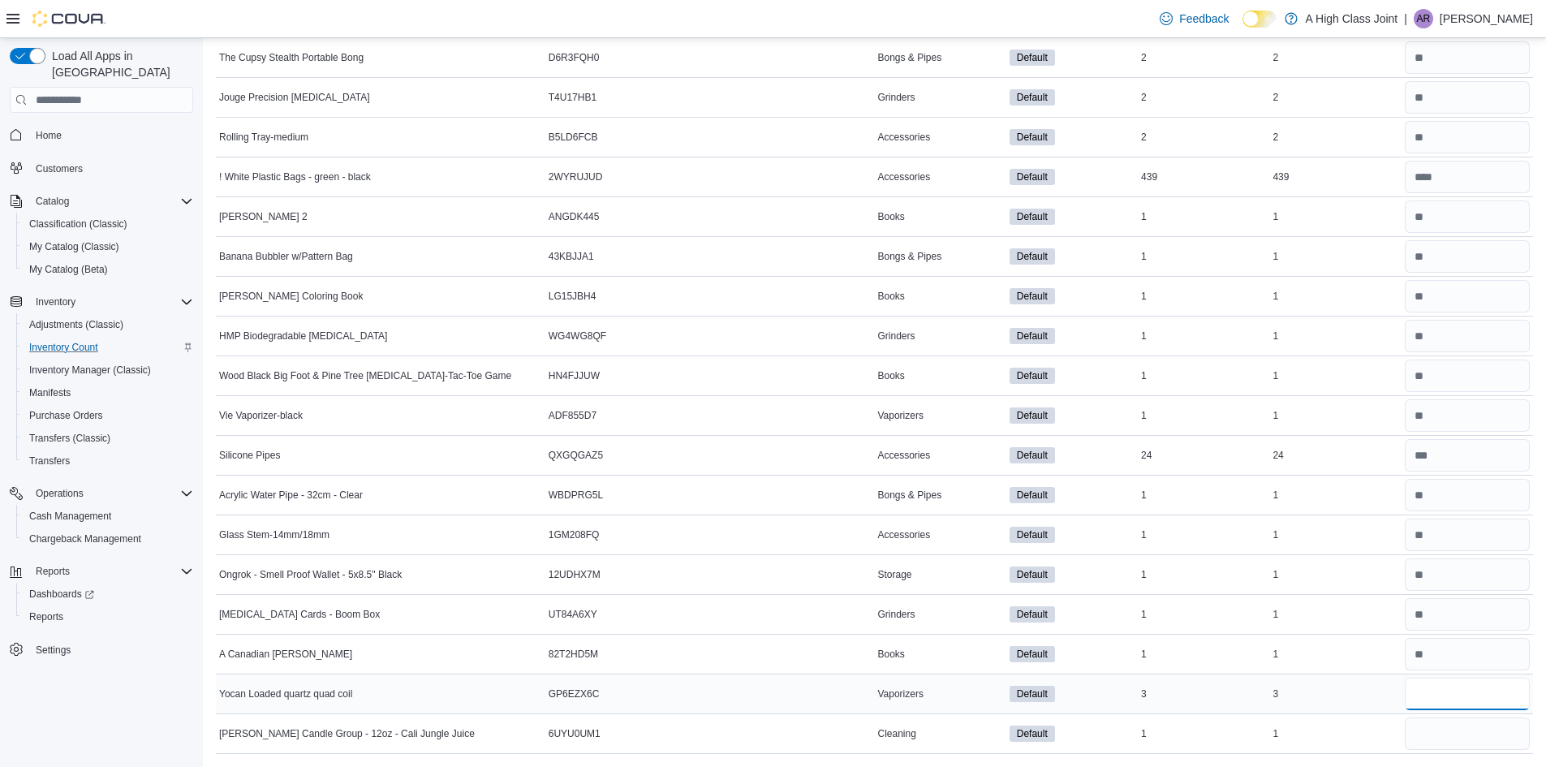
click at [1438, 685] on input "number" at bounding box center [1467, 694] width 125 height 32
click at [1436, 731] on input "number" at bounding box center [1467, 733] width 125 height 32
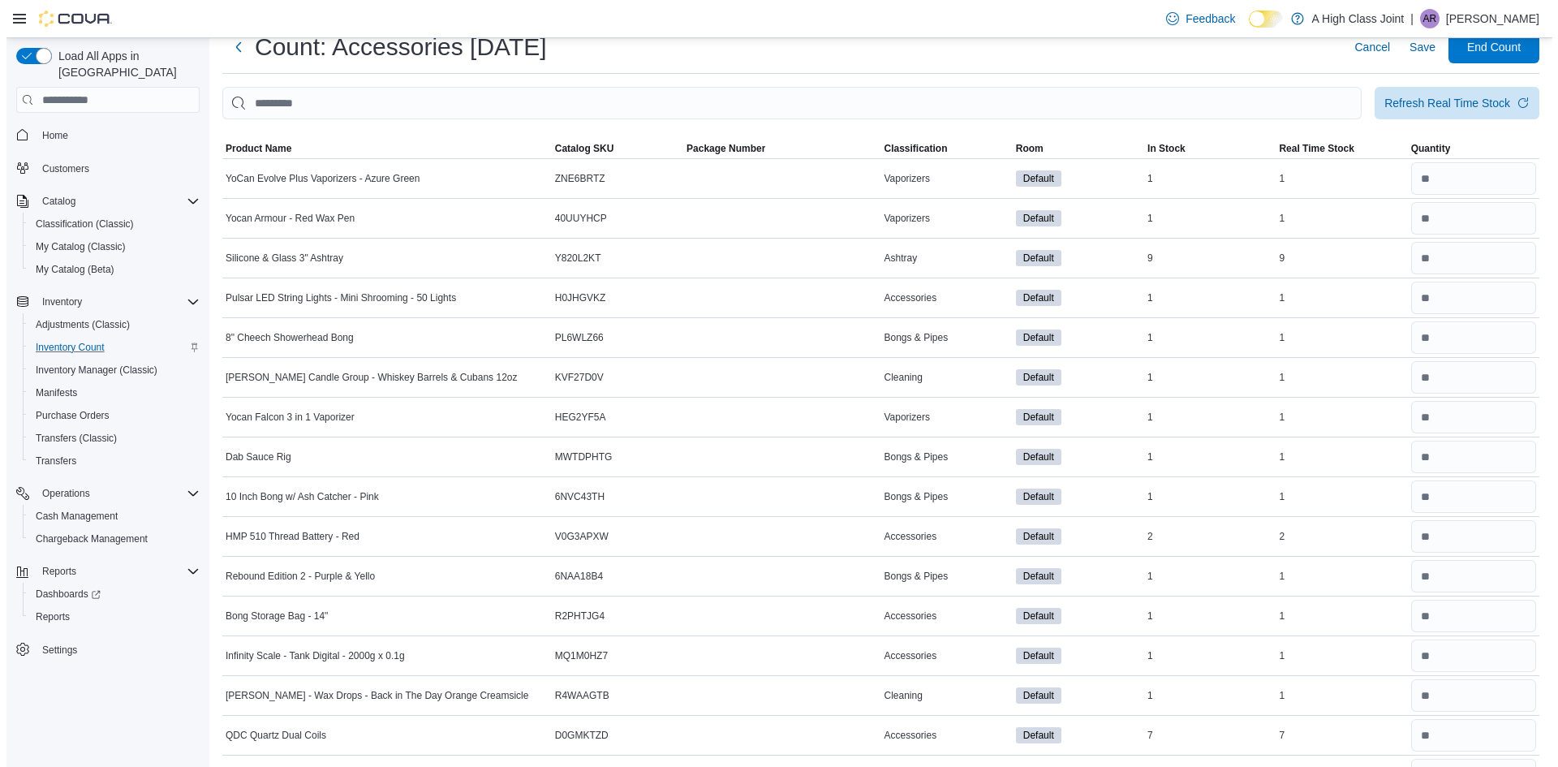
scroll to position [0, 0]
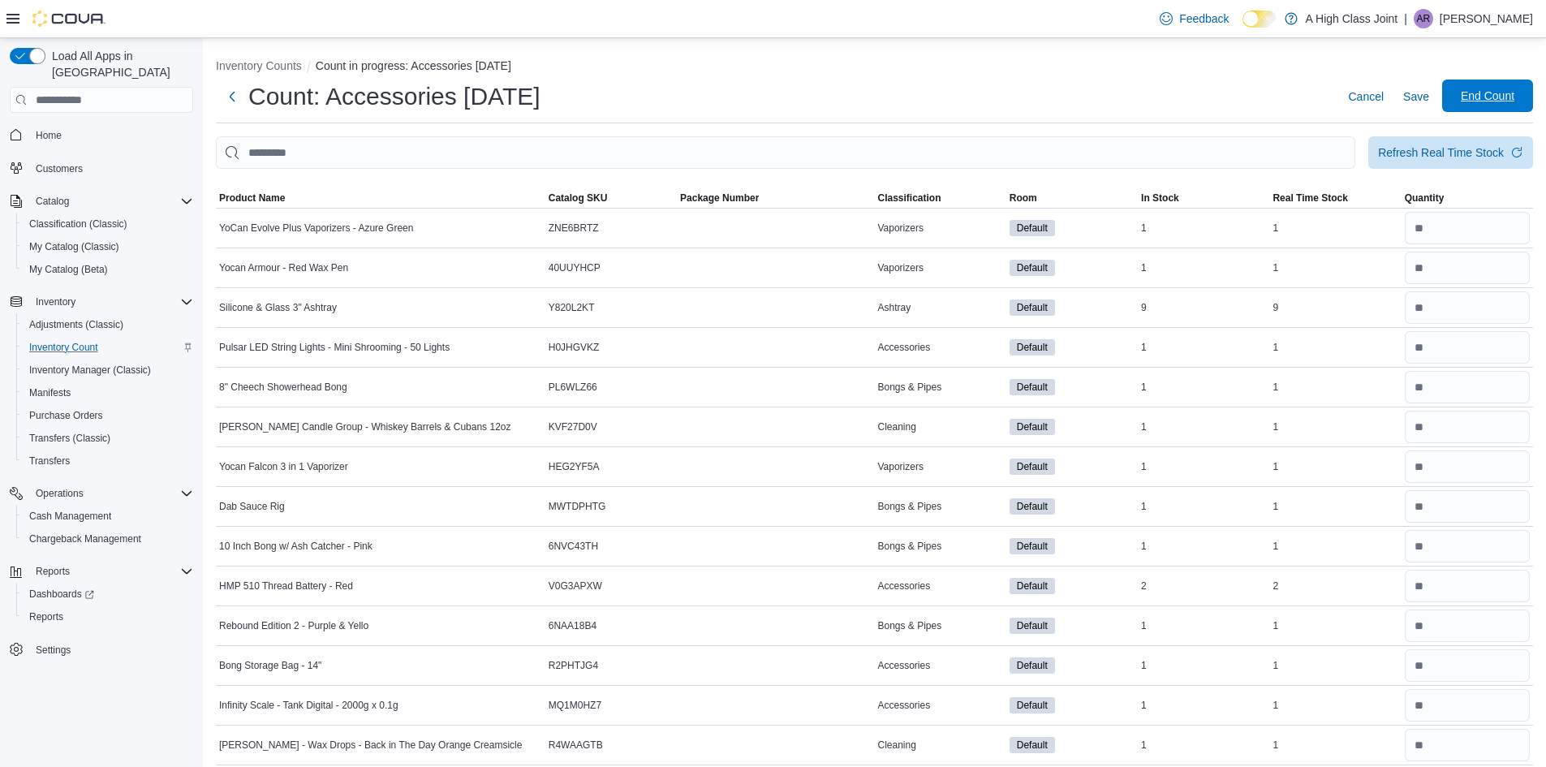
click at [1497, 98] on span "End Count" at bounding box center [1488, 96] width 54 height 16
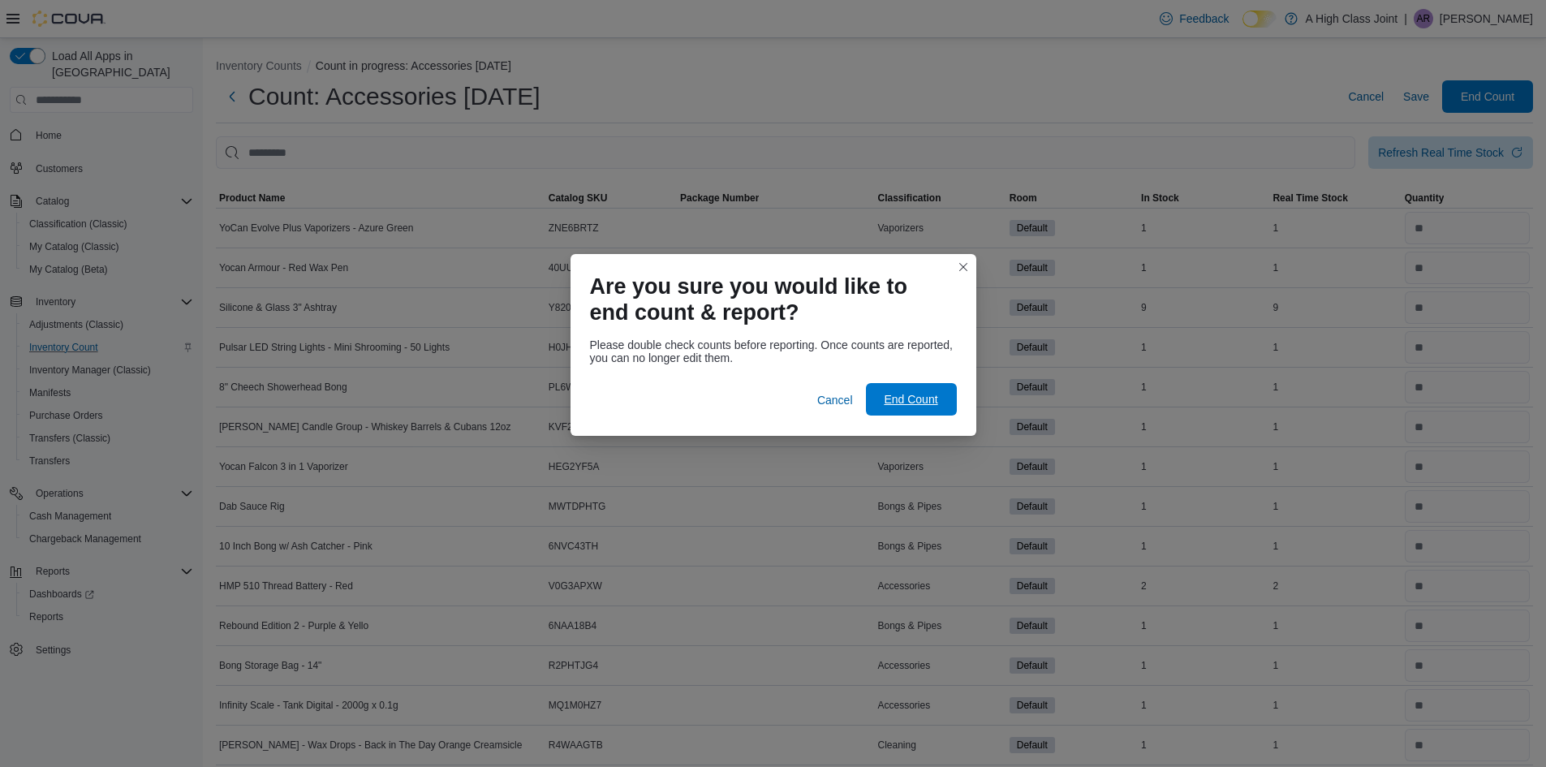
click at [935, 401] on span "End Count" at bounding box center [911, 399] width 54 height 16
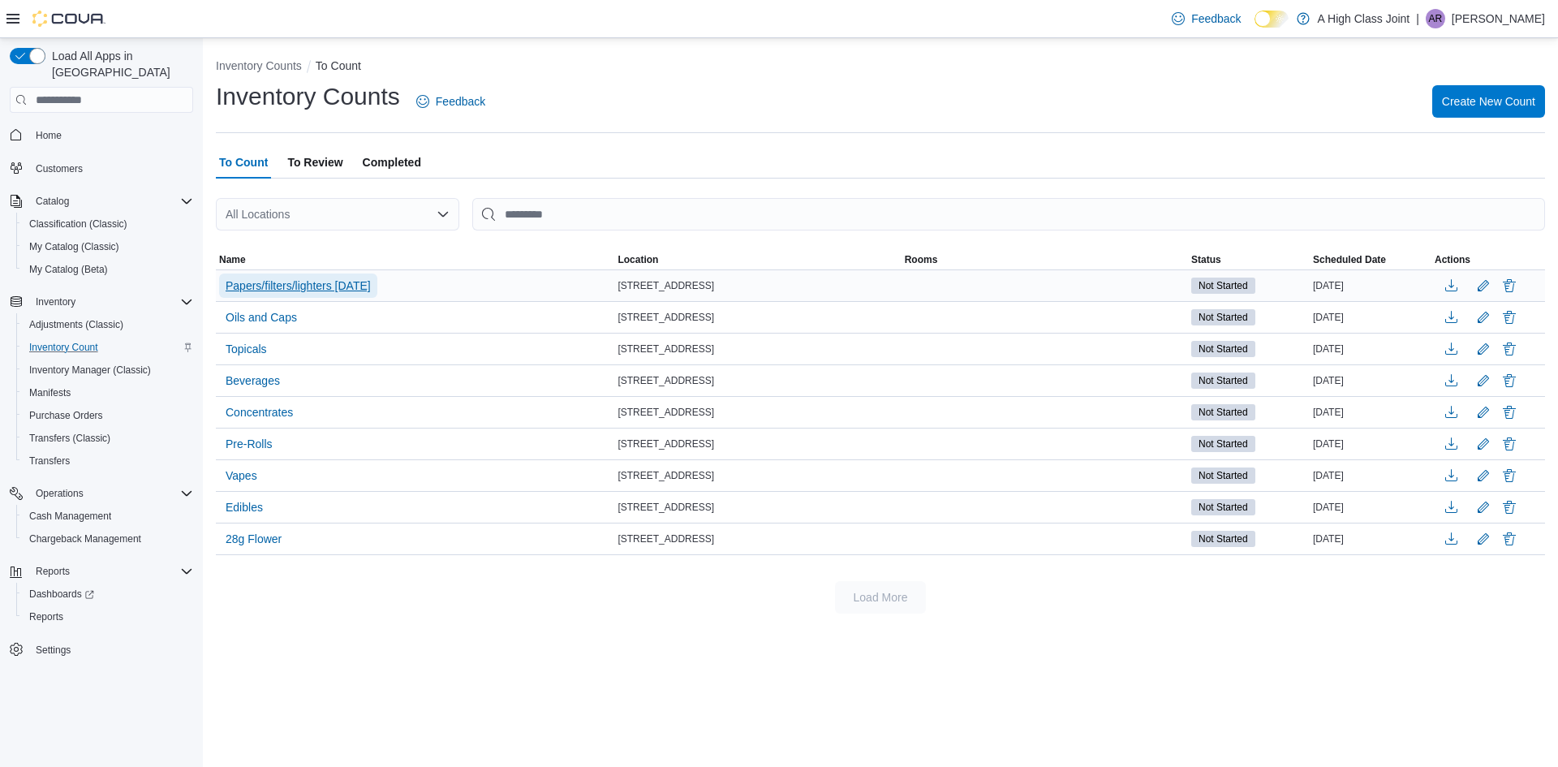
click at [314, 286] on span "Papers/filters/lighters [DATE]" at bounding box center [298, 286] width 145 height 16
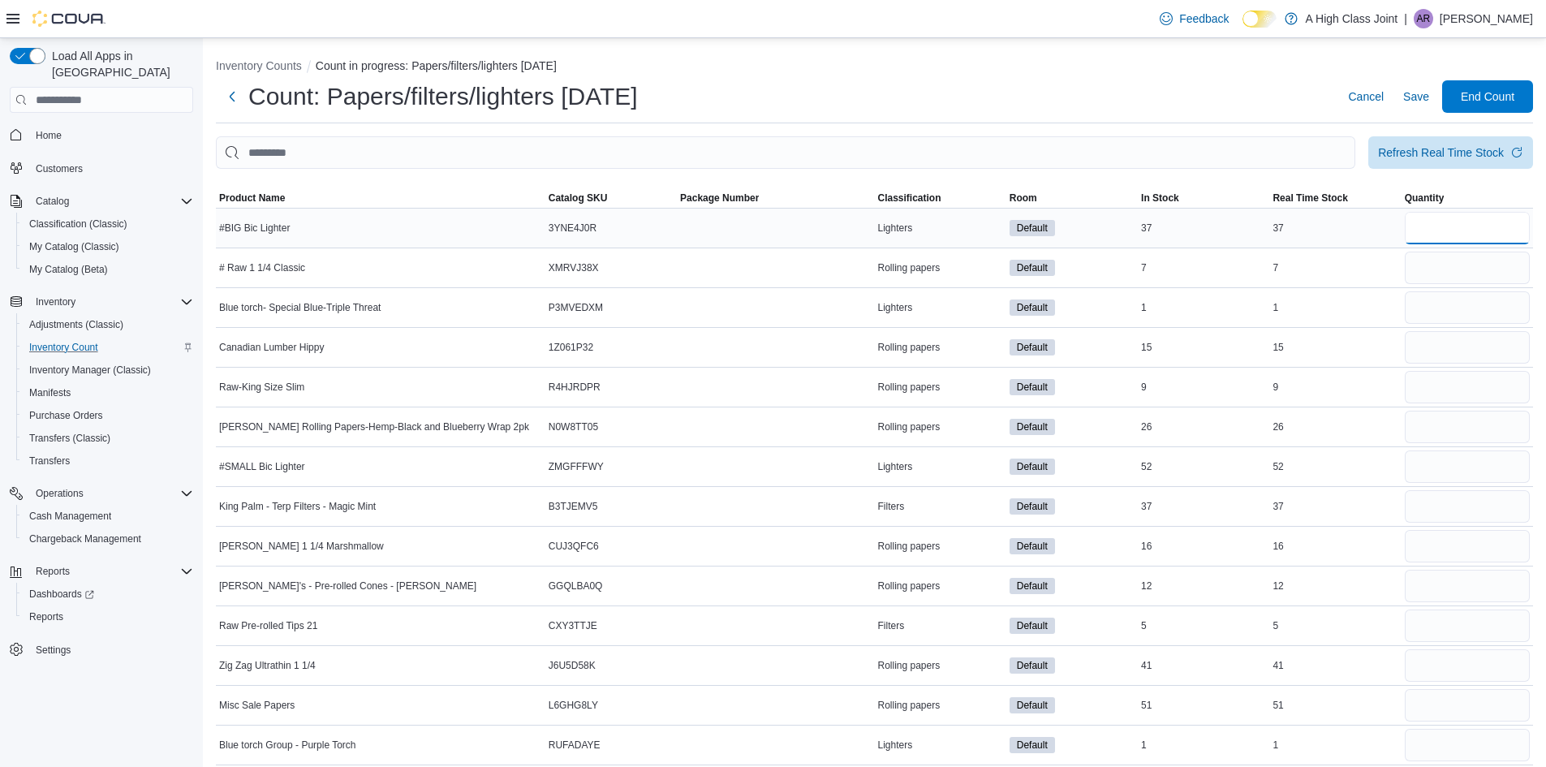
click at [1490, 230] on input "number" at bounding box center [1467, 228] width 125 height 32
click at [1473, 272] on input "number" at bounding box center [1467, 268] width 125 height 32
click at [1479, 298] on input "number" at bounding box center [1467, 307] width 125 height 32
click at [1469, 337] on input "number" at bounding box center [1467, 347] width 125 height 32
click at [1443, 390] on input "number" at bounding box center [1467, 387] width 125 height 32
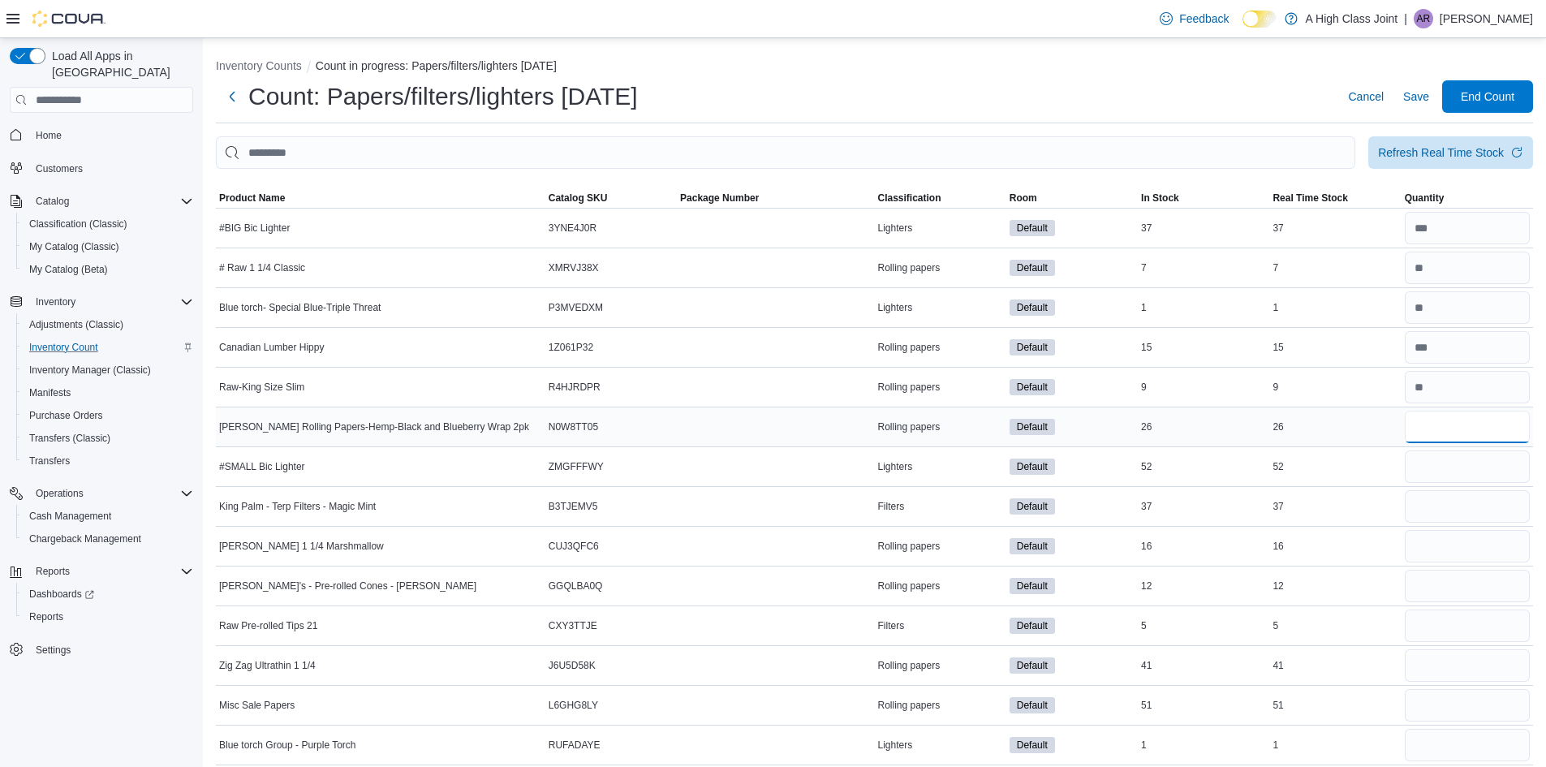
click at [1433, 429] on input "number" at bounding box center [1467, 427] width 125 height 32
click at [1443, 458] on input "number" at bounding box center [1467, 466] width 125 height 32
click at [1441, 511] on input "number" at bounding box center [1467, 506] width 125 height 32
click at [1436, 536] on input "number" at bounding box center [1467, 546] width 125 height 32
click at [1430, 574] on input "number" at bounding box center [1467, 586] width 125 height 32
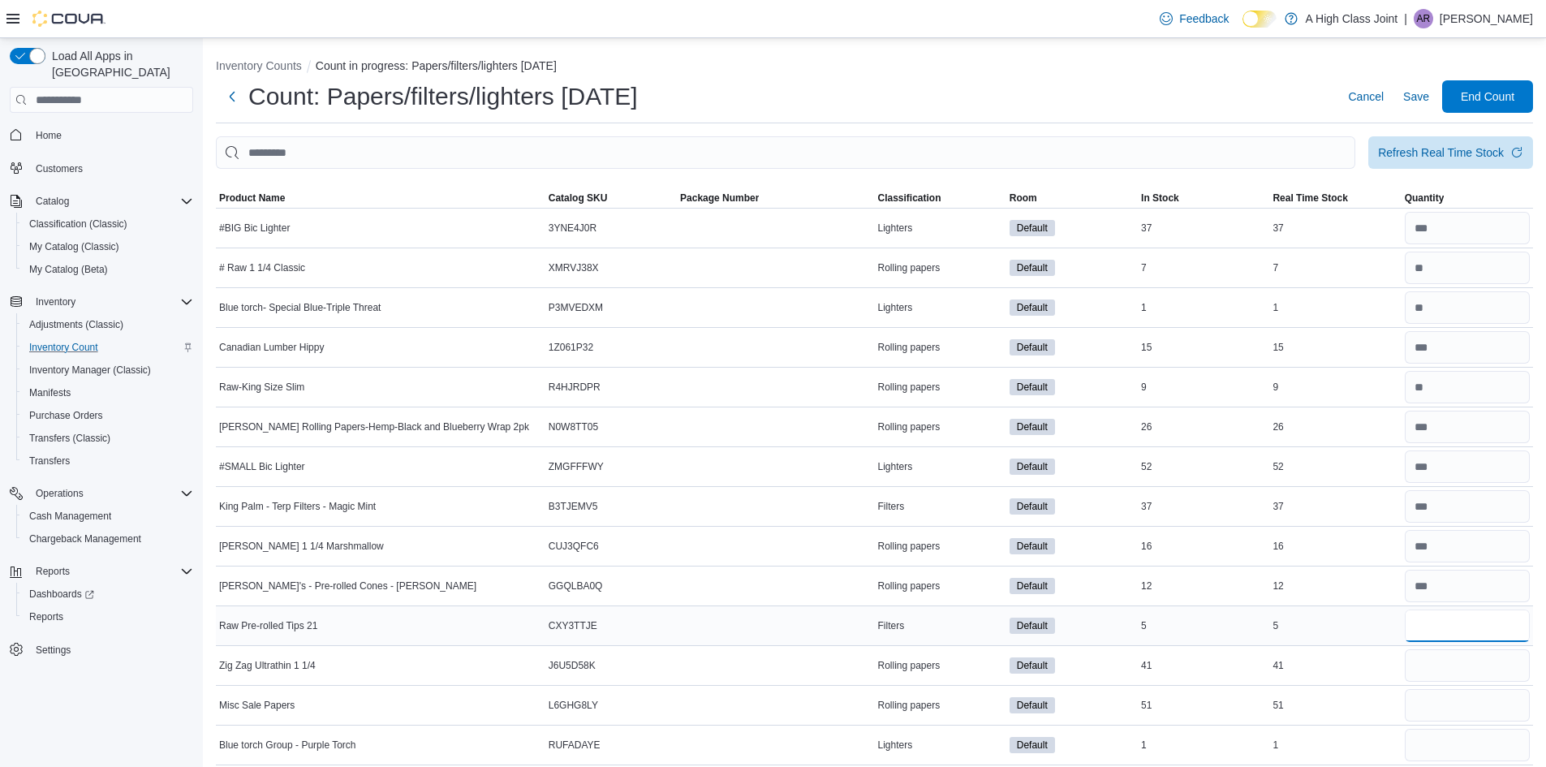
click at [1449, 624] on input "number" at bounding box center [1467, 625] width 125 height 32
click at [1455, 664] on input "number" at bounding box center [1467, 665] width 125 height 32
click at [1457, 691] on input "number" at bounding box center [1467, 705] width 125 height 32
click at [1467, 726] on div at bounding box center [1467, 745] width 131 height 39
click at [1457, 743] on input "number" at bounding box center [1467, 745] width 125 height 32
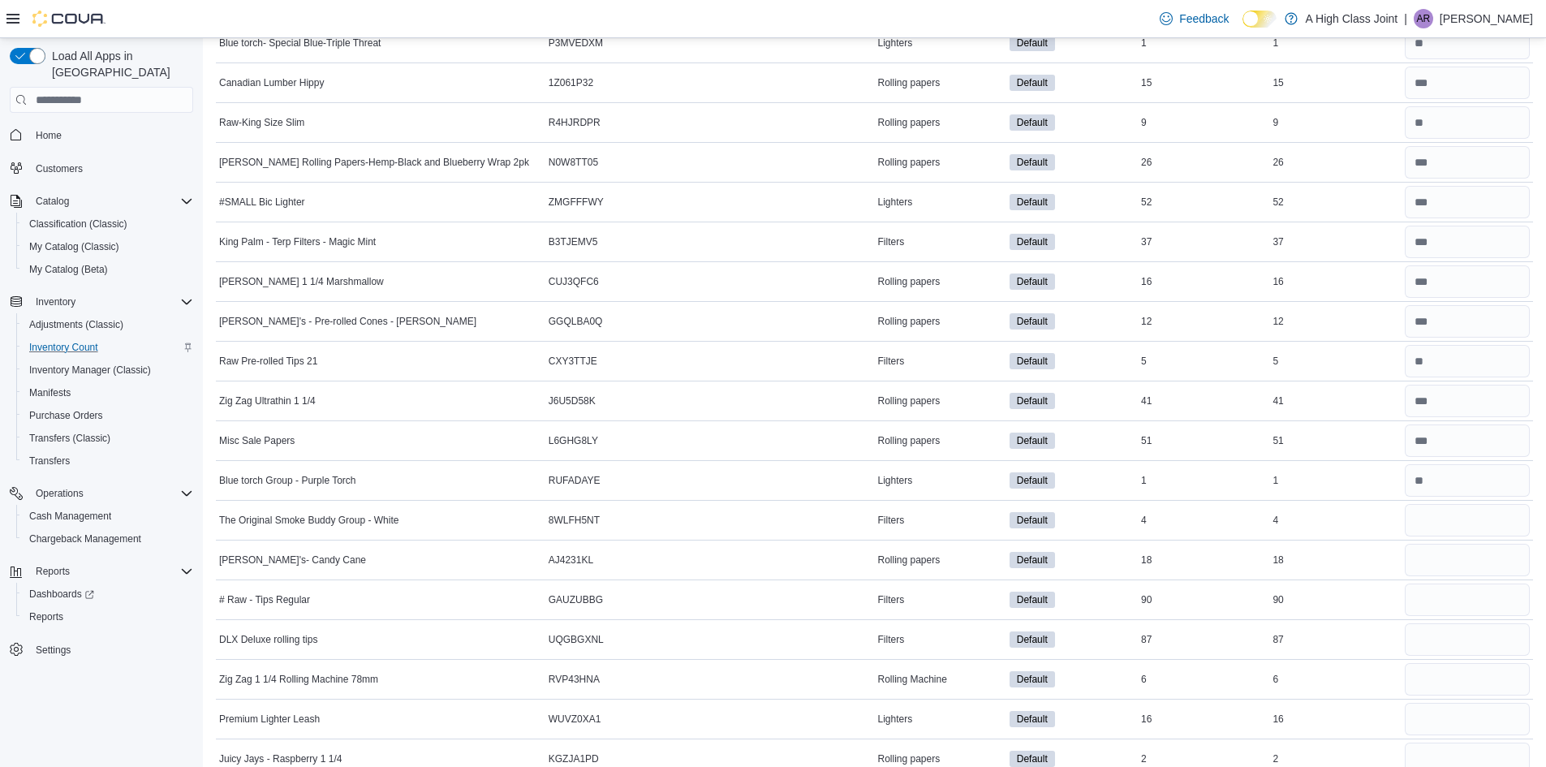
scroll to position [406, 0]
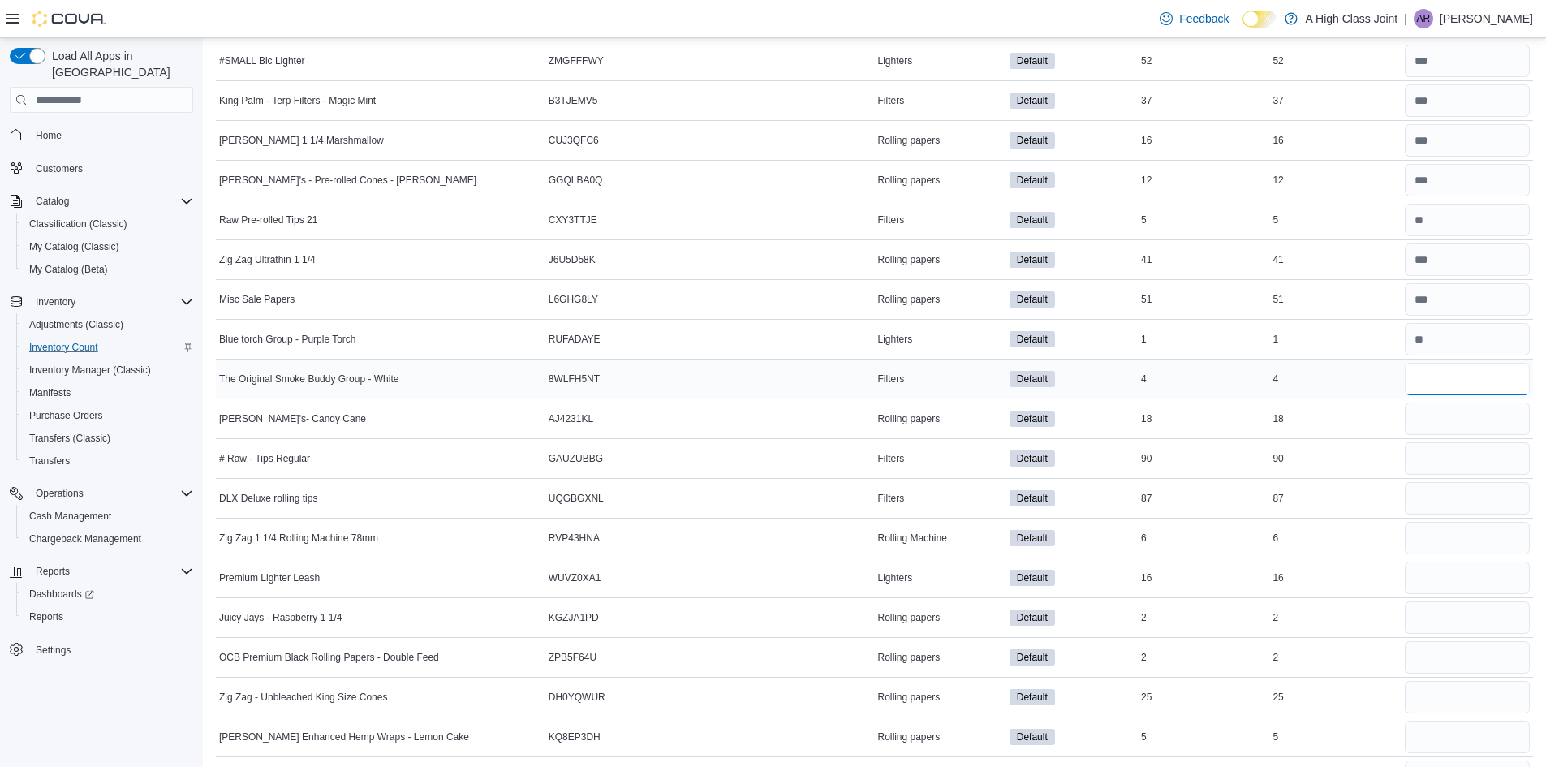
click at [1432, 371] on input "number" at bounding box center [1467, 379] width 125 height 32
click at [1439, 422] on input "number" at bounding box center [1467, 419] width 125 height 32
click at [1439, 462] on input "number" at bounding box center [1467, 458] width 125 height 32
click at [1433, 502] on input "number" at bounding box center [1467, 498] width 125 height 32
click at [1435, 539] on input "number" at bounding box center [1467, 538] width 125 height 32
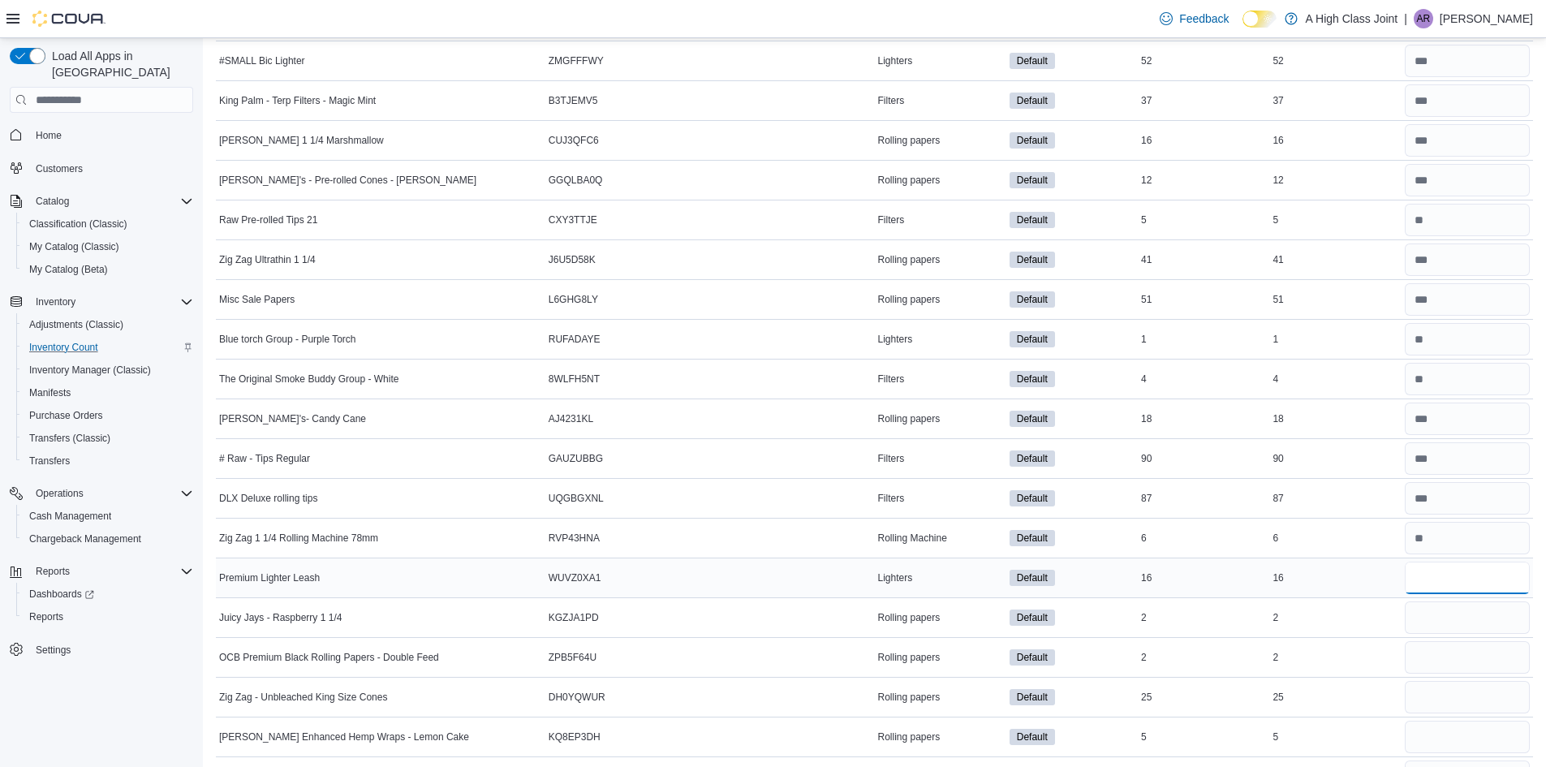
click at [1426, 581] on input "number" at bounding box center [1467, 578] width 125 height 32
click at [1446, 618] on input "number" at bounding box center [1467, 617] width 125 height 32
click at [1445, 656] on input "number" at bounding box center [1467, 657] width 125 height 32
click at [1448, 698] on input "number" at bounding box center [1467, 697] width 125 height 32
click at [1442, 729] on input "number" at bounding box center [1467, 737] width 125 height 32
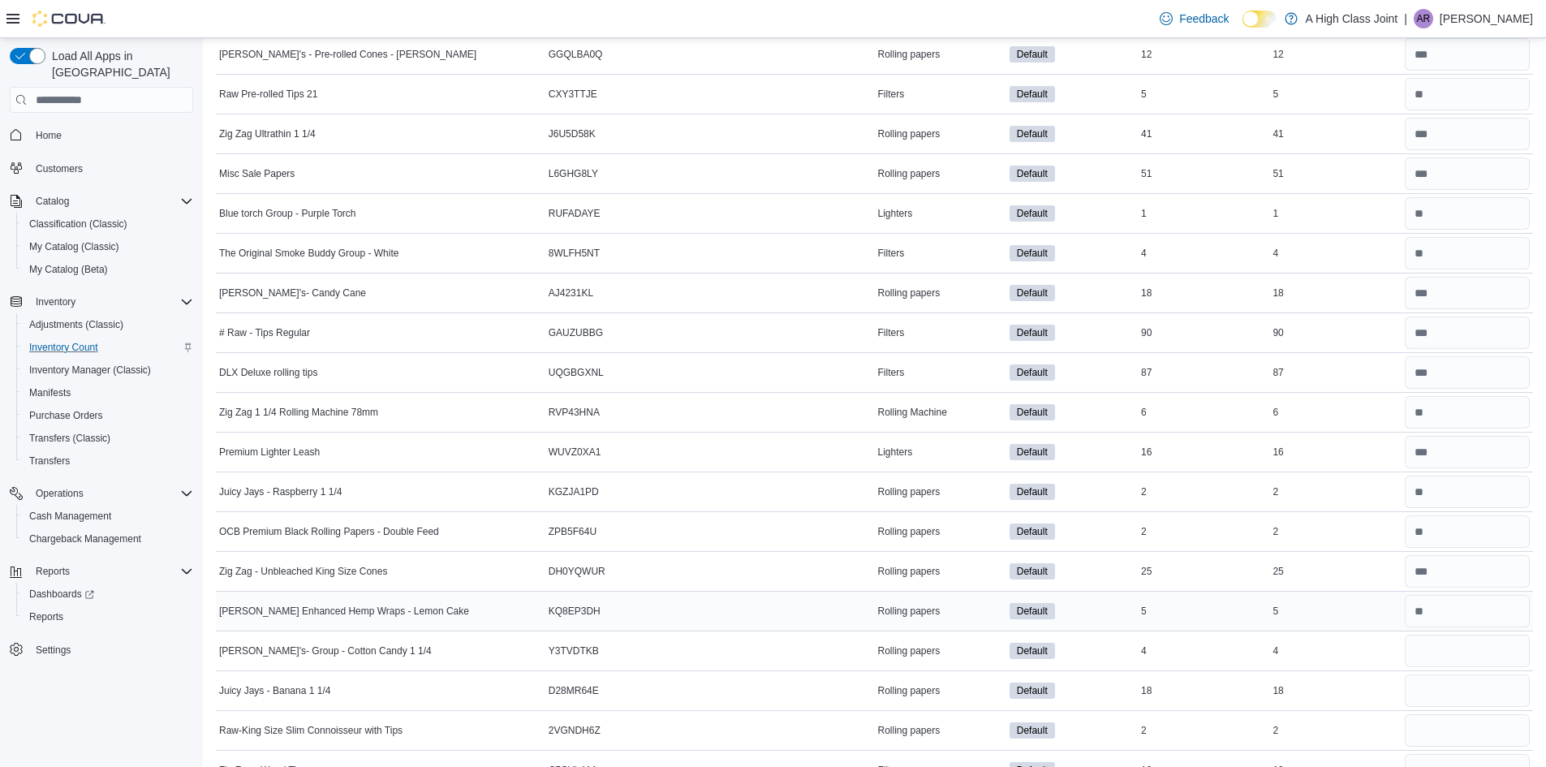
scroll to position [568, 0]
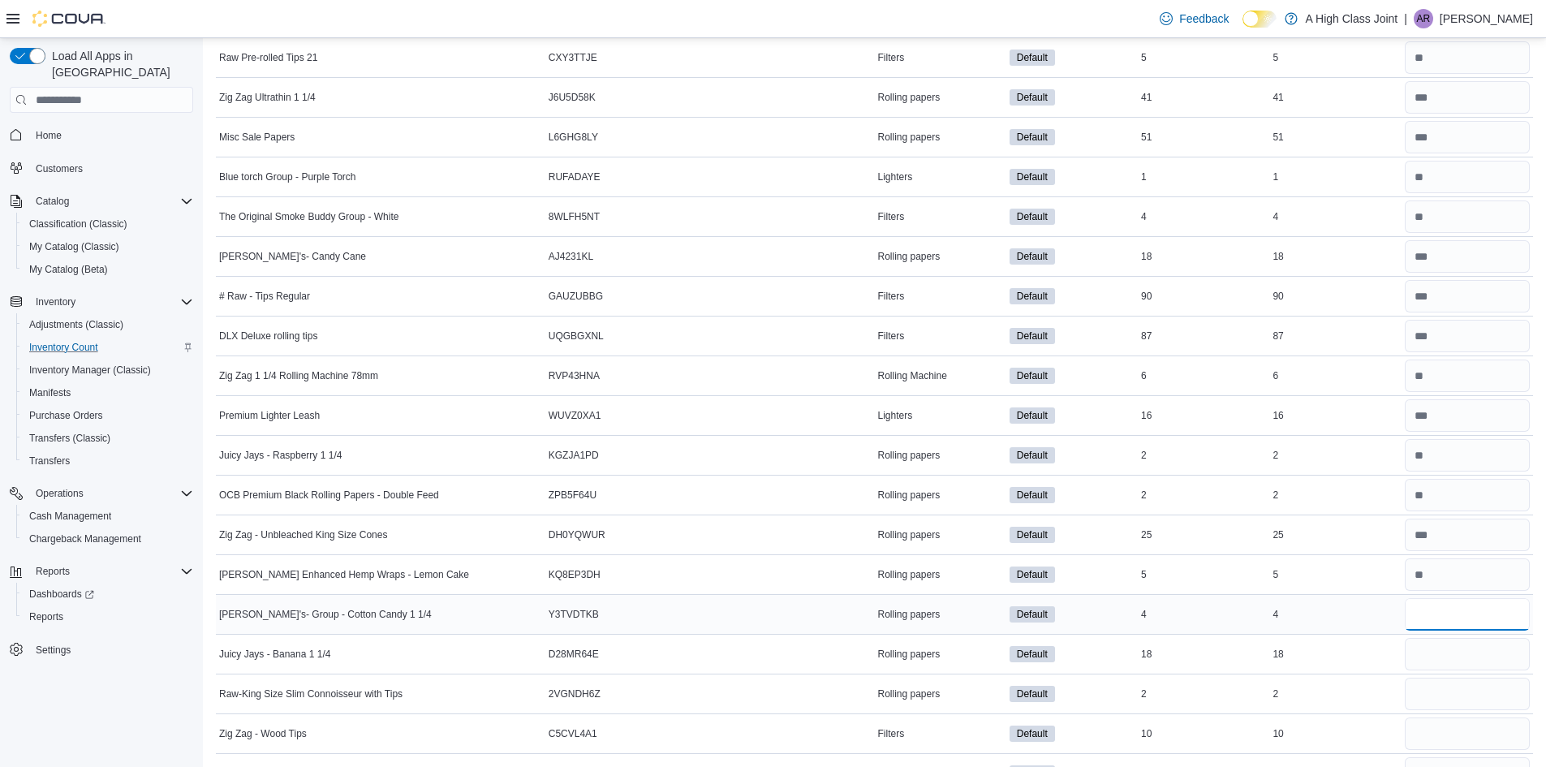
click at [1433, 613] on input "number" at bounding box center [1467, 614] width 125 height 32
click at [1449, 661] on input "number" at bounding box center [1467, 654] width 125 height 32
click at [1446, 687] on input "number" at bounding box center [1467, 694] width 125 height 32
click at [1441, 727] on input "number" at bounding box center [1467, 733] width 125 height 32
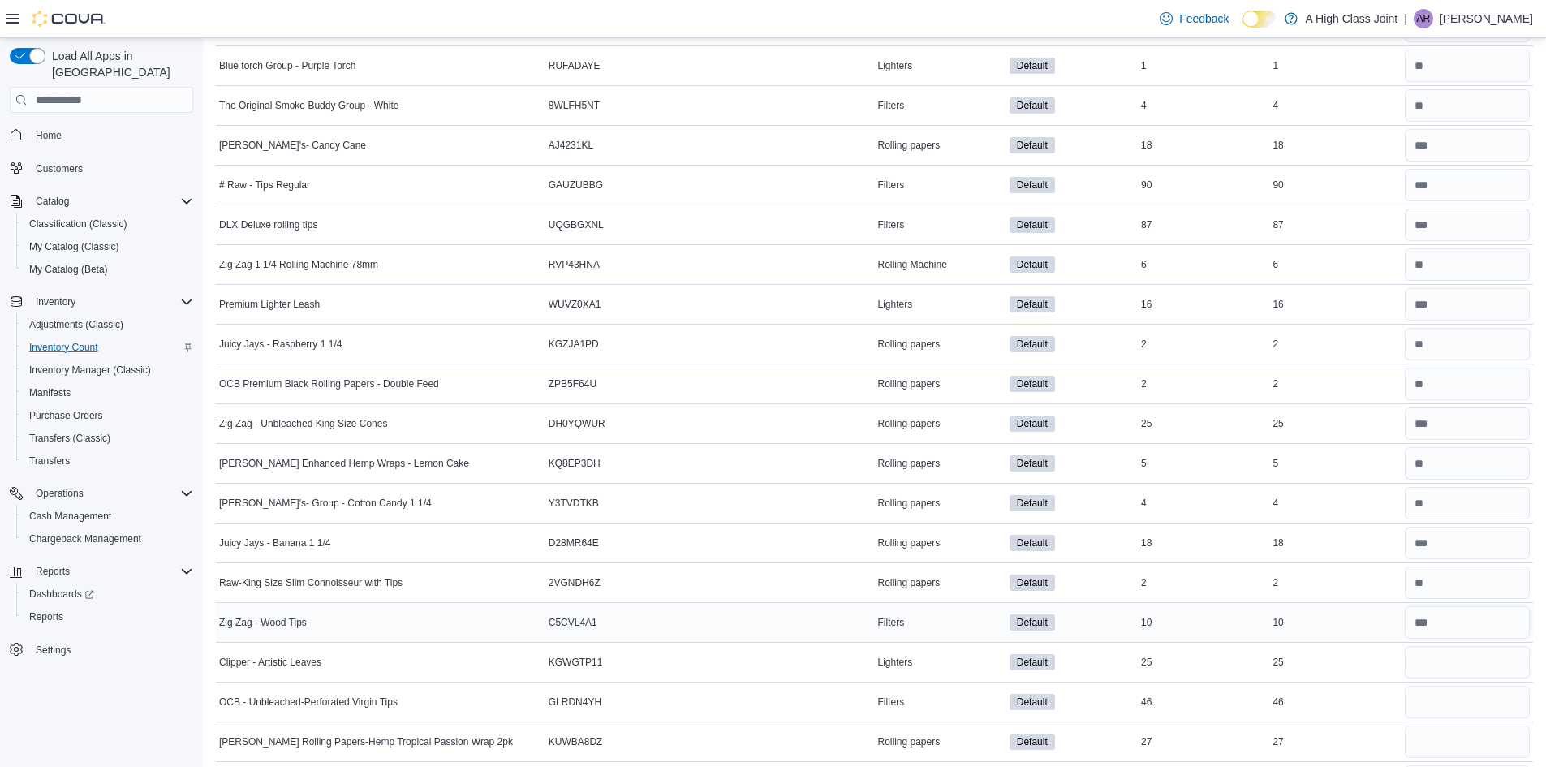
scroll to position [730, 0]
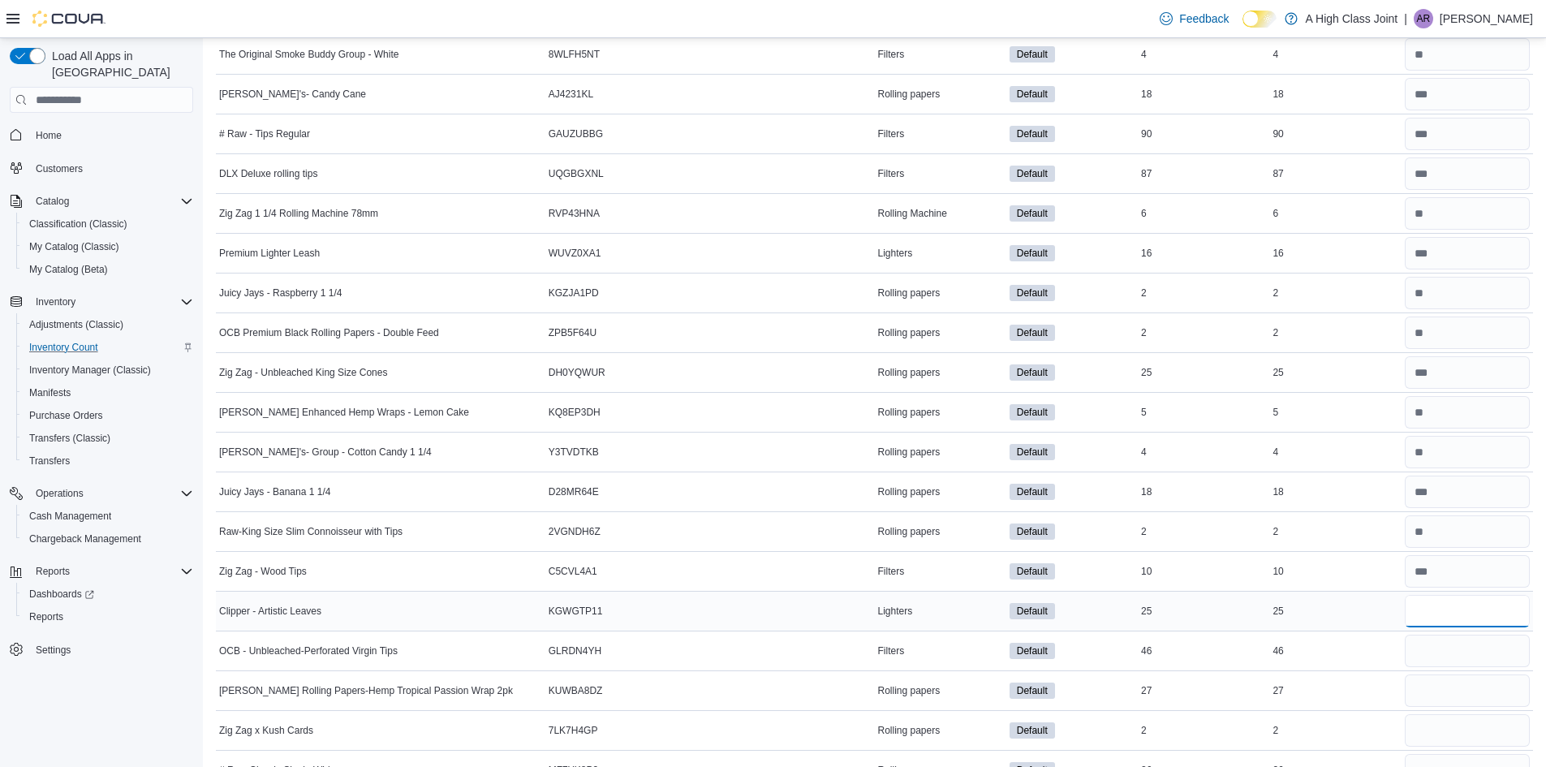
click at [1444, 609] on input "number" at bounding box center [1467, 611] width 125 height 32
click at [1474, 645] on input "number" at bounding box center [1467, 651] width 125 height 32
click at [1458, 689] on input "number" at bounding box center [1467, 690] width 125 height 32
click at [1452, 730] on input "number" at bounding box center [1467, 730] width 125 height 32
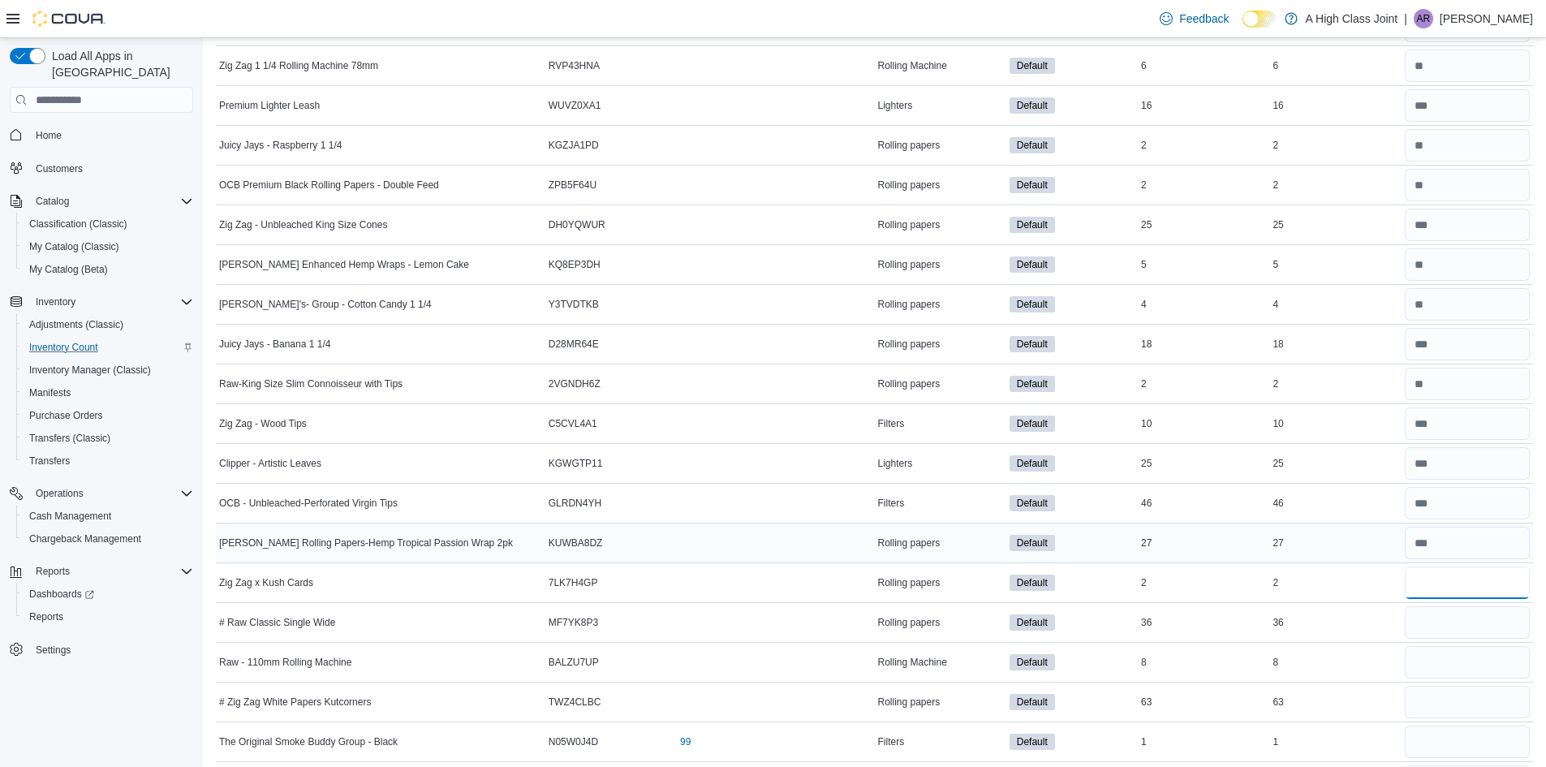
scroll to position [893, 0]
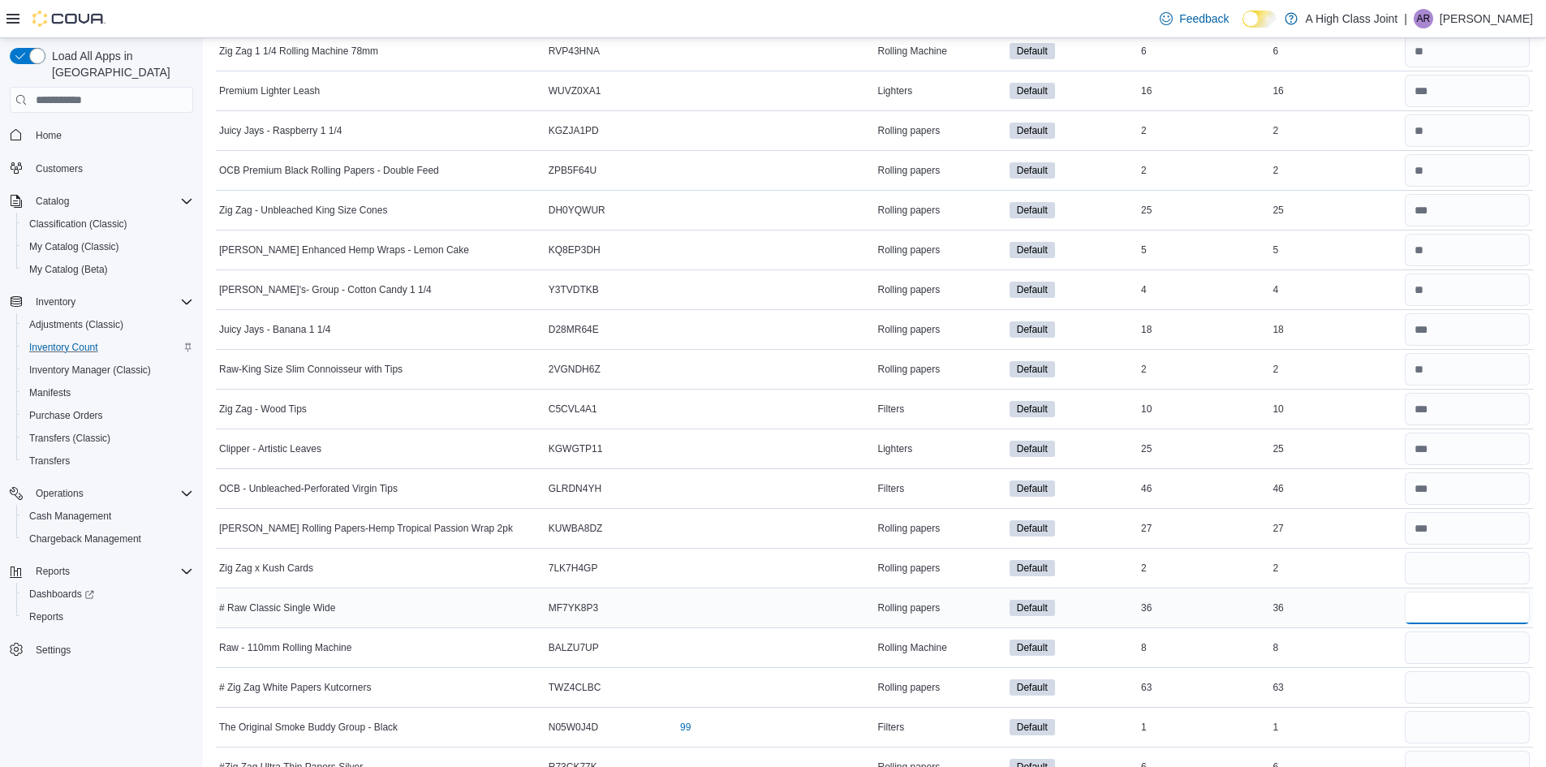
click at [1457, 608] on input "number" at bounding box center [1467, 608] width 125 height 32
click at [1463, 653] on input "number" at bounding box center [1467, 647] width 125 height 32
click at [1461, 692] on input "number" at bounding box center [1467, 687] width 125 height 32
click at [1458, 726] on input "number" at bounding box center [1467, 727] width 125 height 32
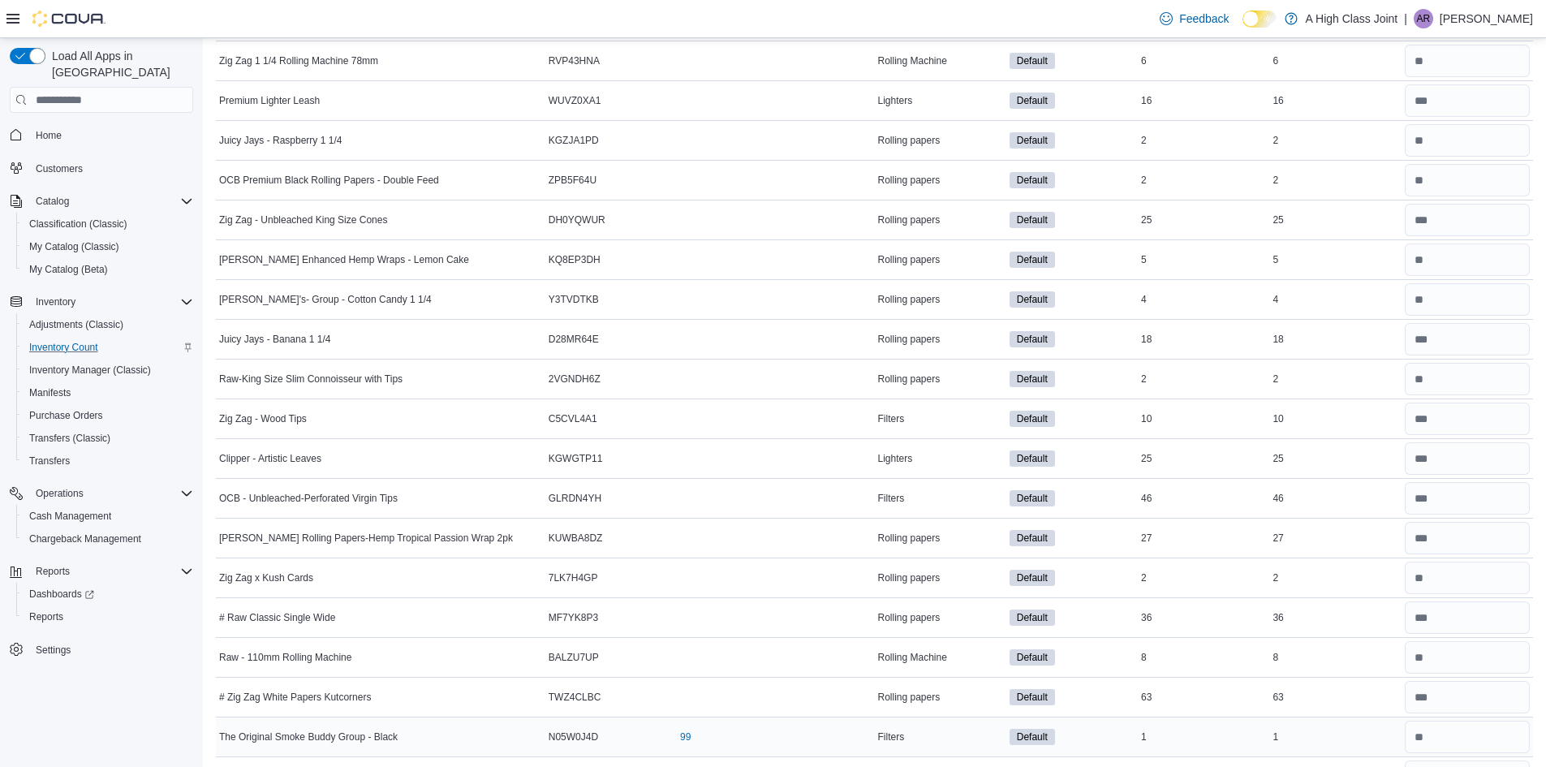
scroll to position [1055, 0]
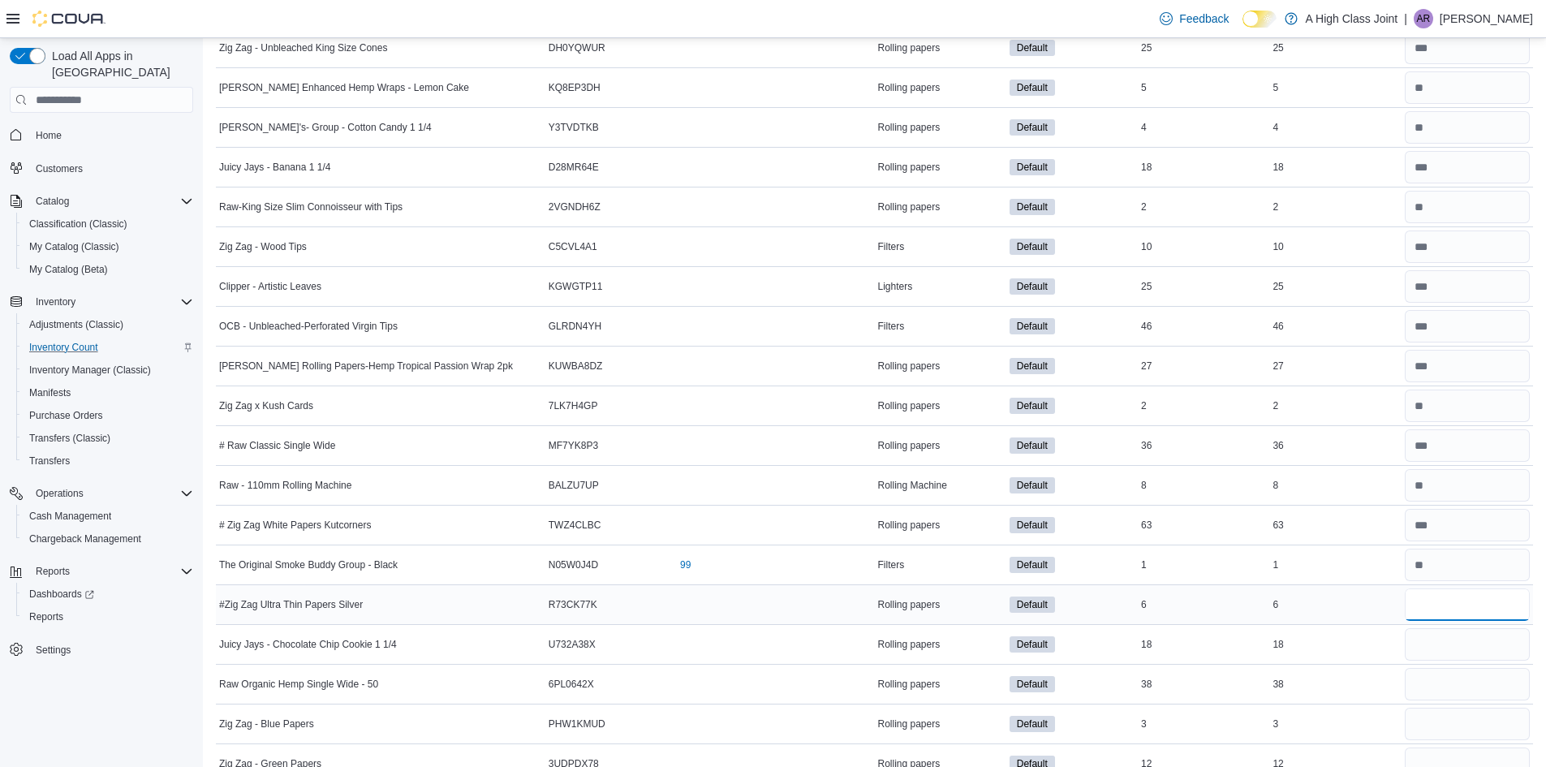
click at [1449, 608] on input "number" at bounding box center [1467, 604] width 125 height 32
click at [1441, 636] on input "number" at bounding box center [1467, 644] width 125 height 32
click at [1440, 687] on input "number" at bounding box center [1467, 684] width 125 height 32
click at [1441, 725] on input "number" at bounding box center [1467, 724] width 125 height 32
click at [1441, 755] on input "number" at bounding box center [1467, 763] width 125 height 32
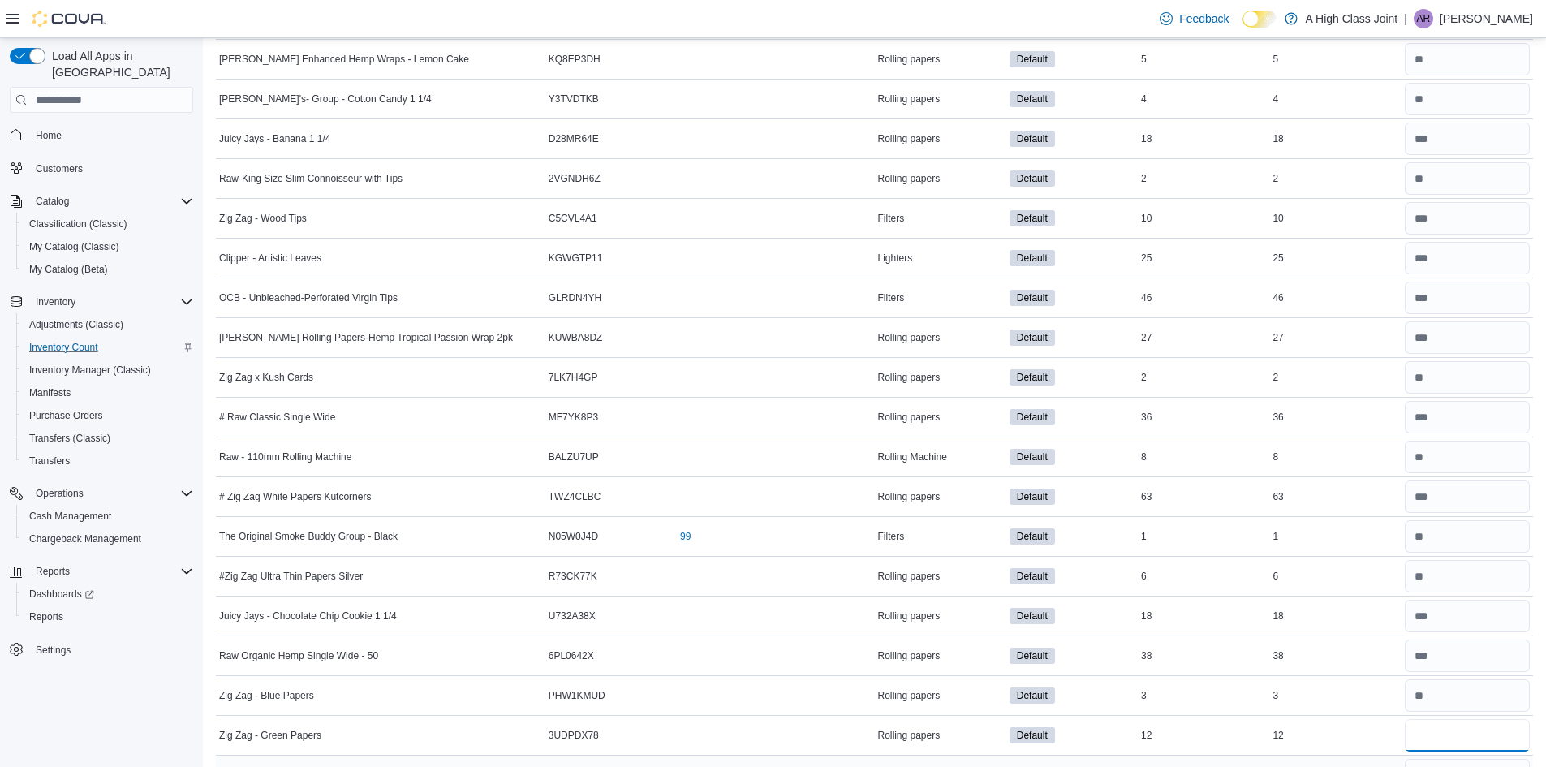
scroll to position [1125, 0]
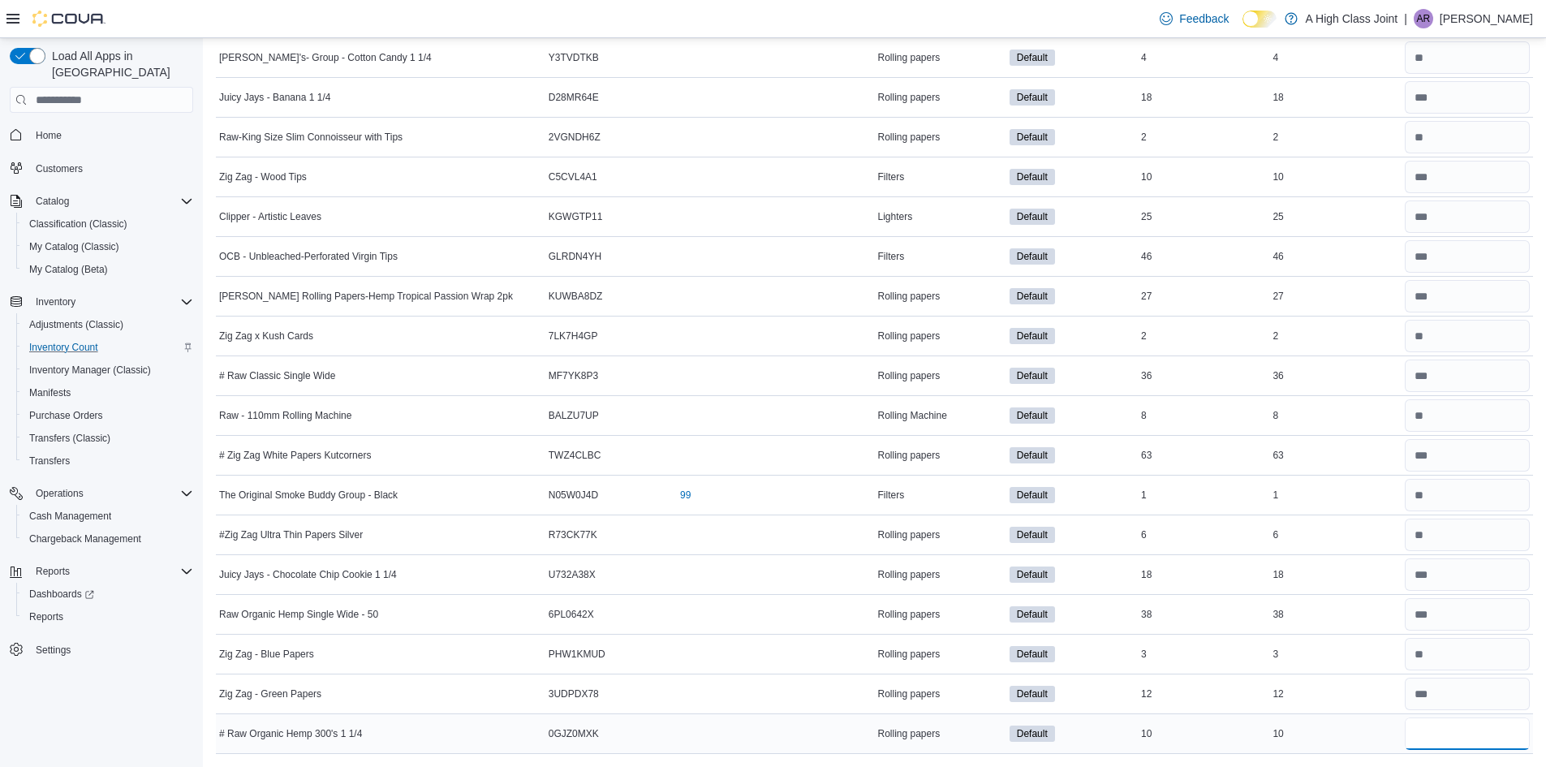
click at [1446, 730] on input "number" at bounding box center [1467, 733] width 125 height 32
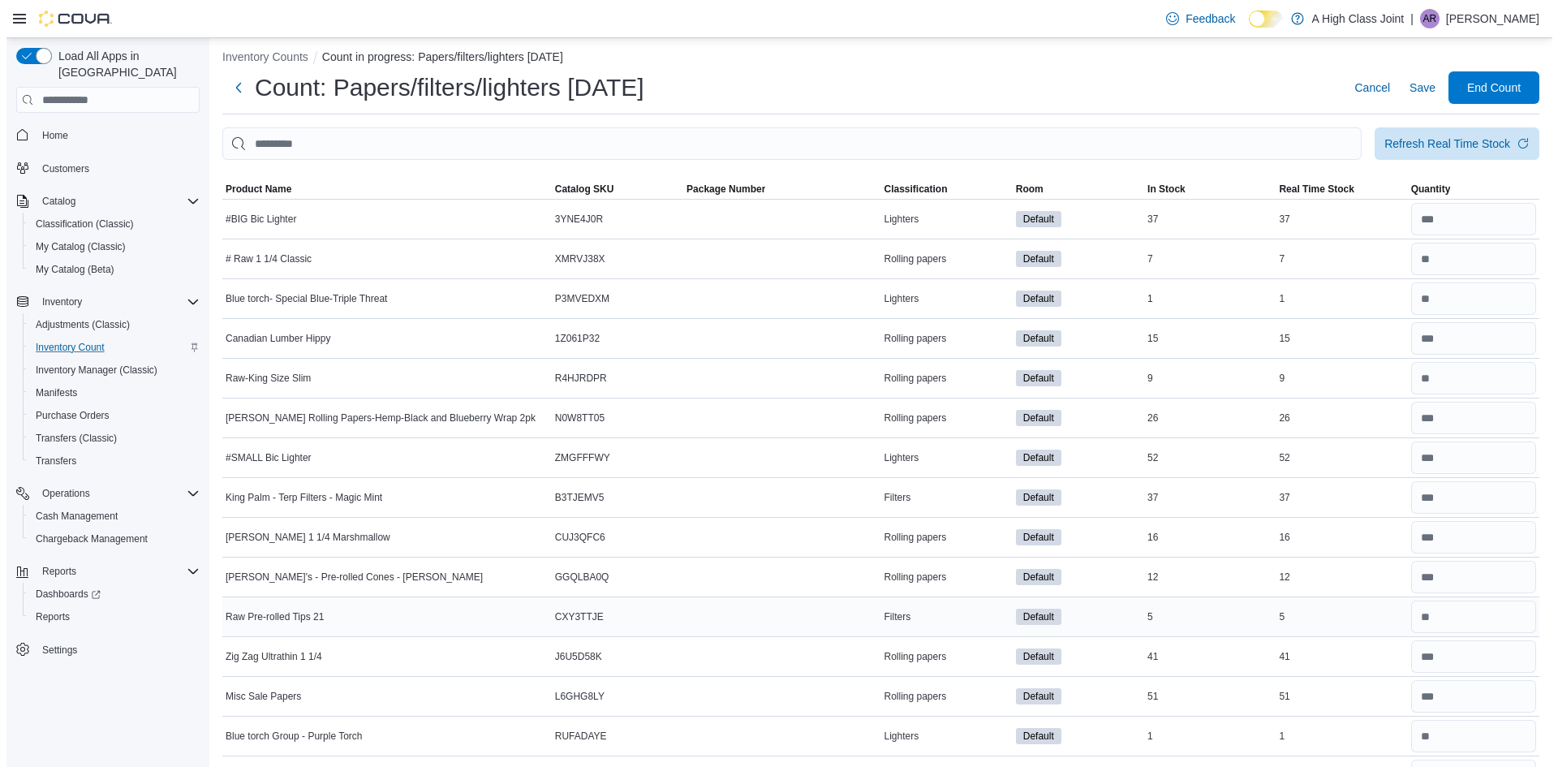
scroll to position [0, 0]
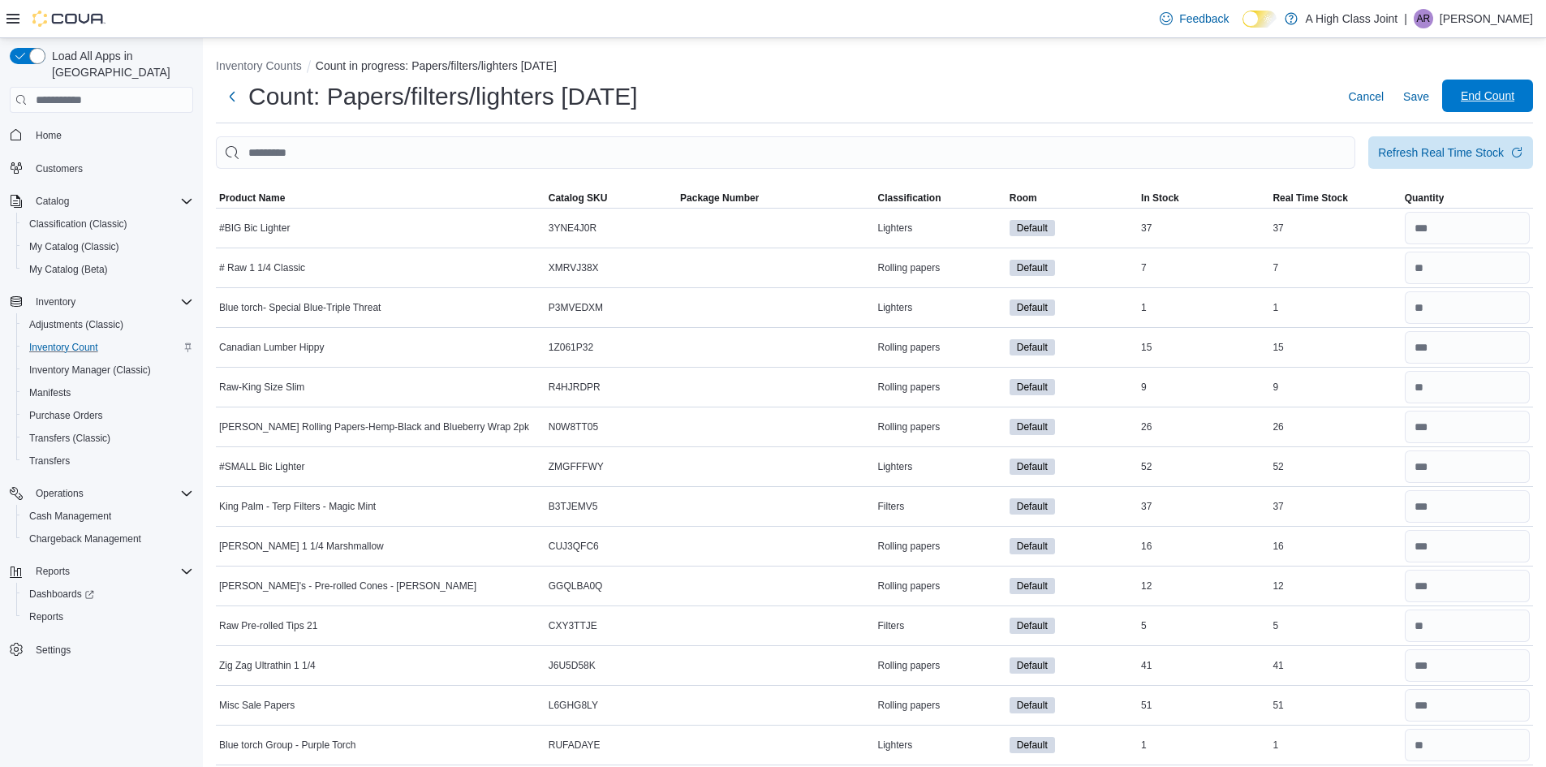
click at [1523, 94] on span "End Count" at bounding box center [1487, 96] width 71 height 32
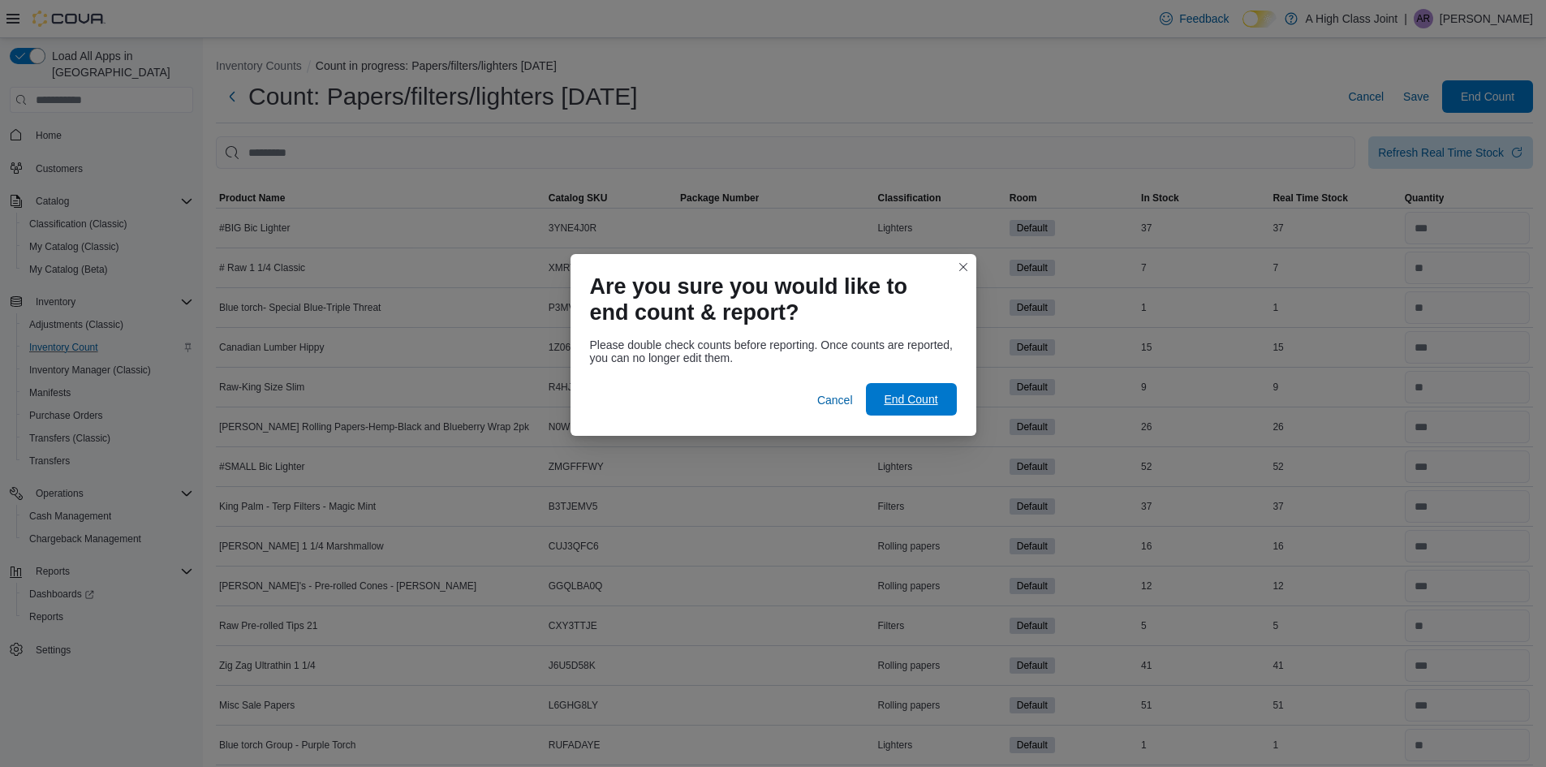
click at [901, 388] on span "End Count" at bounding box center [911, 399] width 71 height 32
